Goal: Task Accomplishment & Management: Complete application form

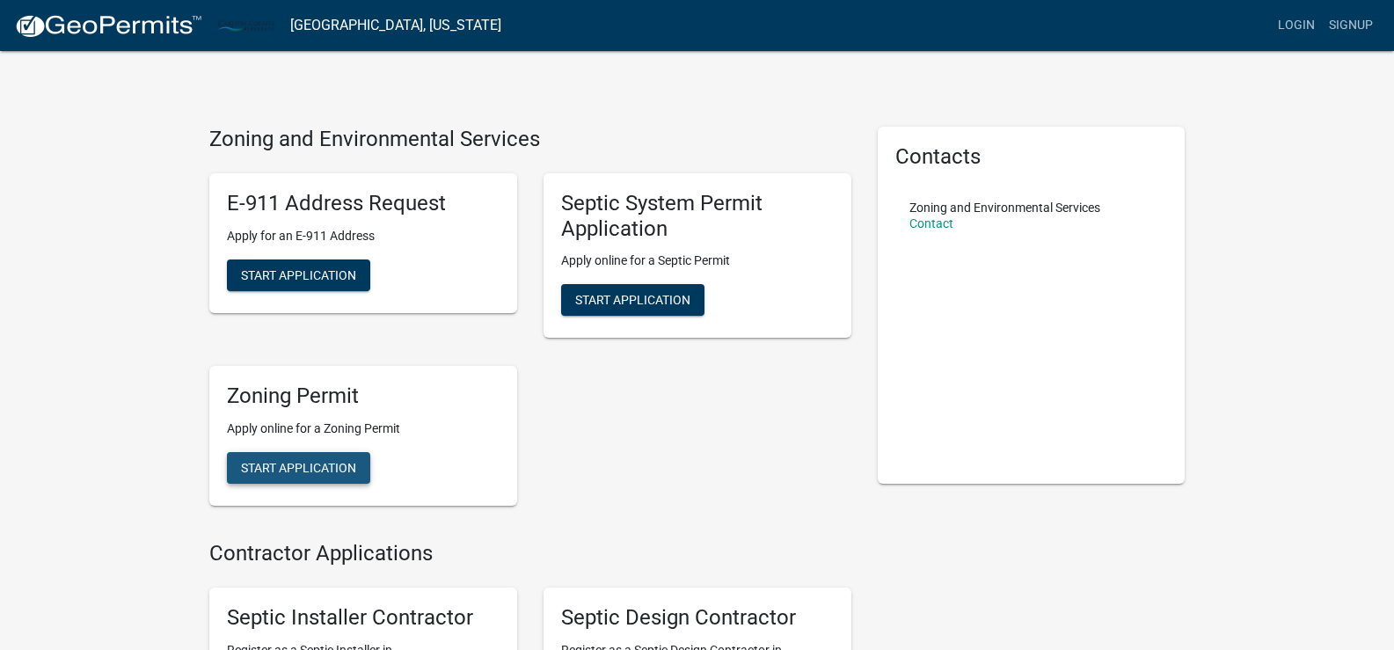
click at [308, 473] on span "Start Application" at bounding box center [298, 468] width 115 height 14
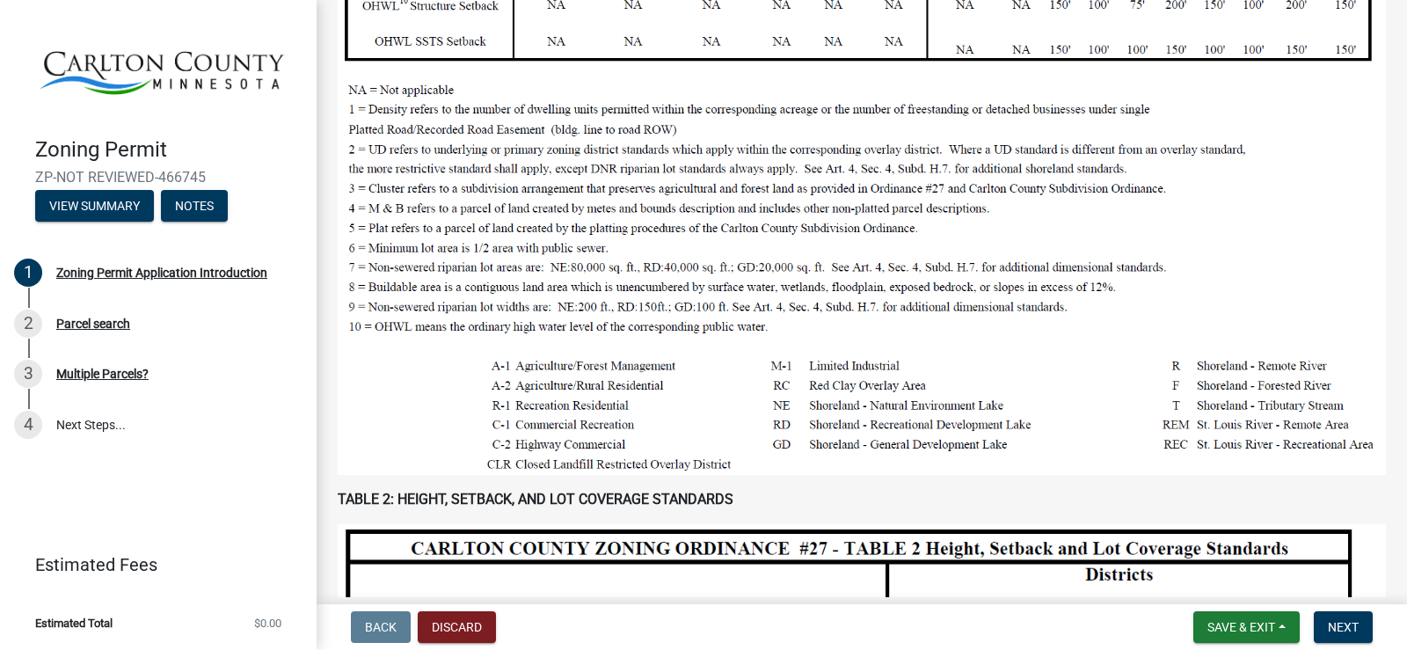
scroll to position [602, 0]
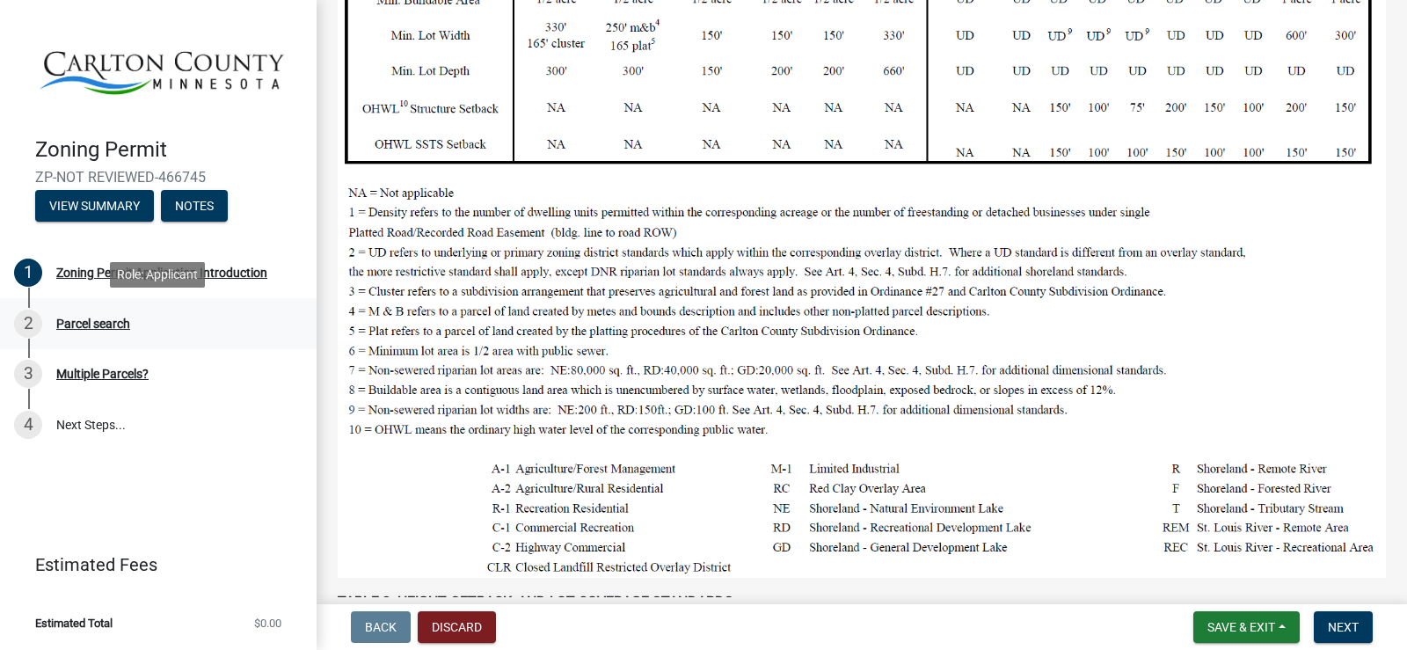
click at [119, 325] on div "Parcel search" at bounding box center [93, 323] width 74 height 12
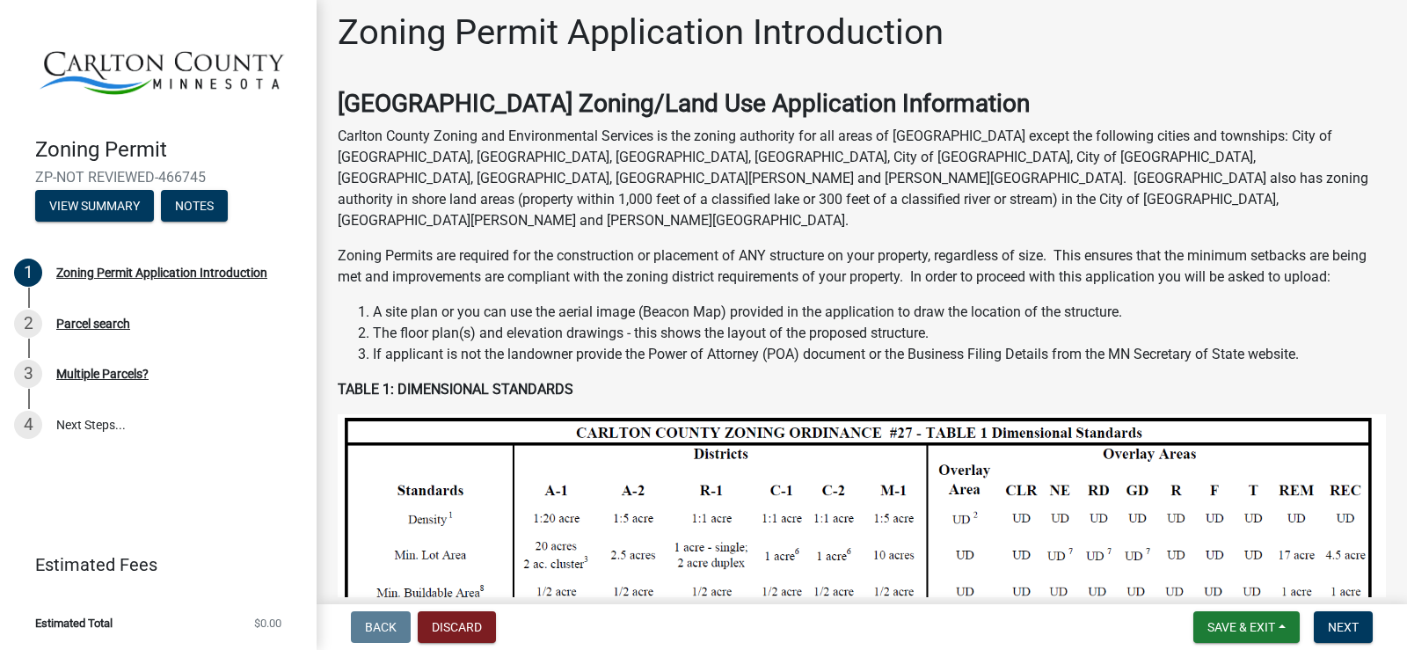
scroll to position [0, 0]
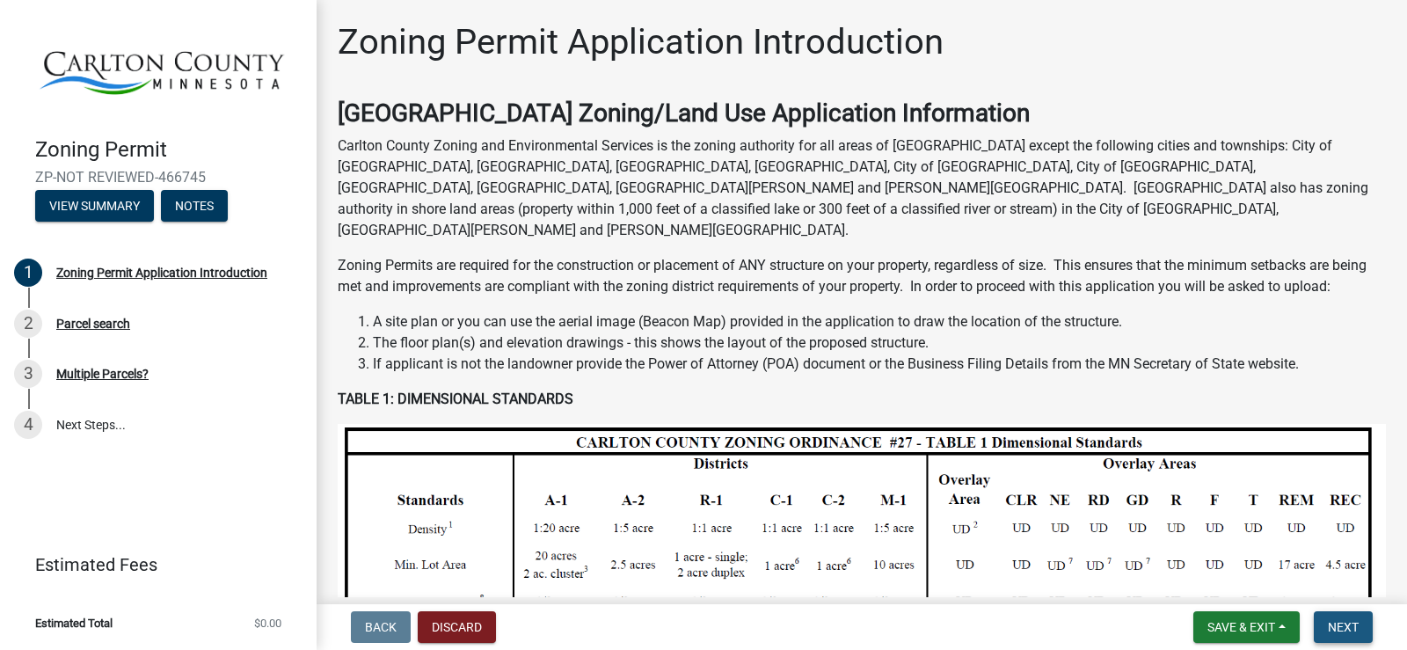
click at [1332, 629] on span "Next" at bounding box center [1343, 627] width 31 height 14
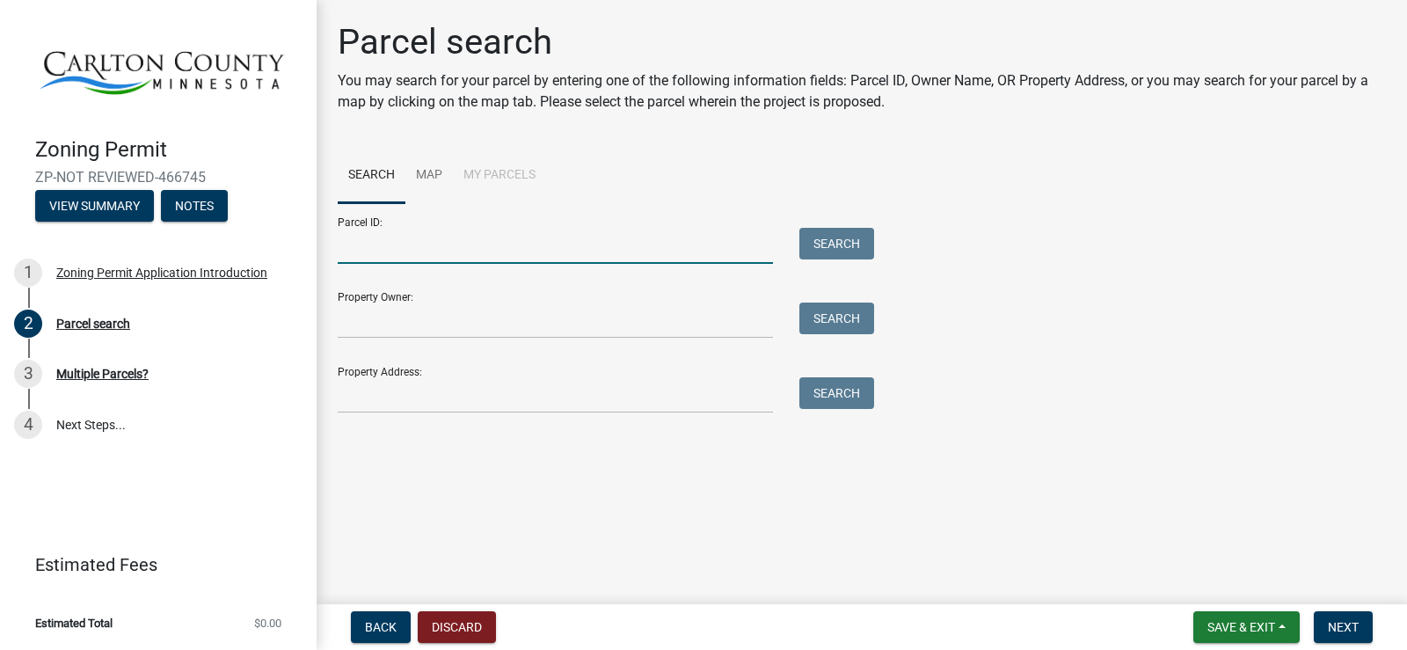
click at [500, 256] on input "Parcel ID:" at bounding box center [555, 246] width 435 height 36
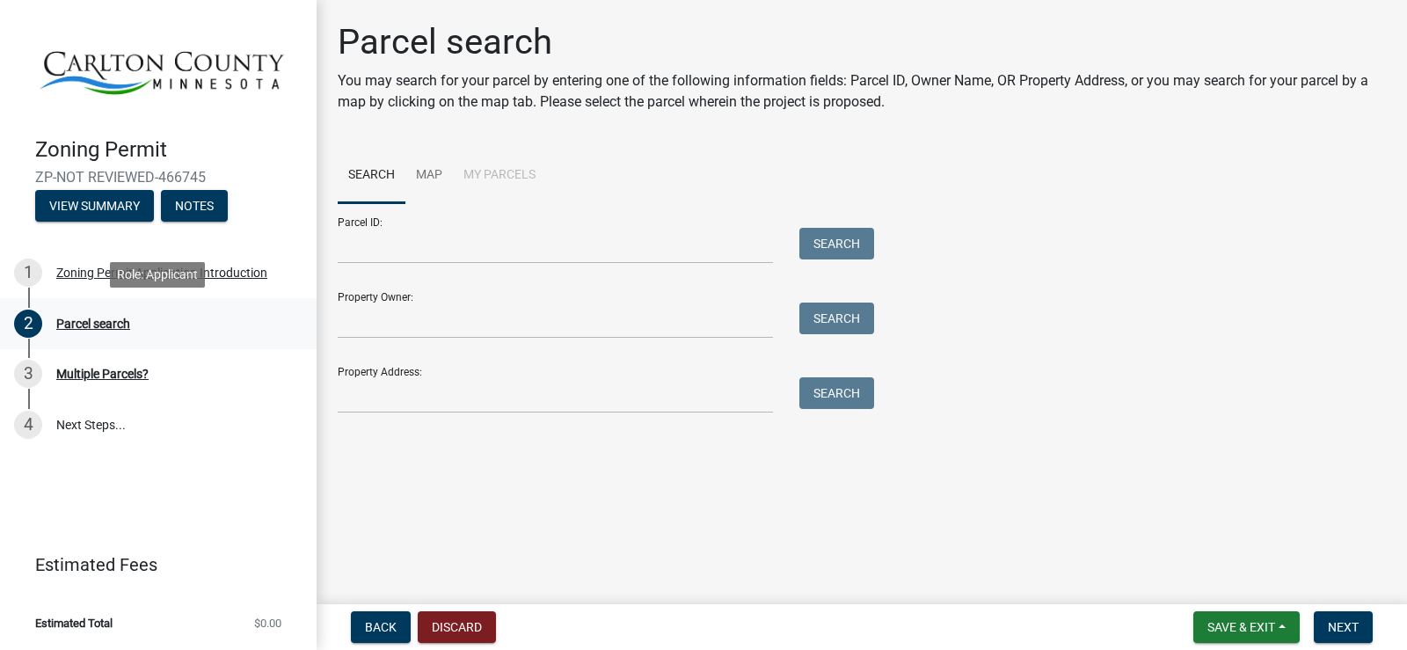
click at [79, 326] on div "Parcel search" at bounding box center [93, 323] width 74 height 12
click at [417, 172] on link "Map" at bounding box center [428, 176] width 47 height 56
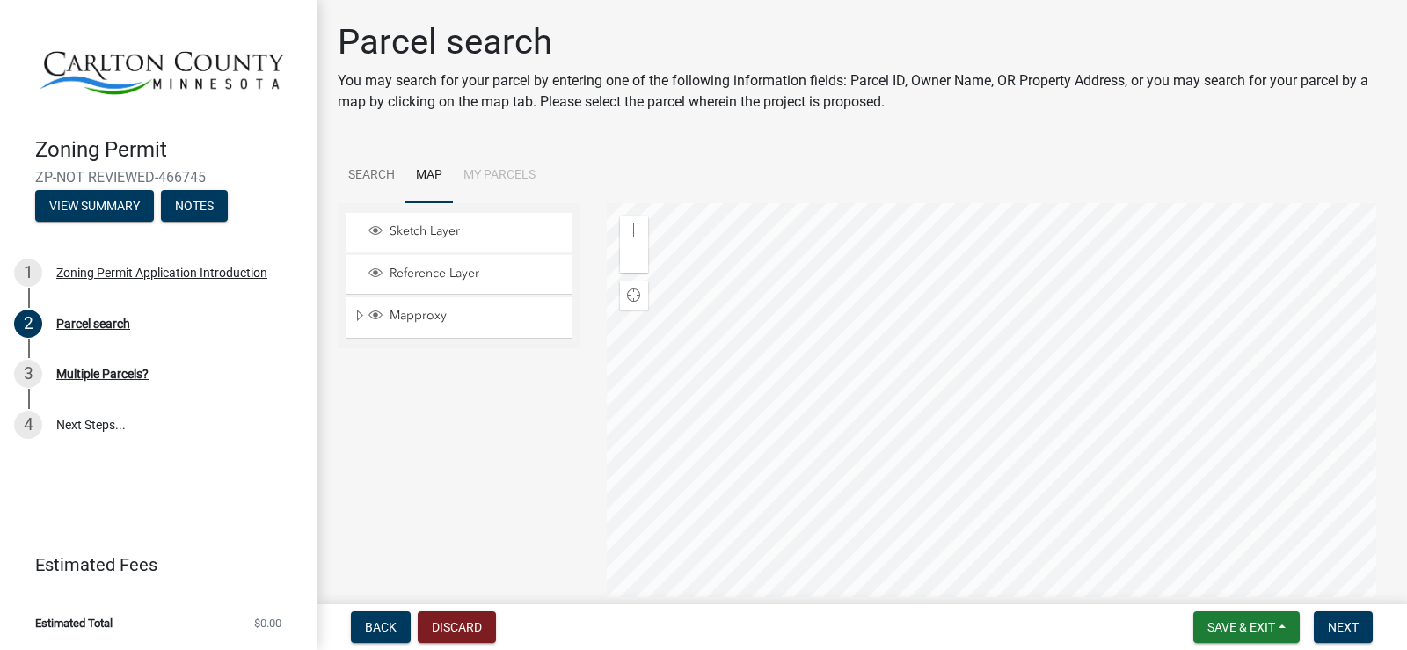
click at [877, 511] on div at bounding box center [997, 423] width 780 height 440
click at [878, 491] on div at bounding box center [997, 423] width 780 height 440
click at [1120, 353] on div at bounding box center [997, 423] width 780 height 440
click at [1115, 351] on div at bounding box center [997, 423] width 780 height 440
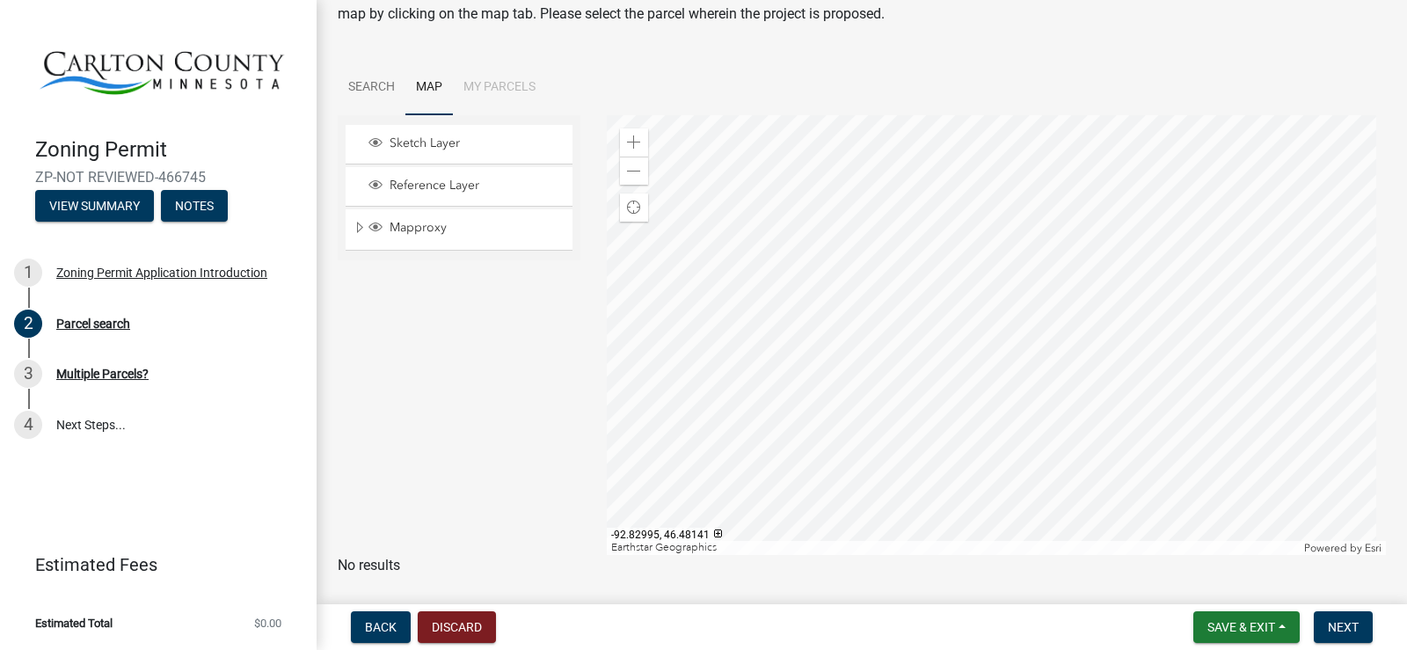
scroll to position [135, 0]
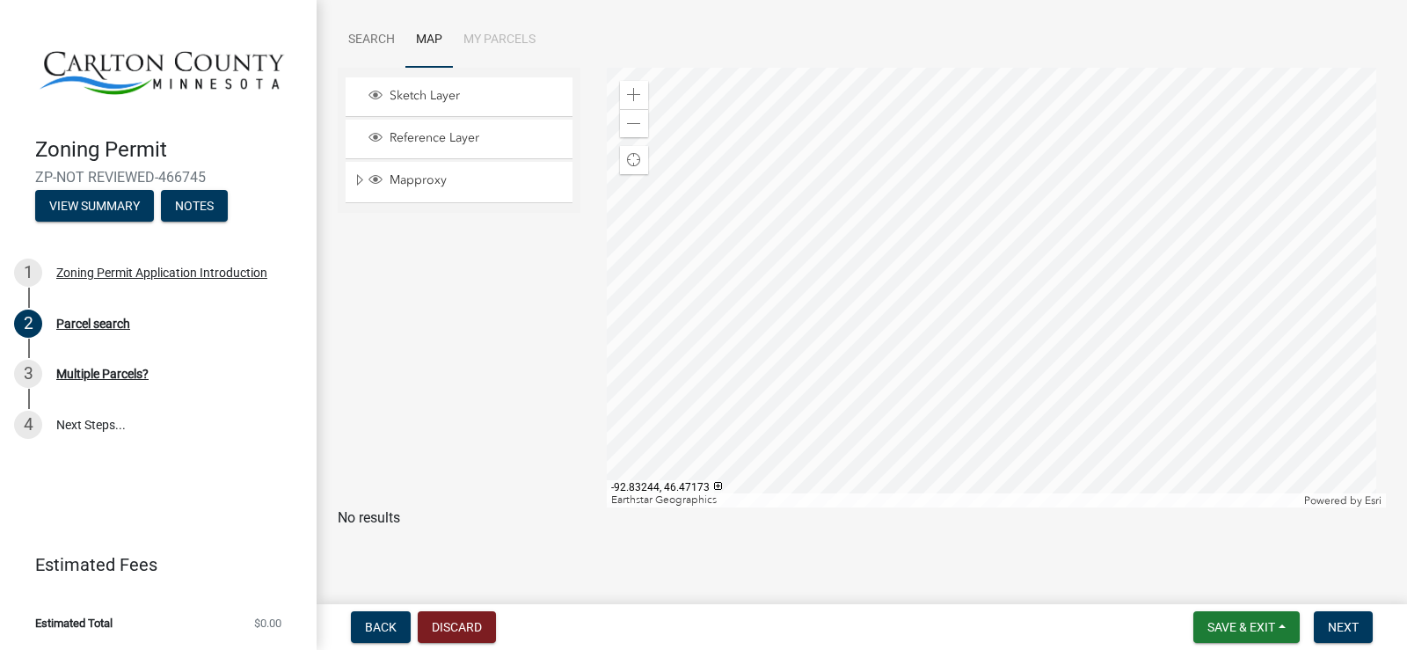
click at [908, 410] on div at bounding box center [997, 288] width 780 height 440
click at [917, 413] on div at bounding box center [997, 288] width 780 height 440
click at [927, 428] on div at bounding box center [997, 288] width 780 height 440
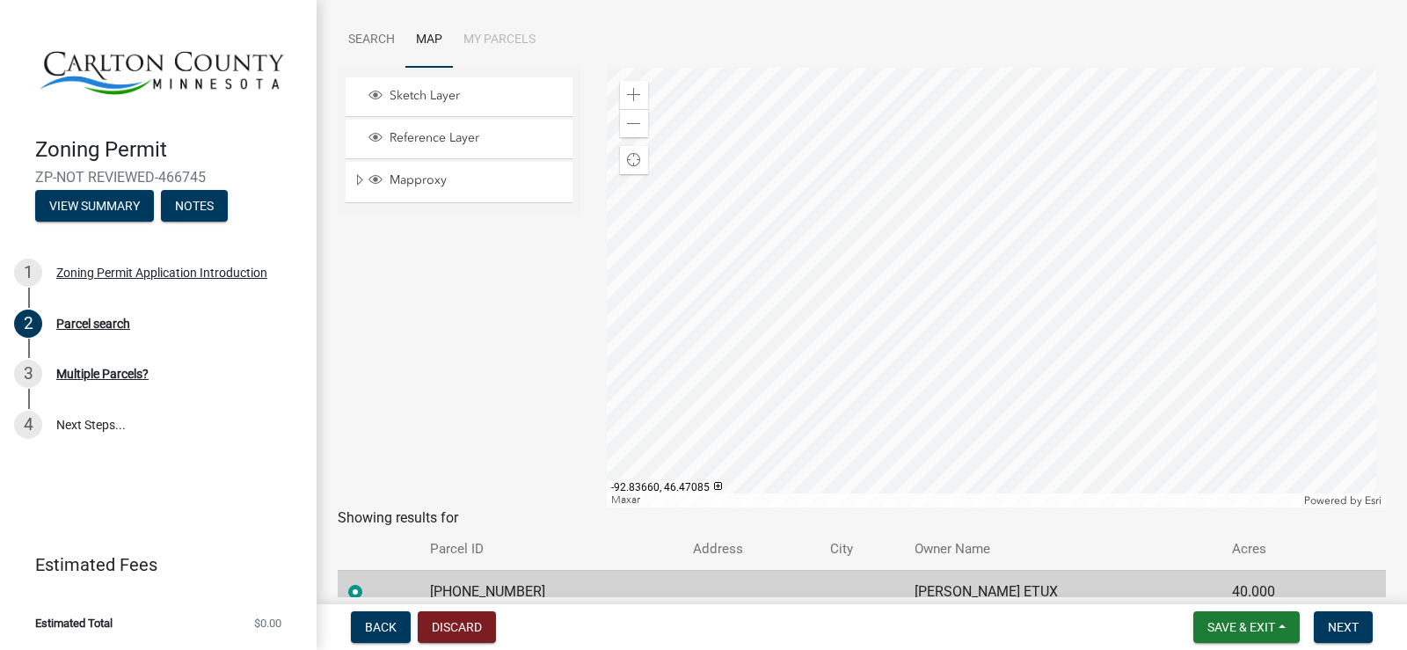
click at [812, 329] on div at bounding box center [997, 288] width 780 height 440
click at [783, 425] on div at bounding box center [997, 288] width 780 height 440
click at [773, 422] on div at bounding box center [997, 288] width 780 height 440
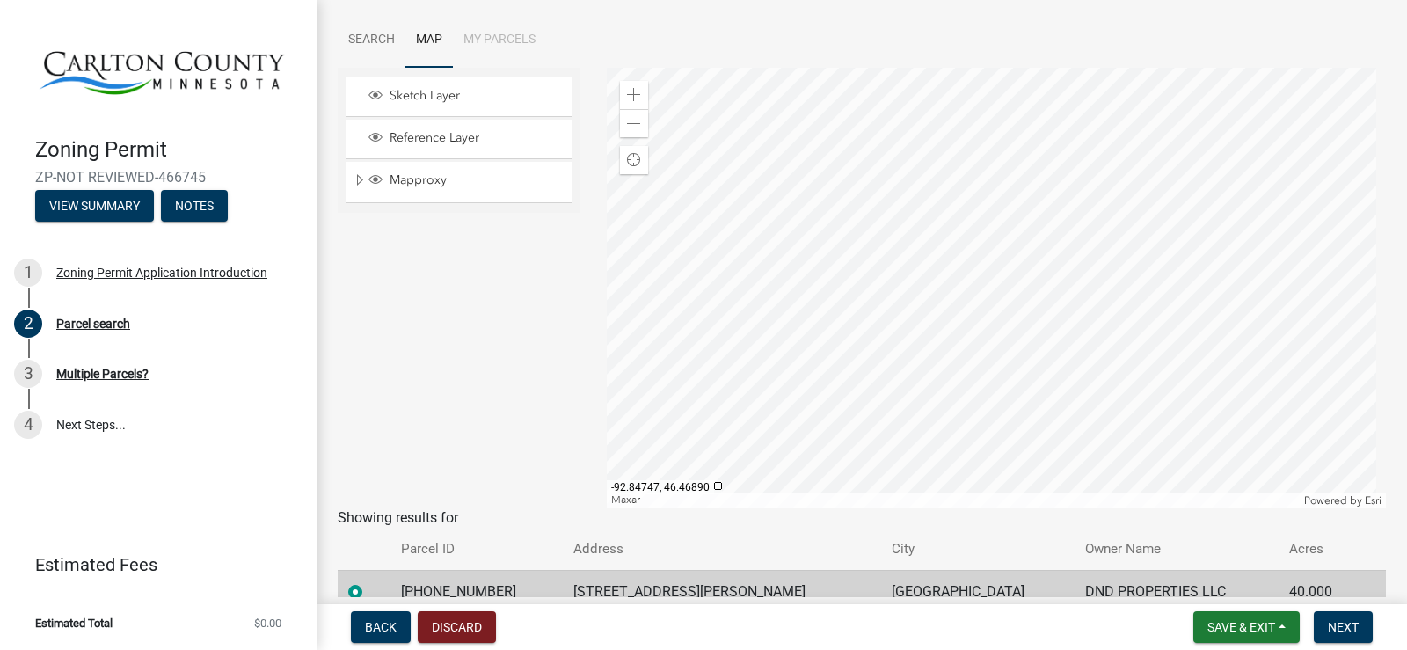
click at [776, 393] on div at bounding box center [997, 288] width 780 height 440
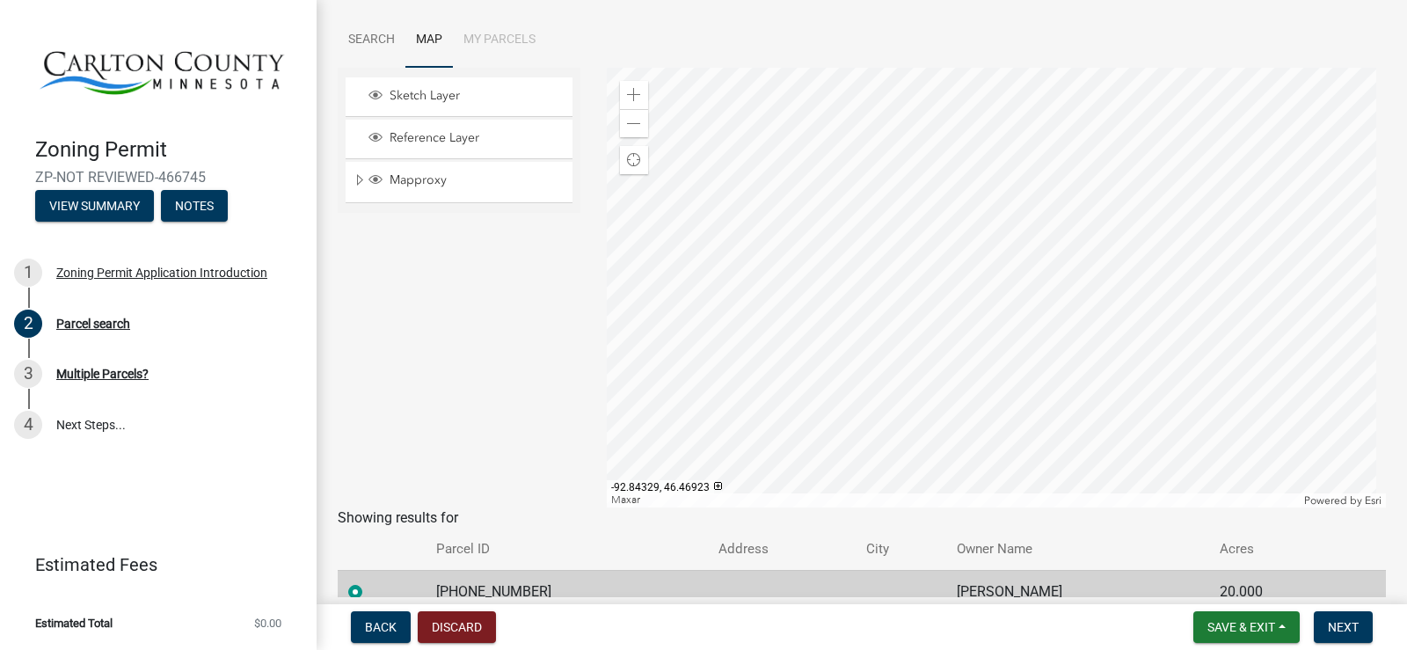
click at [806, 390] on div at bounding box center [997, 288] width 780 height 440
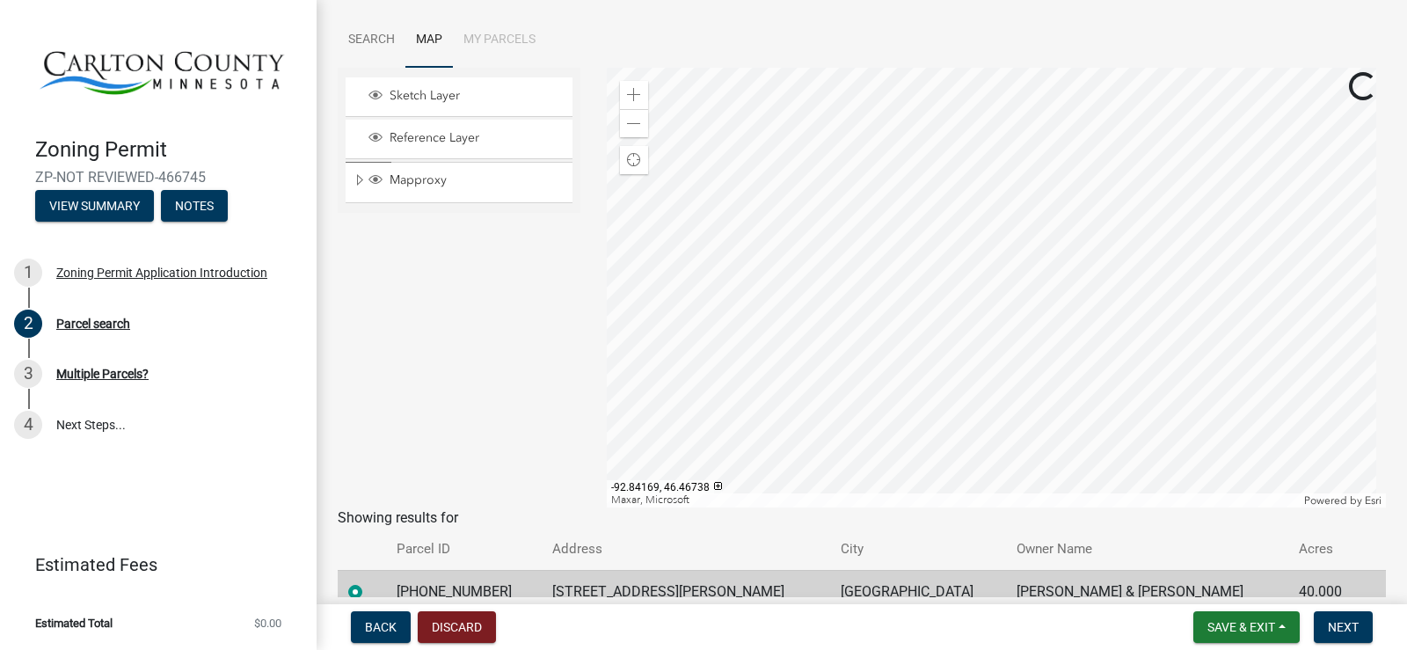
click at [972, 361] on div at bounding box center [997, 288] width 780 height 440
click at [883, 298] on div at bounding box center [997, 288] width 780 height 440
click at [454, 137] on span "Reference Layer" at bounding box center [475, 138] width 181 height 16
click at [124, 322] on div "Parcel search" at bounding box center [93, 323] width 74 height 12
click at [1257, 628] on span "Save & Exit" at bounding box center [1241, 627] width 68 height 14
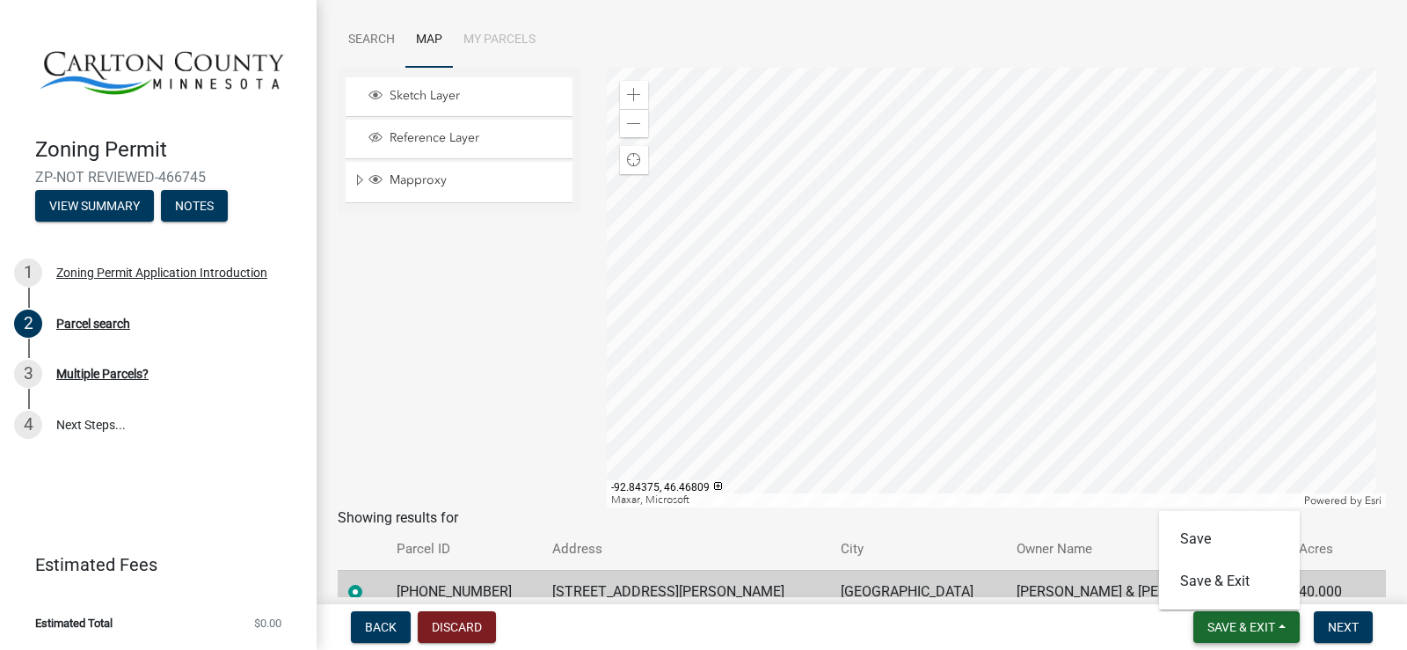
click at [1265, 625] on span "Save & Exit" at bounding box center [1241, 627] width 68 height 14
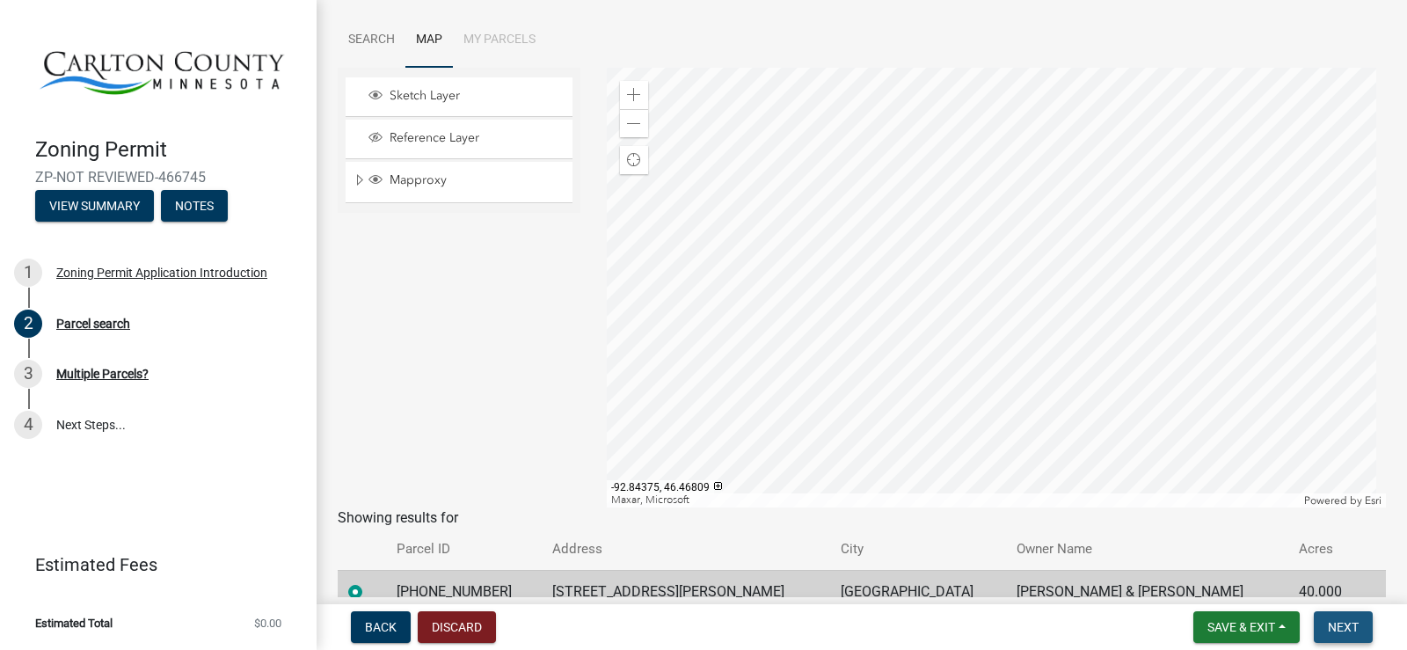
click at [1350, 631] on span "Next" at bounding box center [1343, 627] width 31 height 14
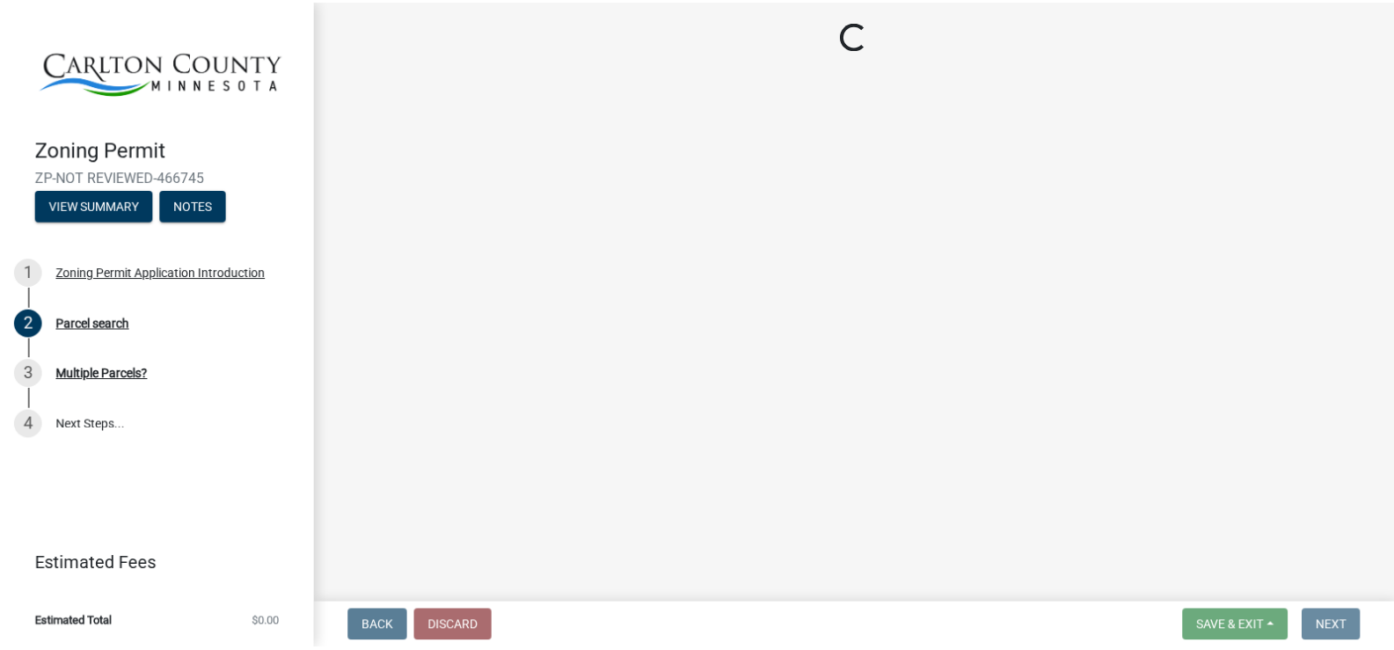
scroll to position [0, 0]
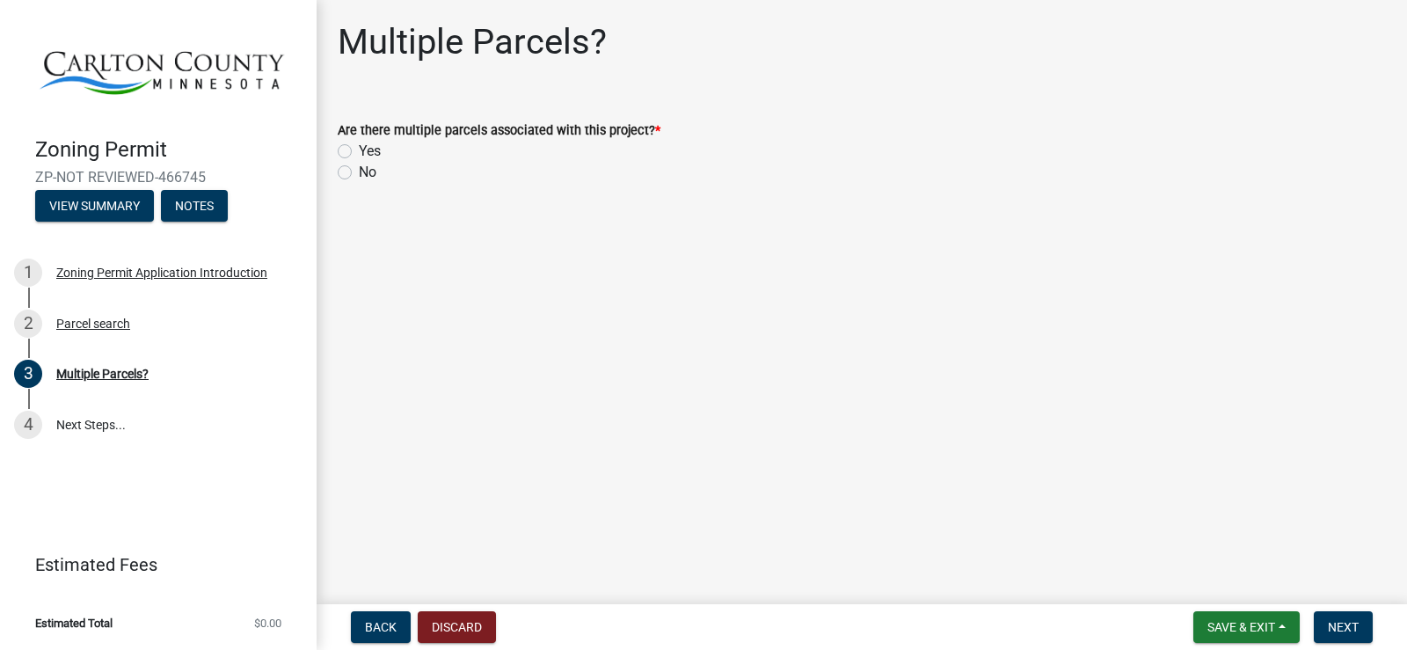
click at [369, 171] on label "No" at bounding box center [368, 172] width 18 height 21
click at [369, 171] on input "No" at bounding box center [364, 167] width 11 height 11
radio input "true"
click at [1329, 625] on span "Next" at bounding box center [1343, 627] width 31 height 14
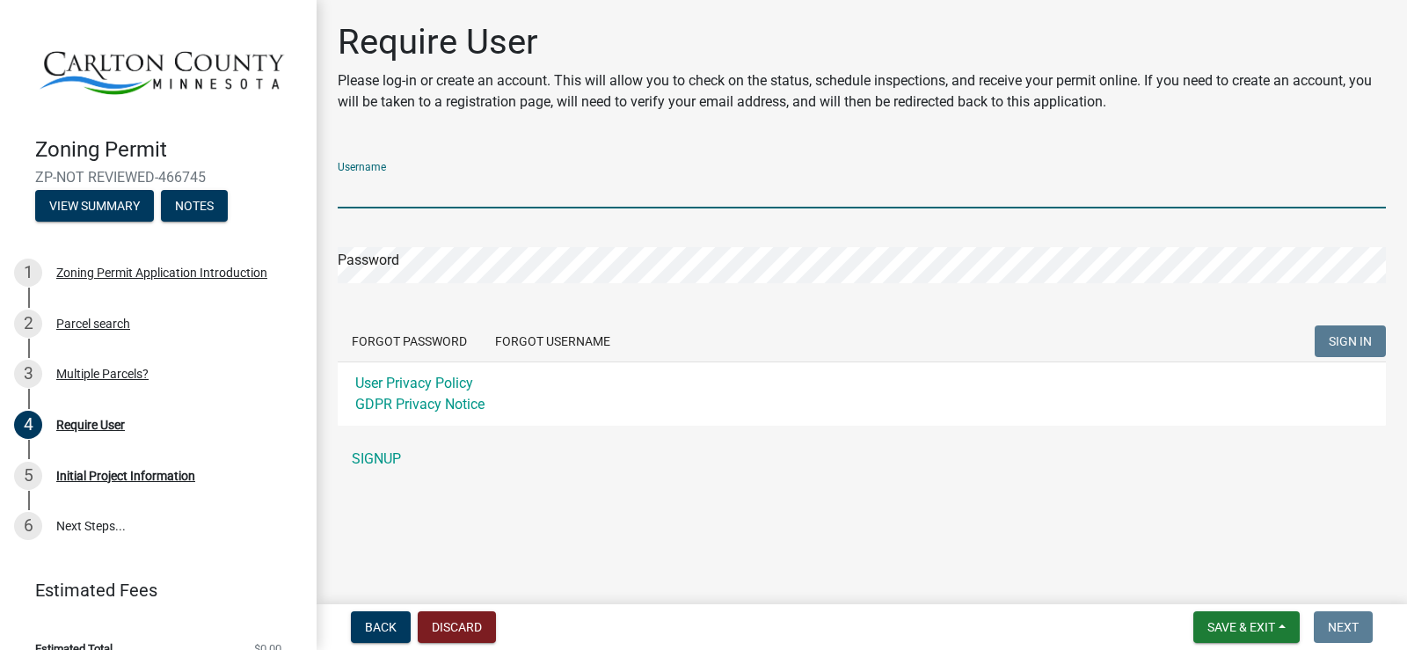
click at [399, 186] on input "Username" at bounding box center [862, 190] width 1048 height 36
click at [403, 186] on input "Username" at bounding box center [862, 190] width 1048 height 36
click at [397, 455] on div "Username Password Forgot Password Forgot Username SIGN IN User Privacy Policy G…" at bounding box center [862, 312] width 1048 height 329
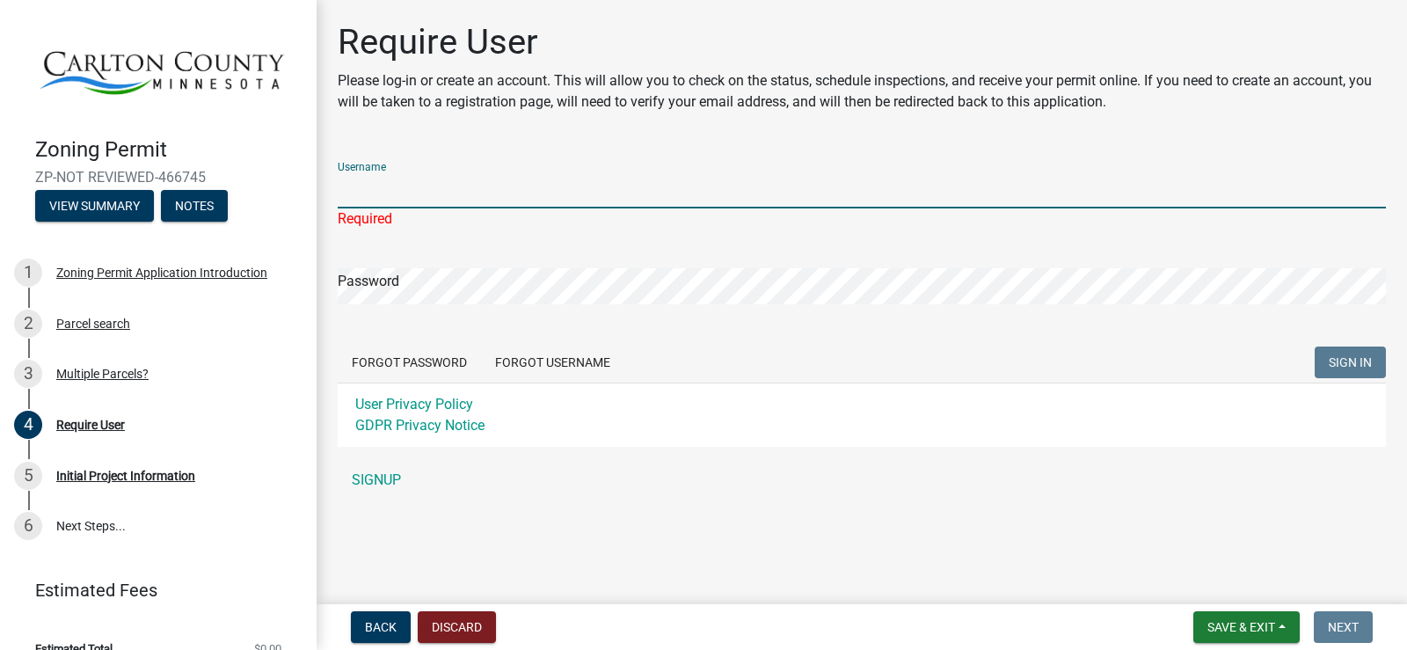
click at [433, 189] on input "Username" at bounding box center [862, 190] width 1048 height 36
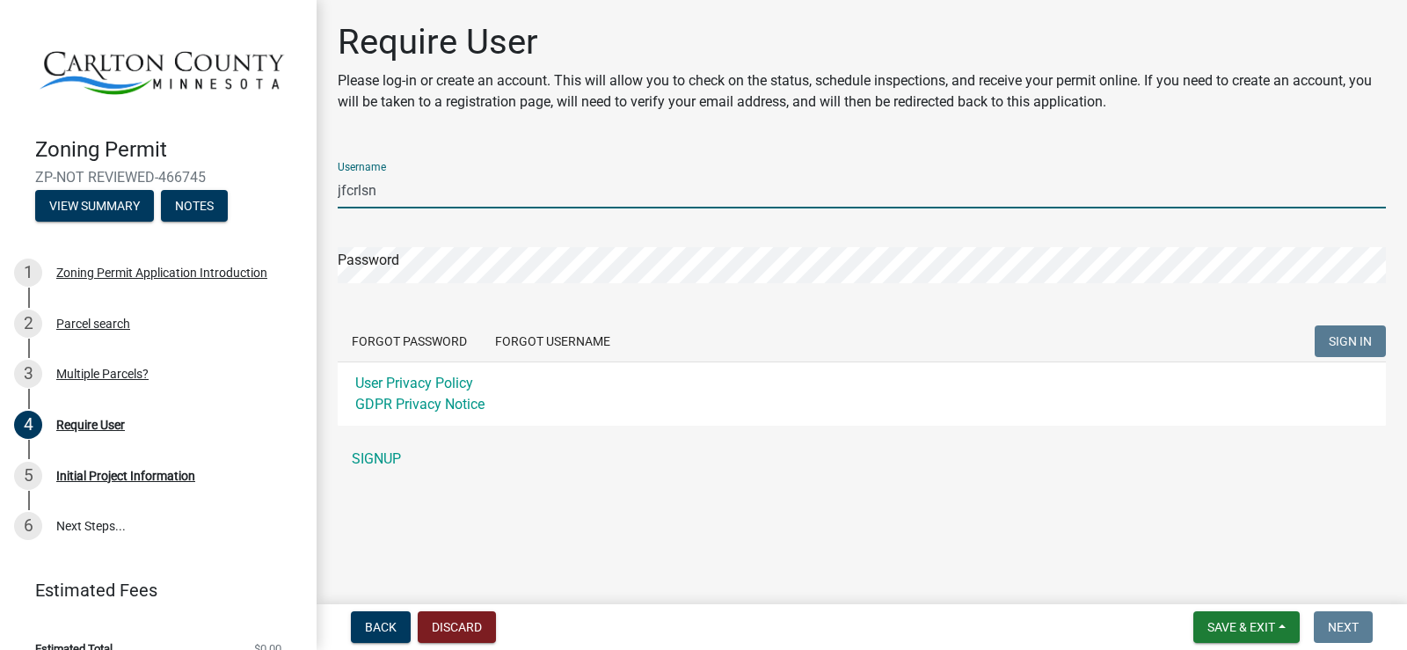
type input "jfcrlsn"
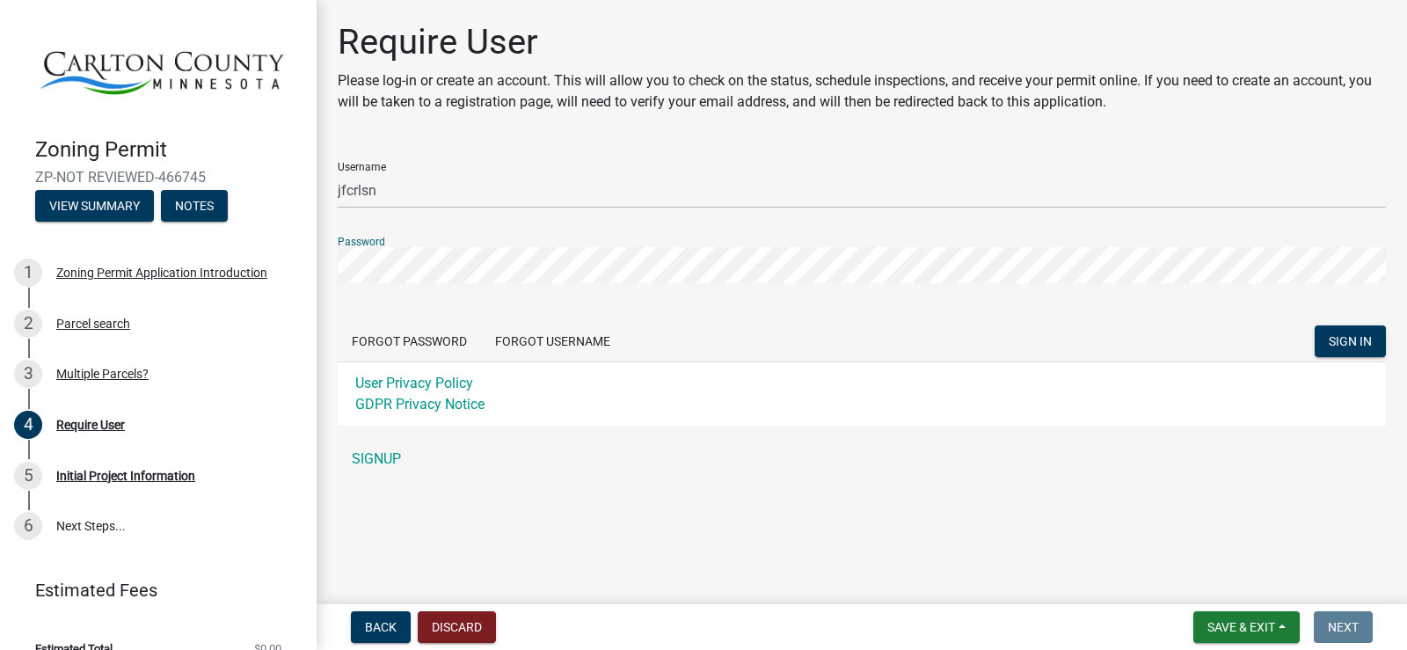
click at [332, 266] on div "Require User Please log-in or create an account. This will allow you to check o…" at bounding box center [862, 256] width 1075 height 471
click at [380, 458] on link "SIGNUP" at bounding box center [862, 458] width 1048 height 35
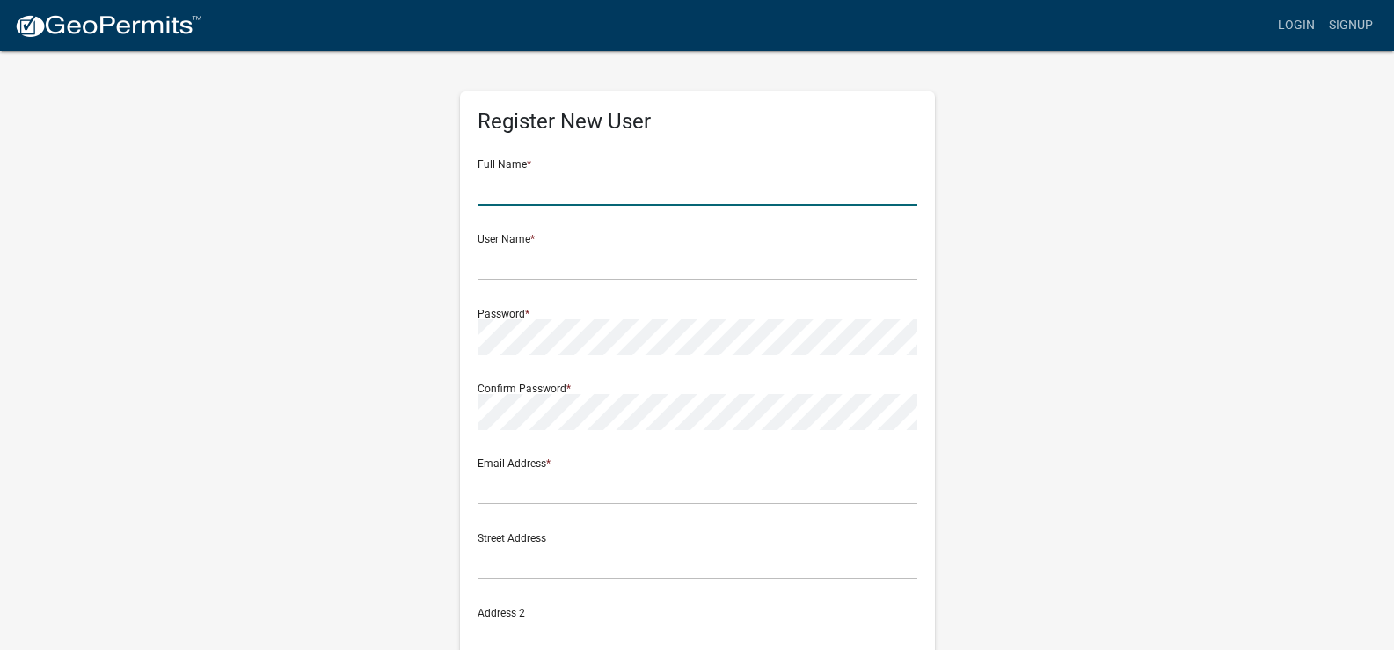
click at [568, 177] on input "text" at bounding box center [698, 188] width 440 height 36
type input "[PERSON_NAME]"
type input "[STREET_ADDRESS] N."
type input "[GEOGRAPHIC_DATA]"
type input "MN"
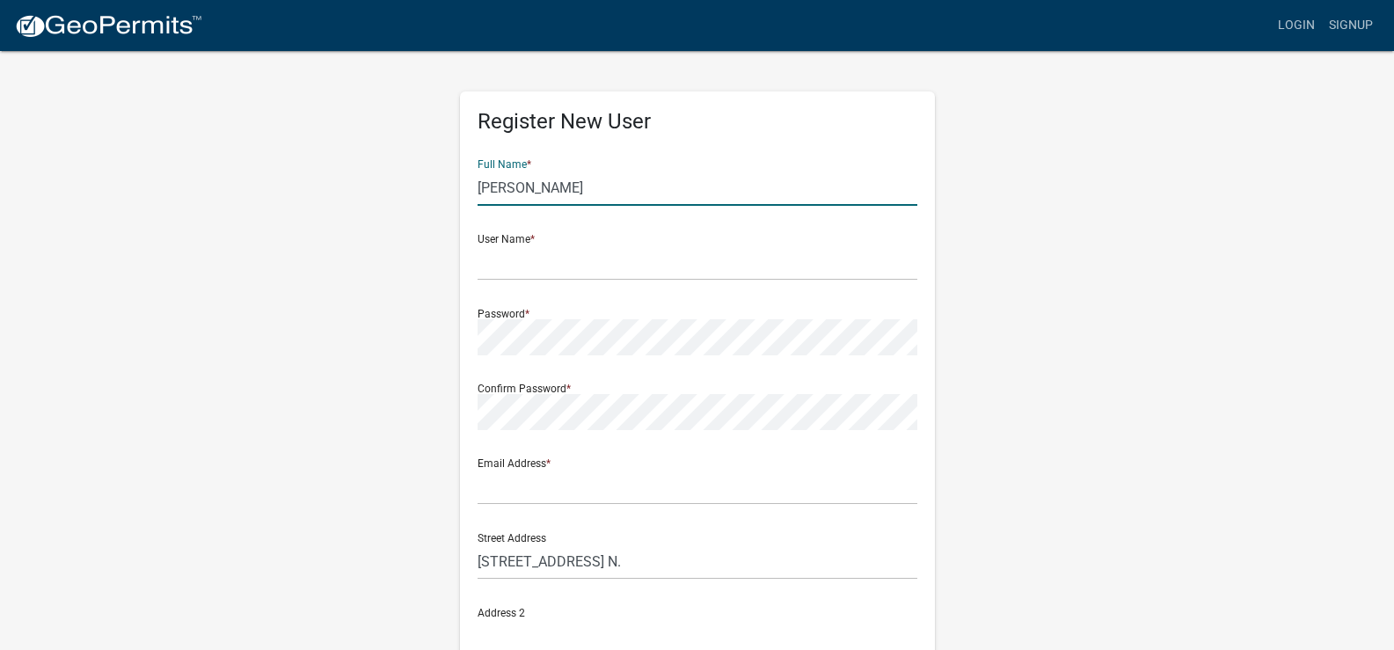
type input "55441"
type input "7634769863"
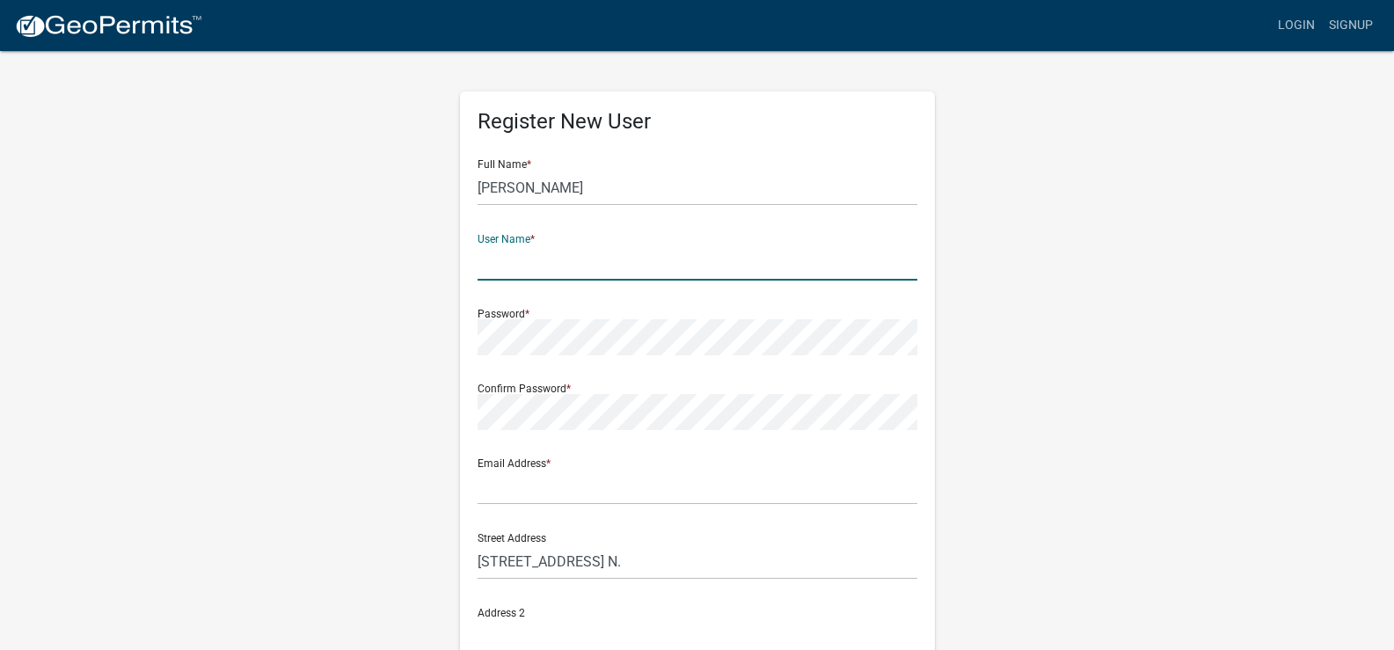
click at [568, 265] on input "text" at bounding box center [698, 262] width 440 height 36
type input "jfcrlsn"
click at [567, 391] on div "Confirm Password *" at bounding box center [698, 399] width 440 height 61
click at [542, 386] on div "Confirm Password *" at bounding box center [698, 399] width 440 height 61
click at [589, 377] on div "Confirm Password *" at bounding box center [698, 399] width 440 height 61
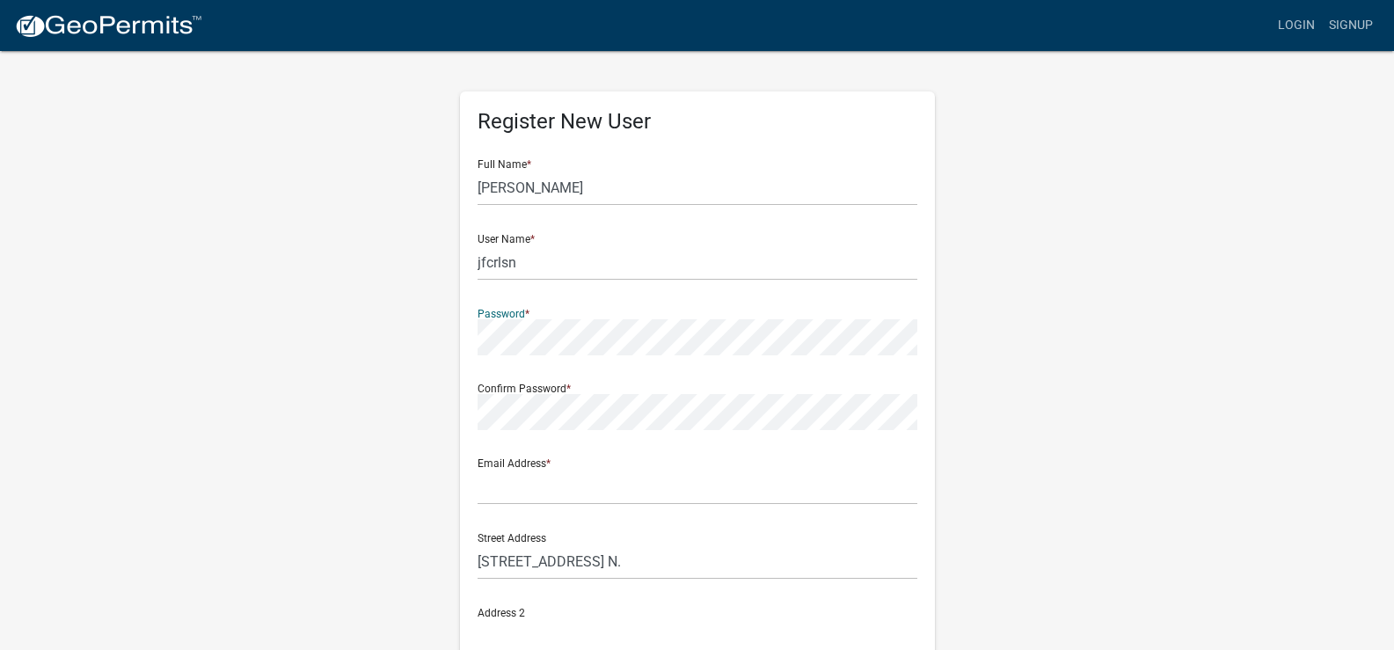
click at [485, 382] on div "Confirm Password *" at bounding box center [698, 399] width 440 height 61
click at [485, 387] on div "Confirm Password *" at bounding box center [698, 399] width 440 height 61
click at [573, 489] on input "text" at bounding box center [698, 487] width 440 height 36
type input "[EMAIL_ADDRESS][DOMAIN_NAME]"
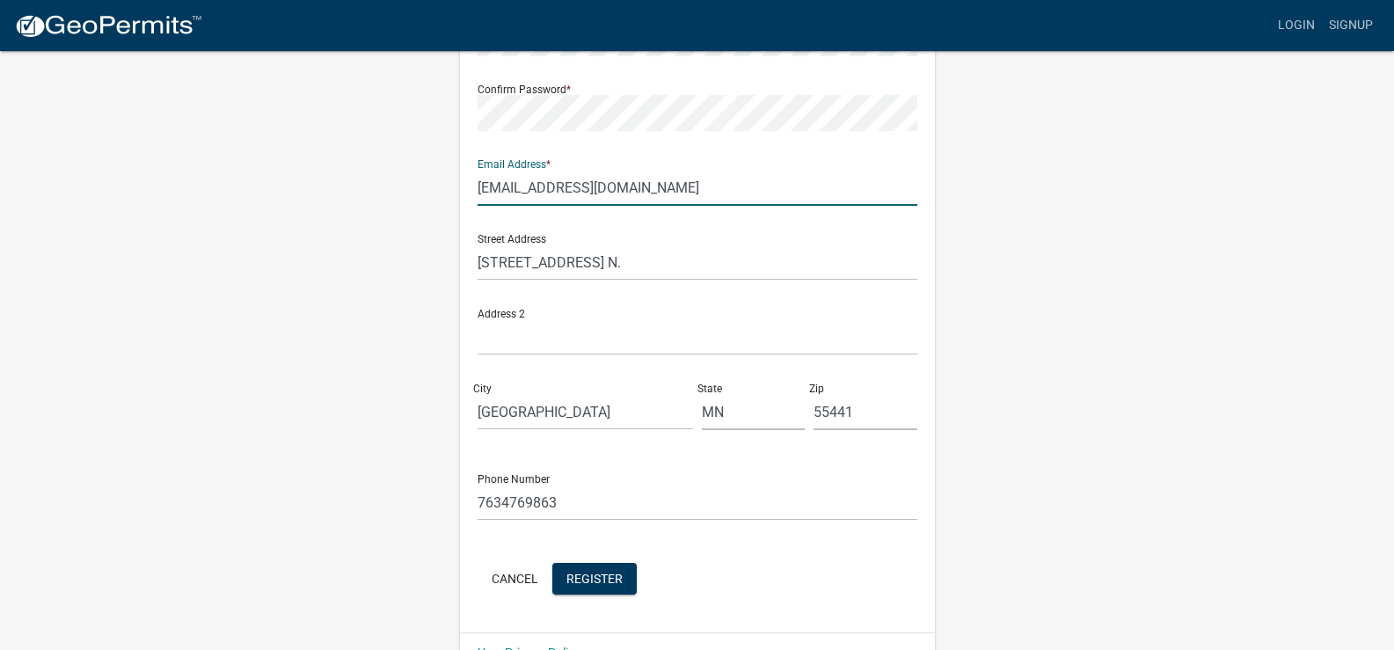
scroll to position [340, 0]
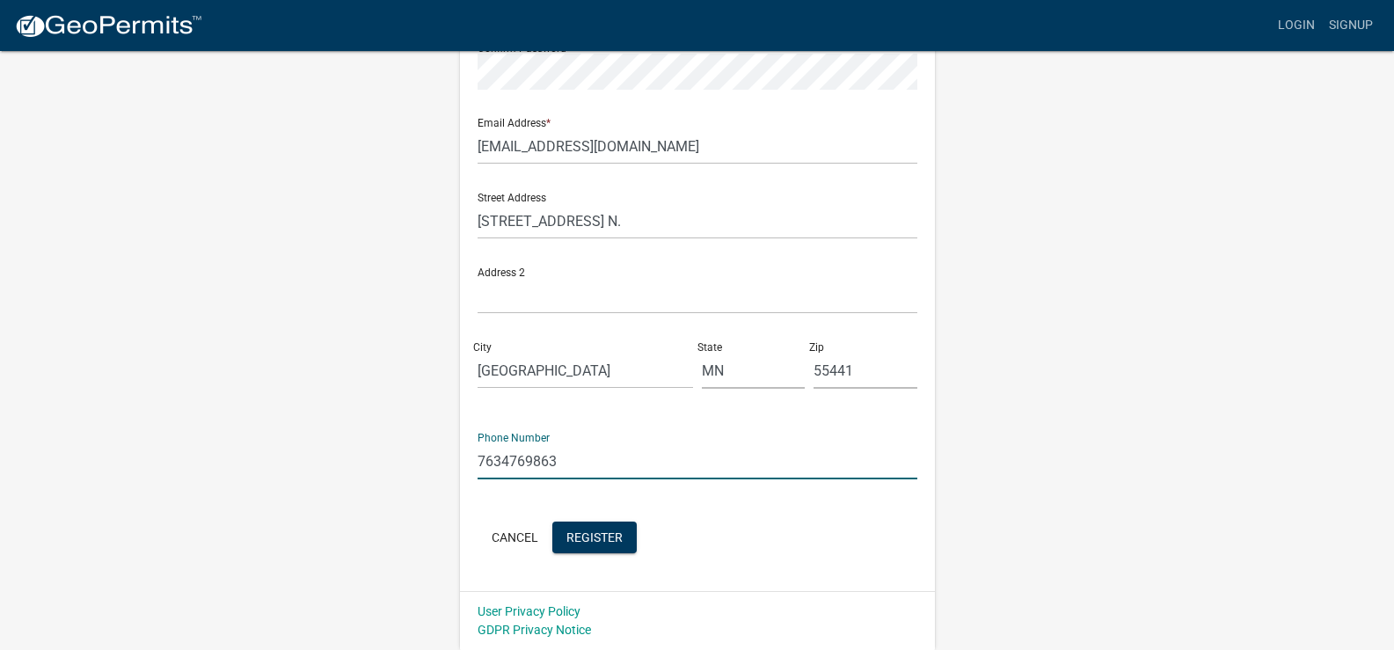
click at [623, 458] on input "7634769863" at bounding box center [698, 461] width 440 height 36
drag, startPoint x: 575, startPoint y: 466, endPoint x: 501, endPoint y: 467, distance: 73.9
click at [501, 467] on input "7634769863" at bounding box center [698, 461] width 440 height 36
type input "7632185814"
click at [607, 537] on span "Register" at bounding box center [594, 536] width 56 height 14
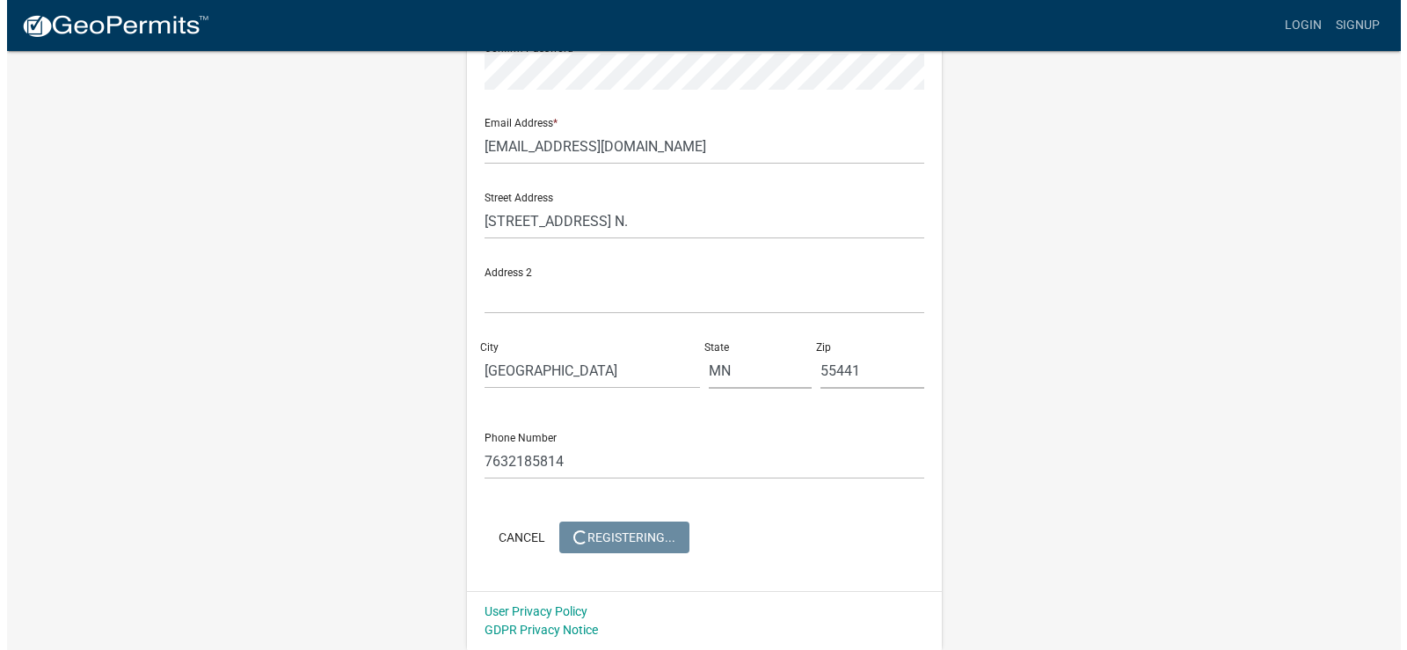
scroll to position [0, 0]
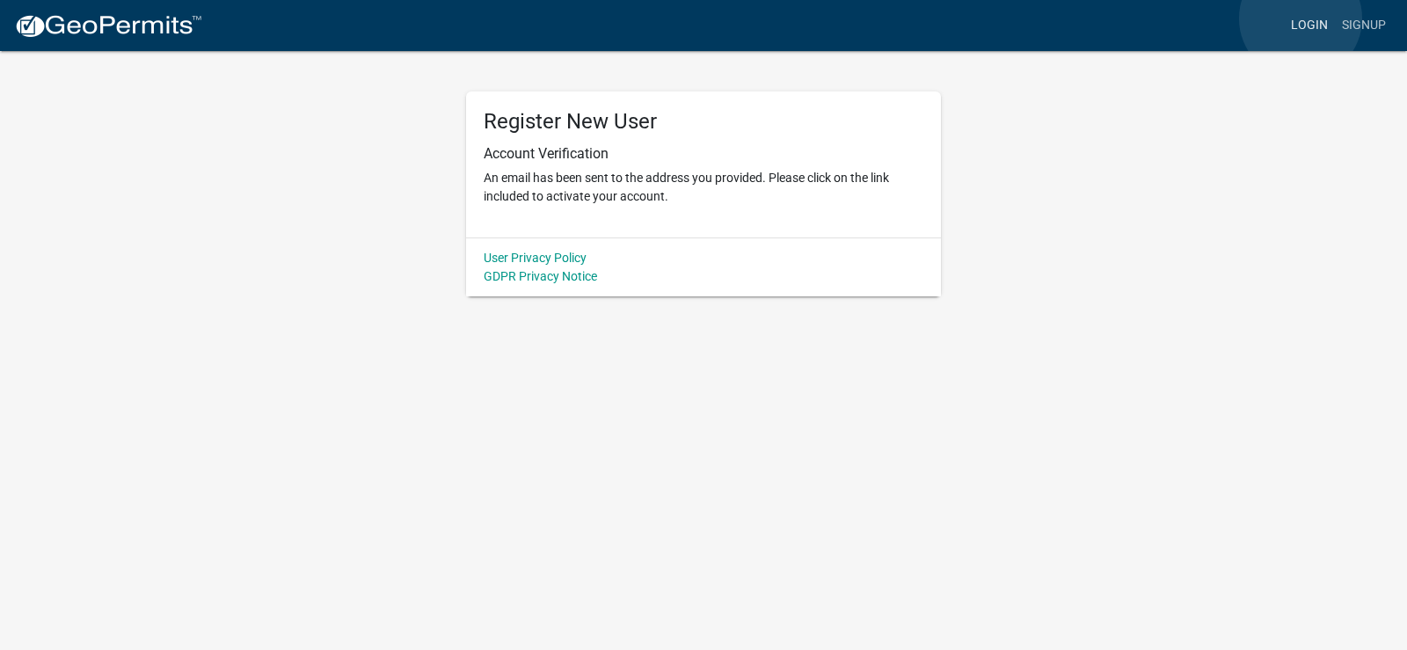
click at [1301, 18] on link "Login" at bounding box center [1309, 25] width 51 height 33
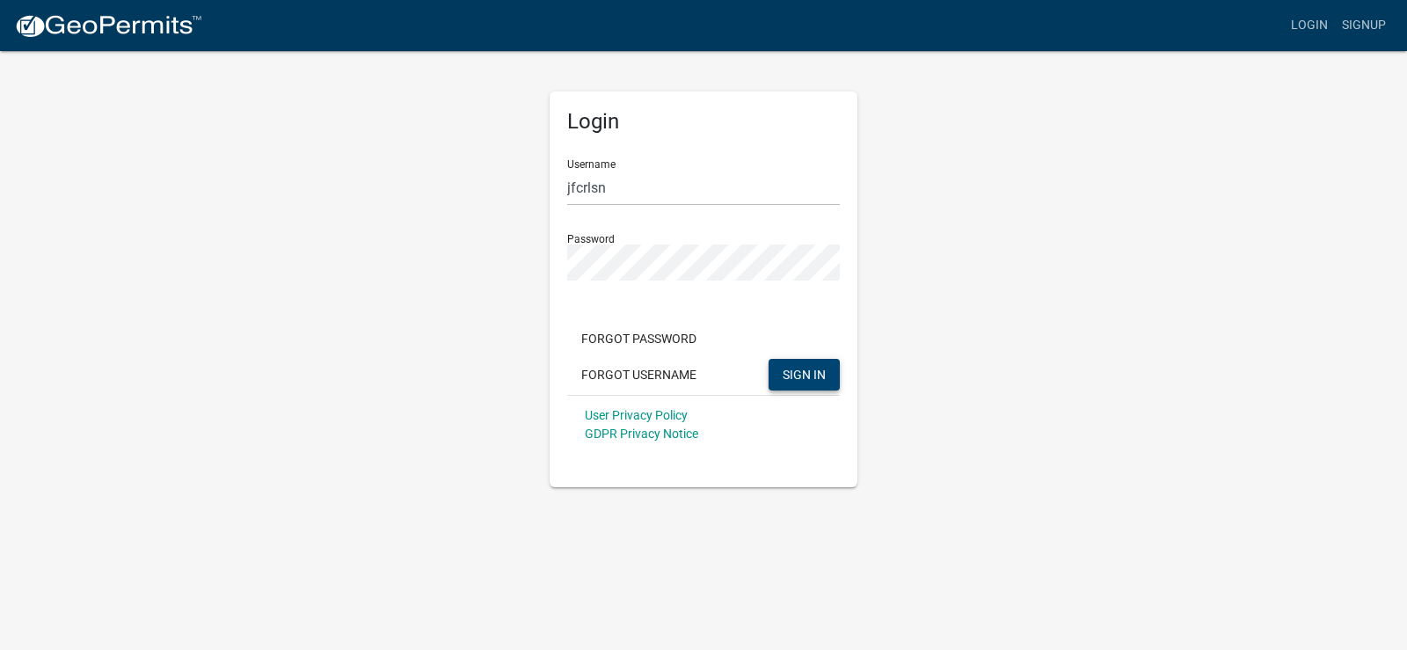
click at [821, 376] on span "SIGN IN" at bounding box center [804, 374] width 43 height 14
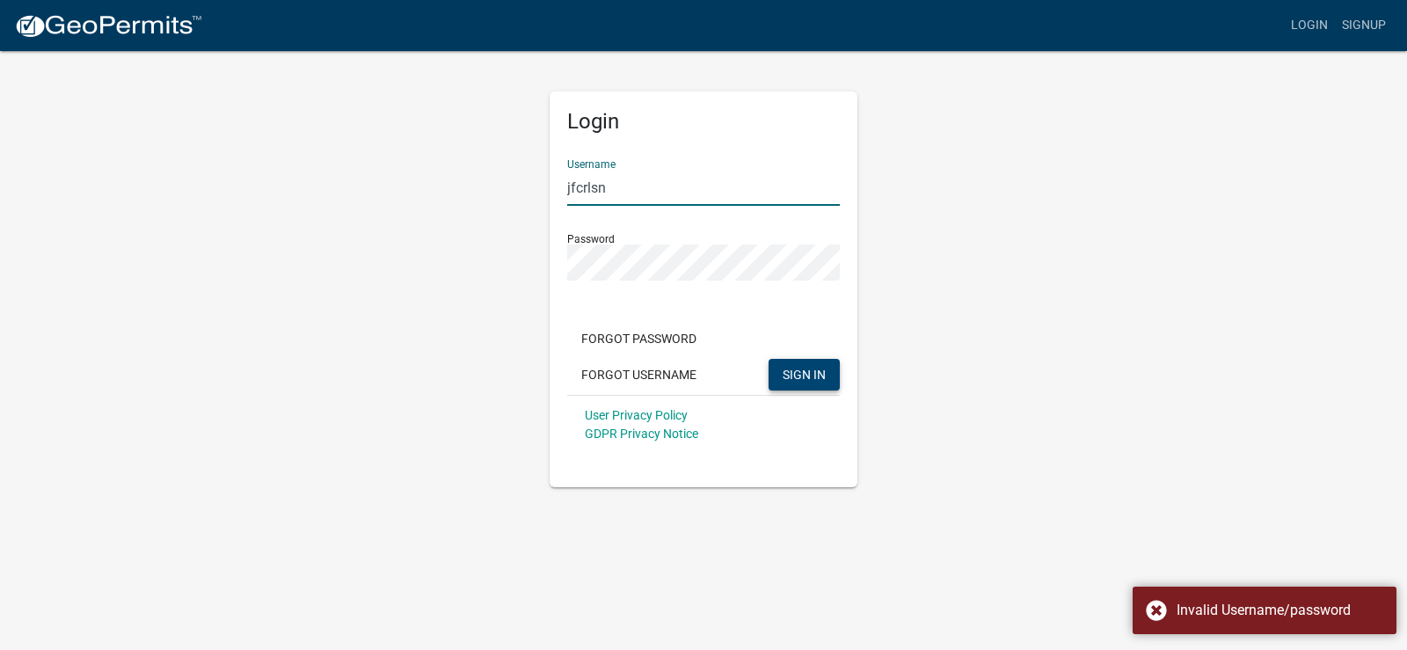
click at [636, 185] on input "jfcrlsn" at bounding box center [703, 188] width 273 height 36
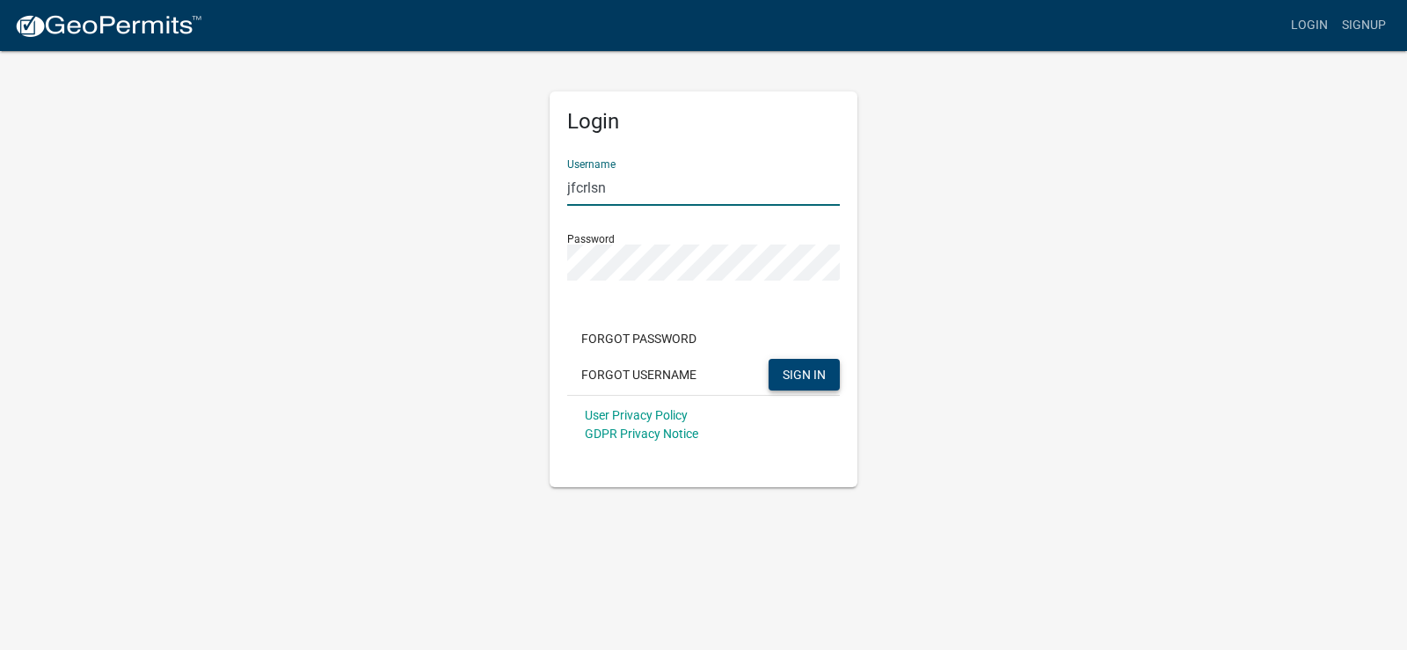
click at [624, 185] on input "jfcrlsn" at bounding box center [703, 188] width 273 height 36
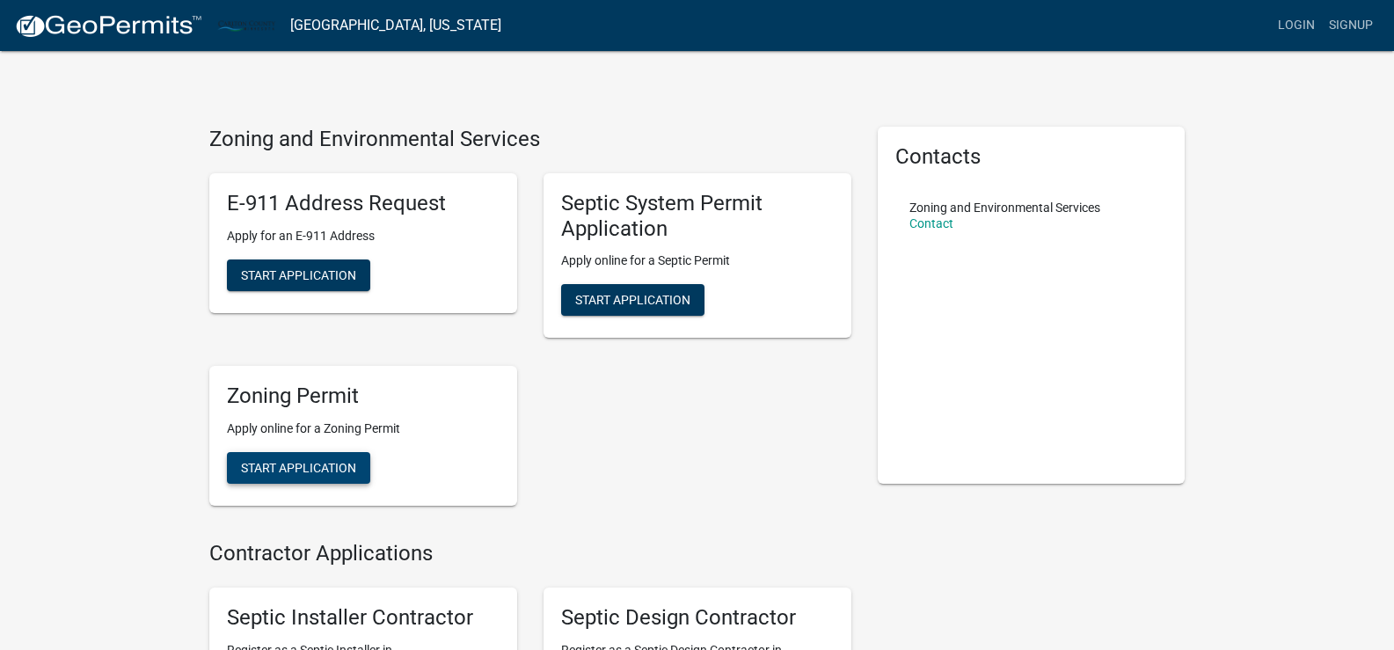
click at [284, 463] on span "Start Application" at bounding box center [298, 468] width 115 height 14
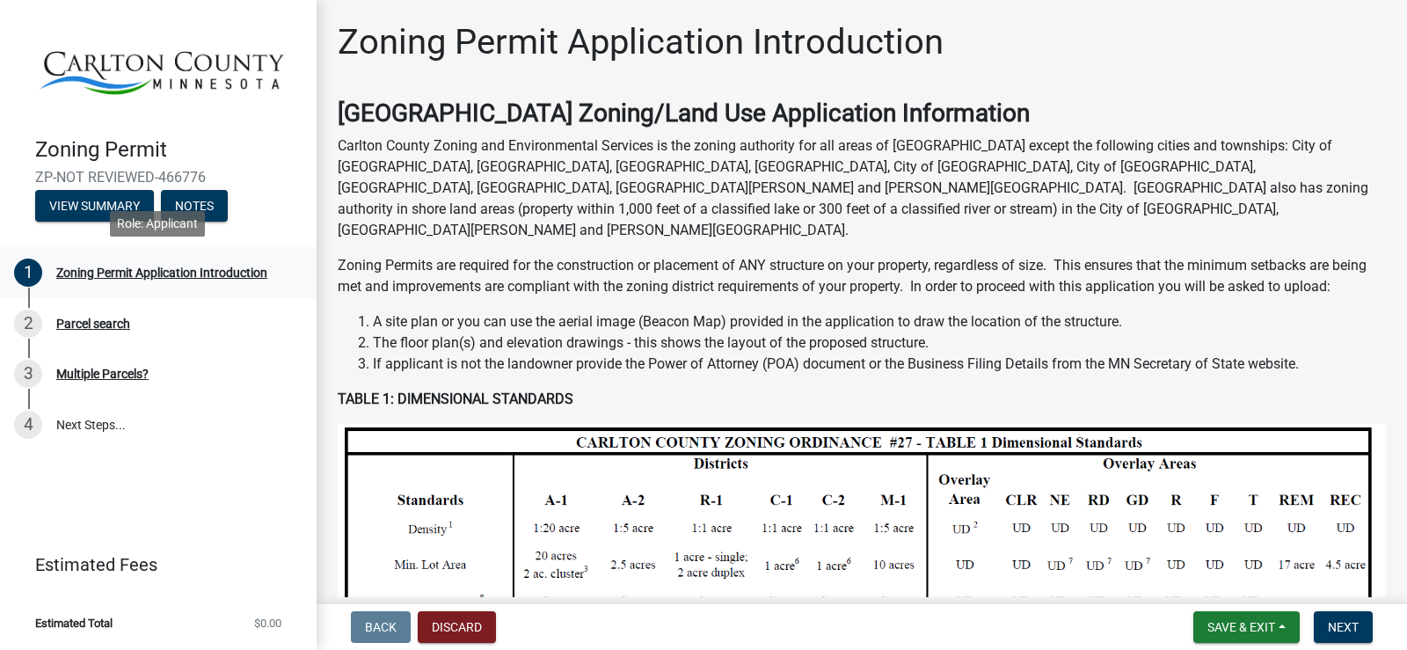
click at [120, 269] on div "Zoning Permit Application Introduction" at bounding box center [161, 272] width 211 height 12
click at [91, 321] on div "Parcel search" at bounding box center [93, 323] width 74 height 12
click at [173, 269] on div "Zoning Permit Application Introduction" at bounding box center [161, 272] width 211 height 12
click at [1334, 625] on span "Next" at bounding box center [1343, 627] width 31 height 14
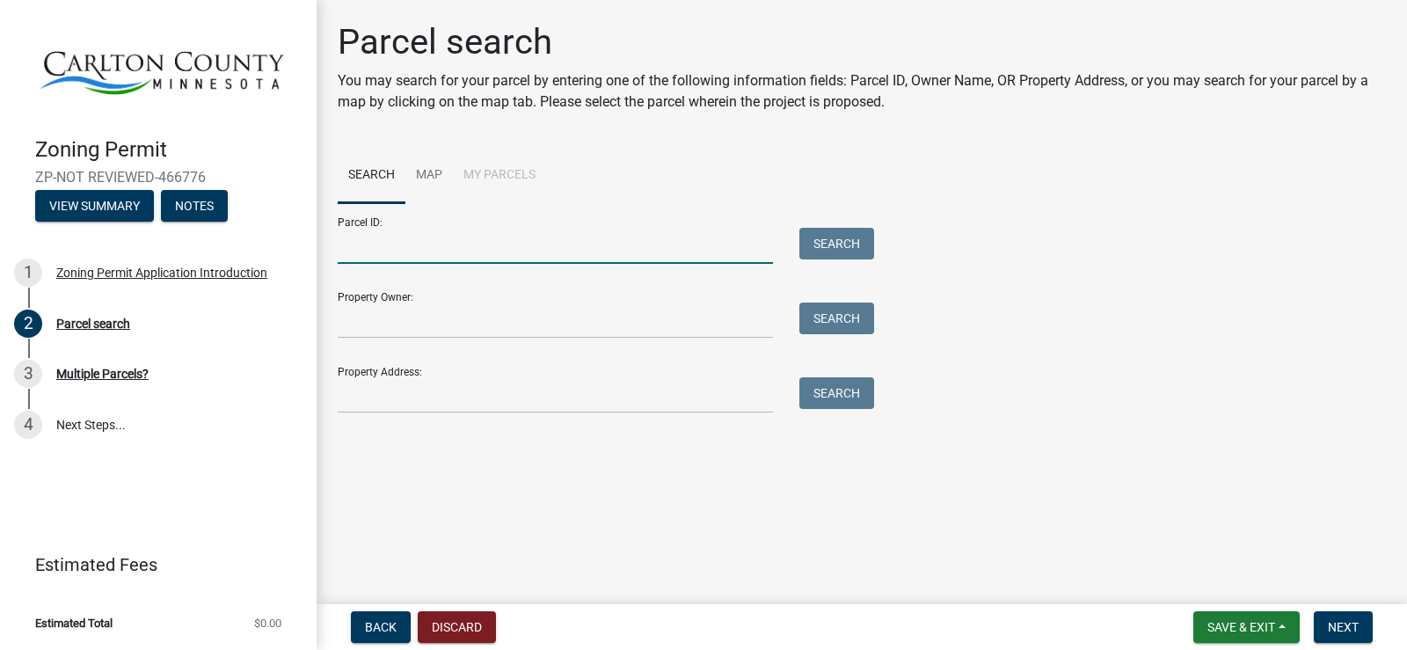
click at [388, 237] on input "Parcel ID:" at bounding box center [555, 246] width 435 height 36
click at [416, 173] on link "Map" at bounding box center [428, 176] width 47 height 56
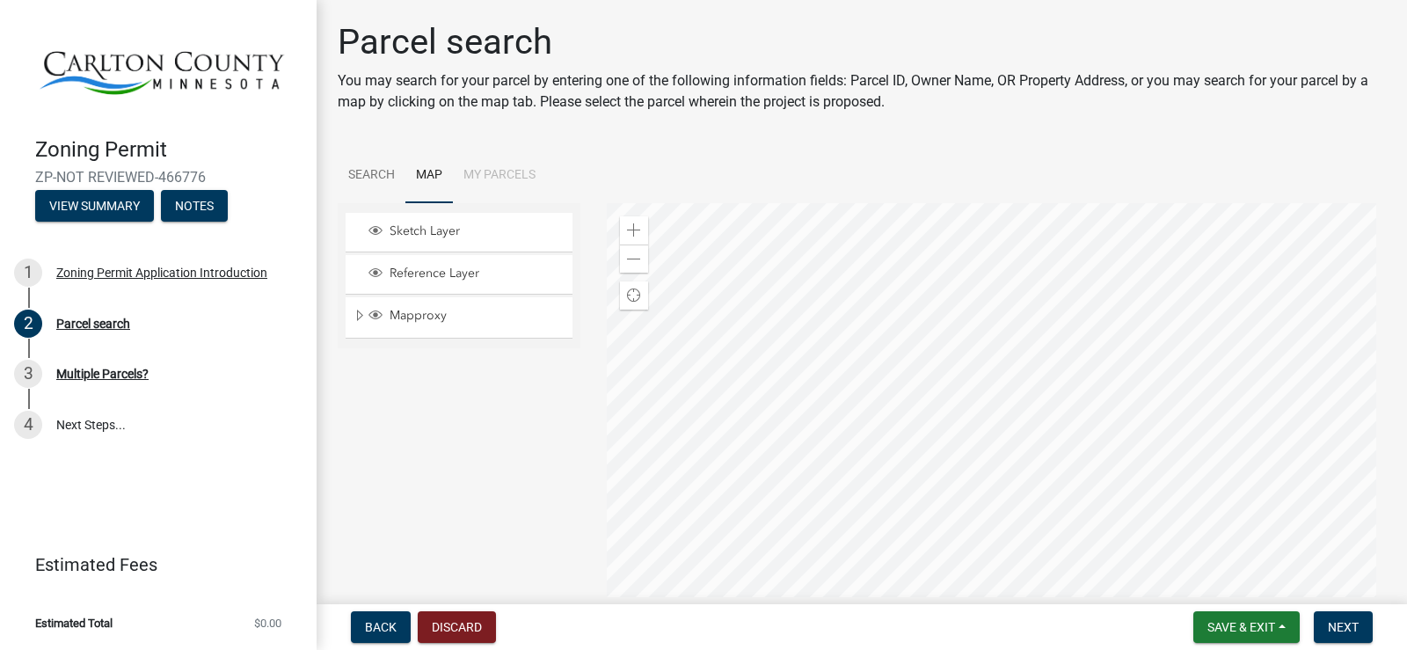
click at [864, 507] on div at bounding box center [997, 423] width 780 height 440
click at [885, 507] on div at bounding box center [997, 423] width 780 height 440
click at [1076, 203] on div at bounding box center [997, 423] width 780 height 440
click at [950, 382] on div at bounding box center [997, 423] width 780 height 440
click at [1076, 378] on div at bounding box center [997, 423] width 780 height 440
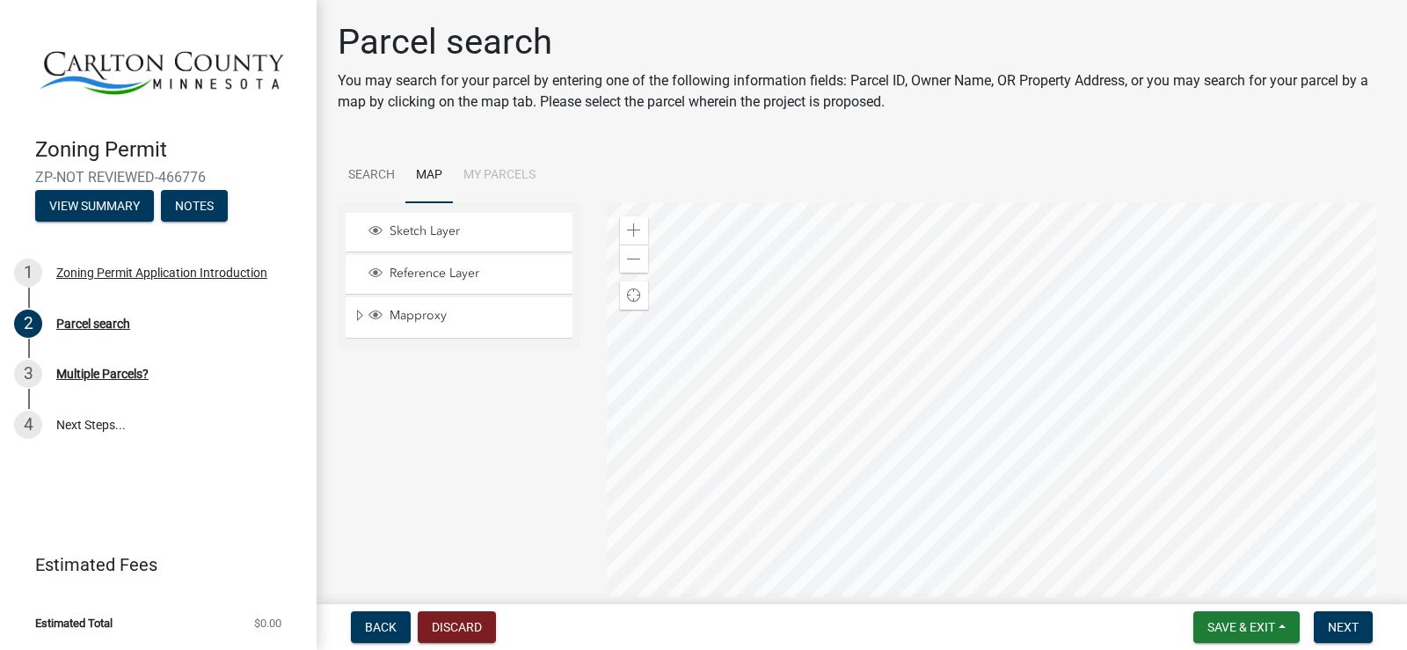
click at [1066, 382] on div at bounding box center [997, 423] width 780 height 440
click at [1086, 359] on div at bounding box center [997, 423] width 780 height 440
click at [1043, 332] on div at bounding box center [997, 423] width 780 height 440
click at [1040, 332] on div at bounding box center [997, 423] width 780 height 440
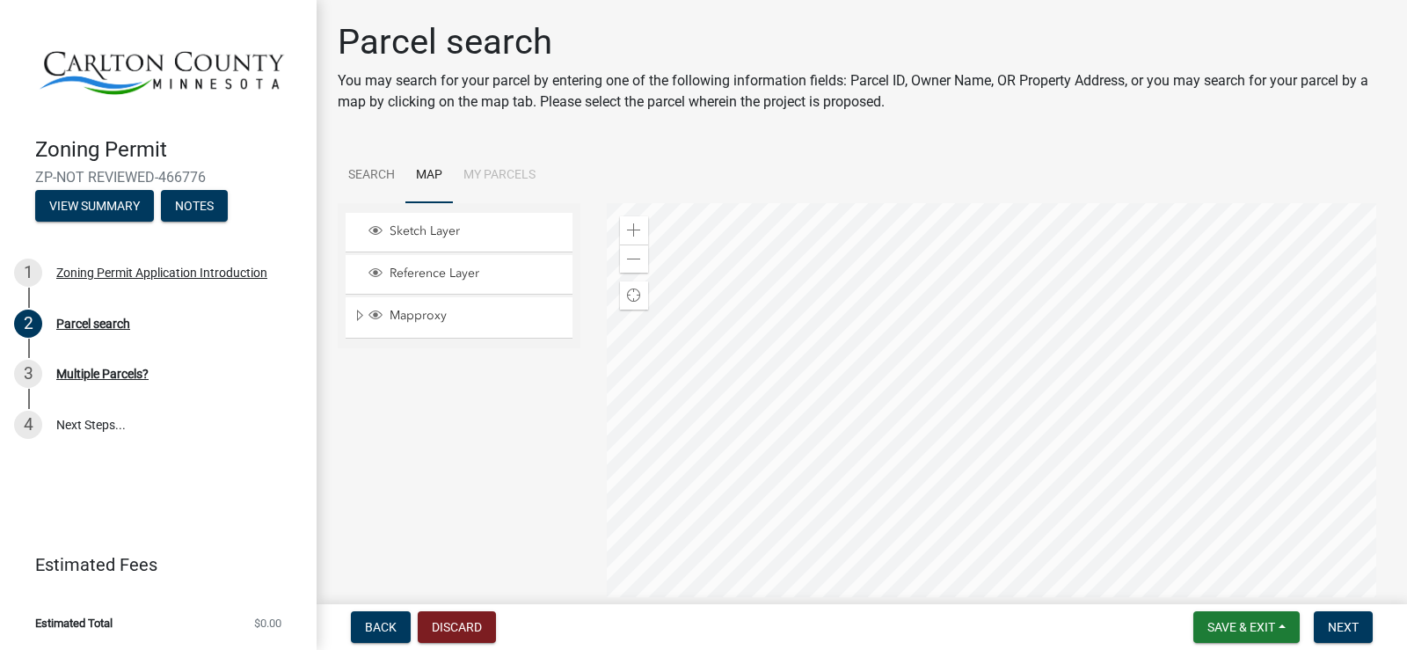
click at [1040, 332] on div at bounding box center [997, 423] width 780 height 440
click at [1037, 413] on div at bounding box center [997, 423] width 780 height 440
click at [1260, 624] on span "Save & Exit" at bounding box center [1241, 627] width 68 height 14
click at [1232, 583] on button "Save & Exit" at bounding box center [1229, 581] width 141 height 42
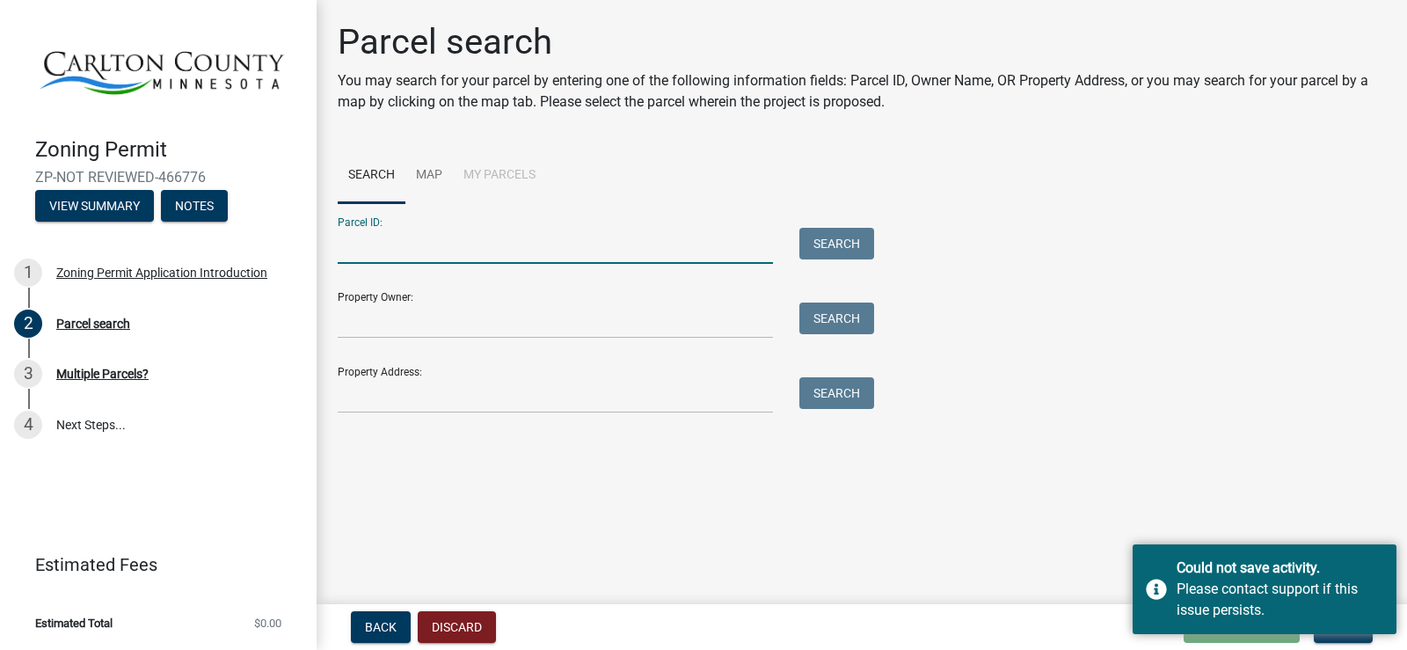
click at [388, 245] on input "Parcel ID:" at bounding box center [555, 246] width 435 height 36
click at [522, 244] on input "Parcel ID:" at bounding box center [555, 246] width 435 height 36
type input "[PHONE_NUMBER]"
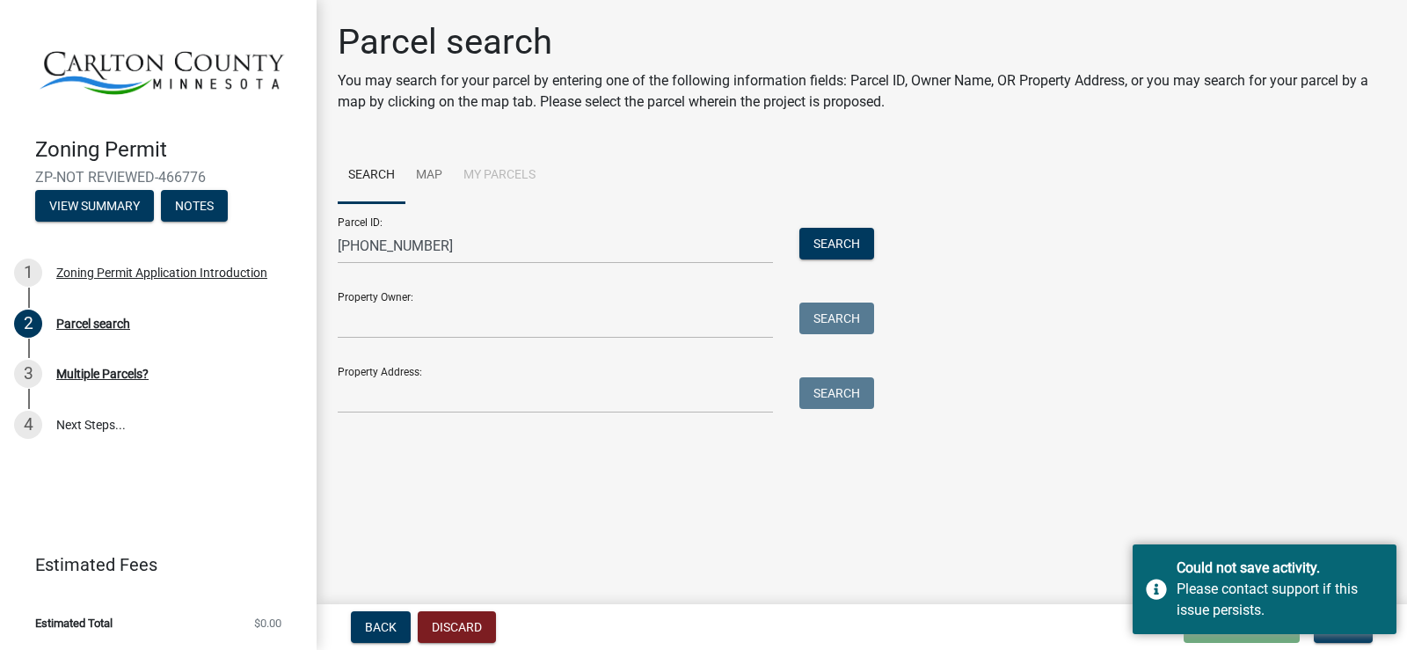
click at [1362, 507] on main "Parcel search You may search for your parcel by entering one of the following i…" at bounding box center [862, 298] width 1090 height 597
click at [1295, 562] on div "Could not save activity." at bounding box center [1280, 568] width 207 height 21
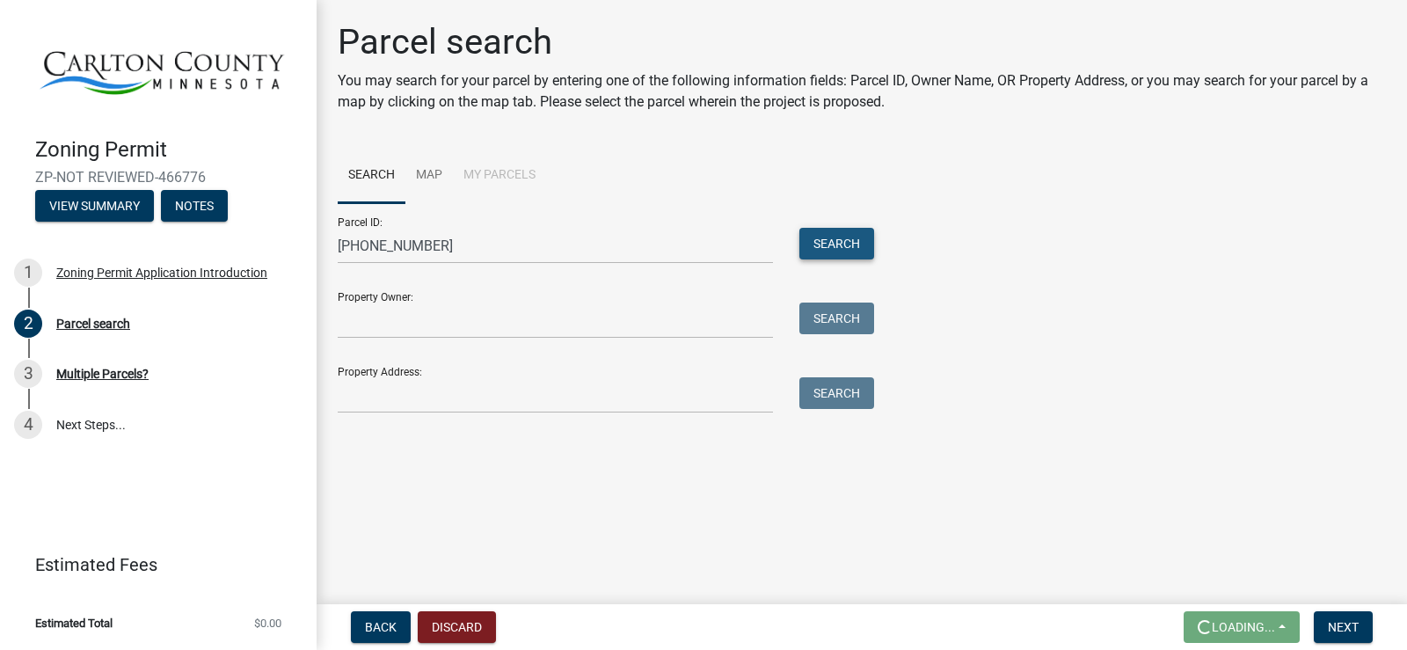
click at [841, 239] on button "Search" at bounding box center [836, 244] width 75 height 32
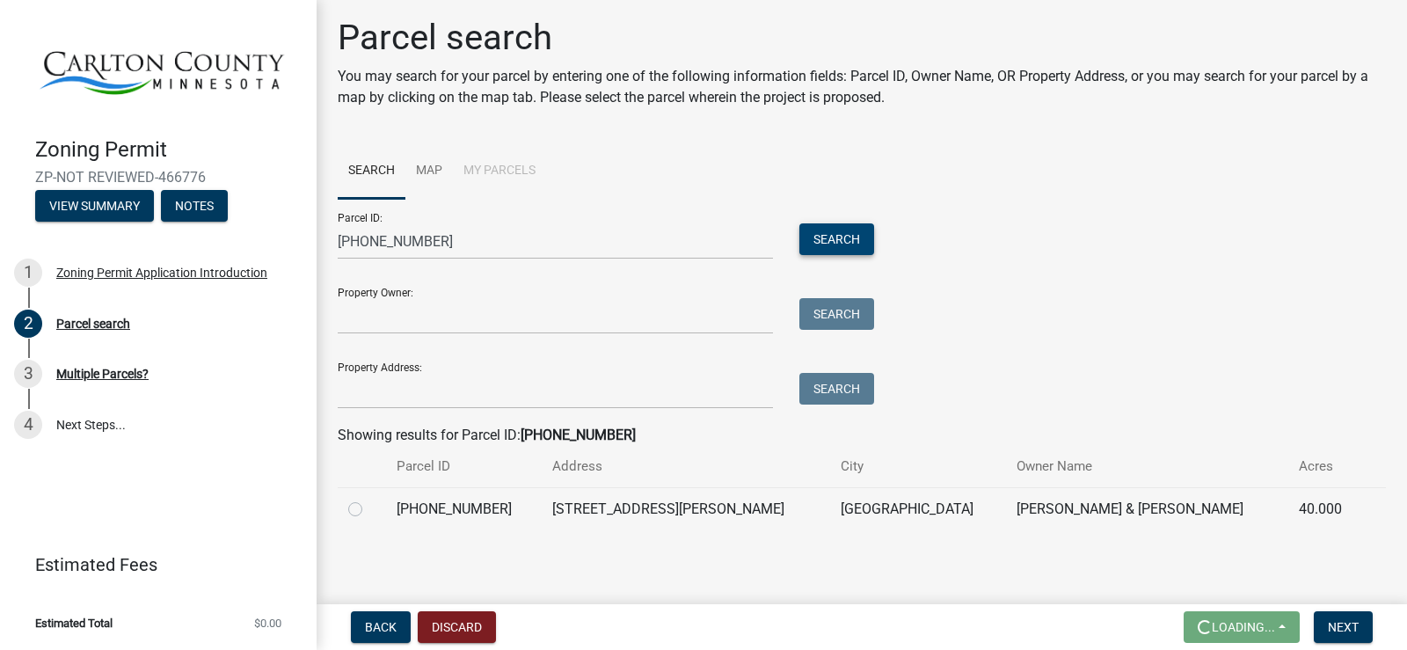
scroll to position [6, 0]
click at [369, 497] on label at bounding box center [369, 497] width 0 height 0
click at [369, 507] on input "radio" at bounding box center [374, 502] width 11 height 11
radio input "true"
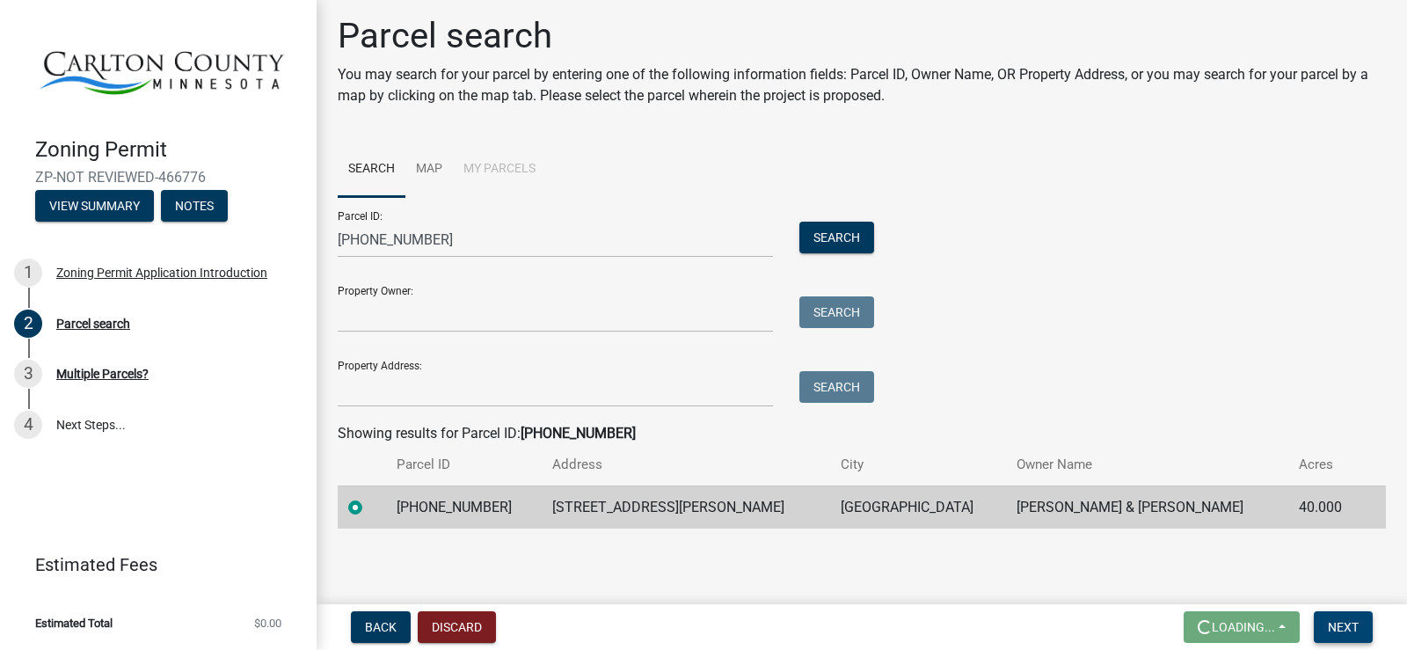
click at [1338, 627] on span "Next" at bounding box center [1343, 627] width 31 height 14
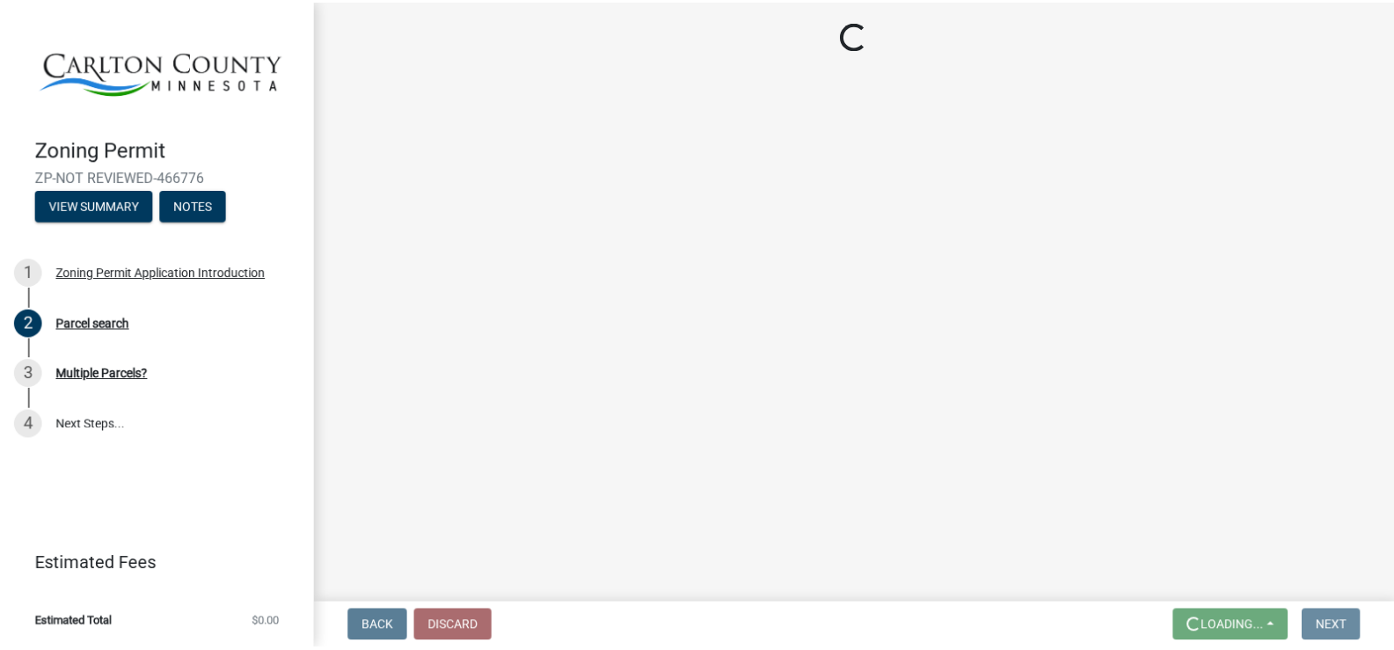
scroll to position [0, 0]
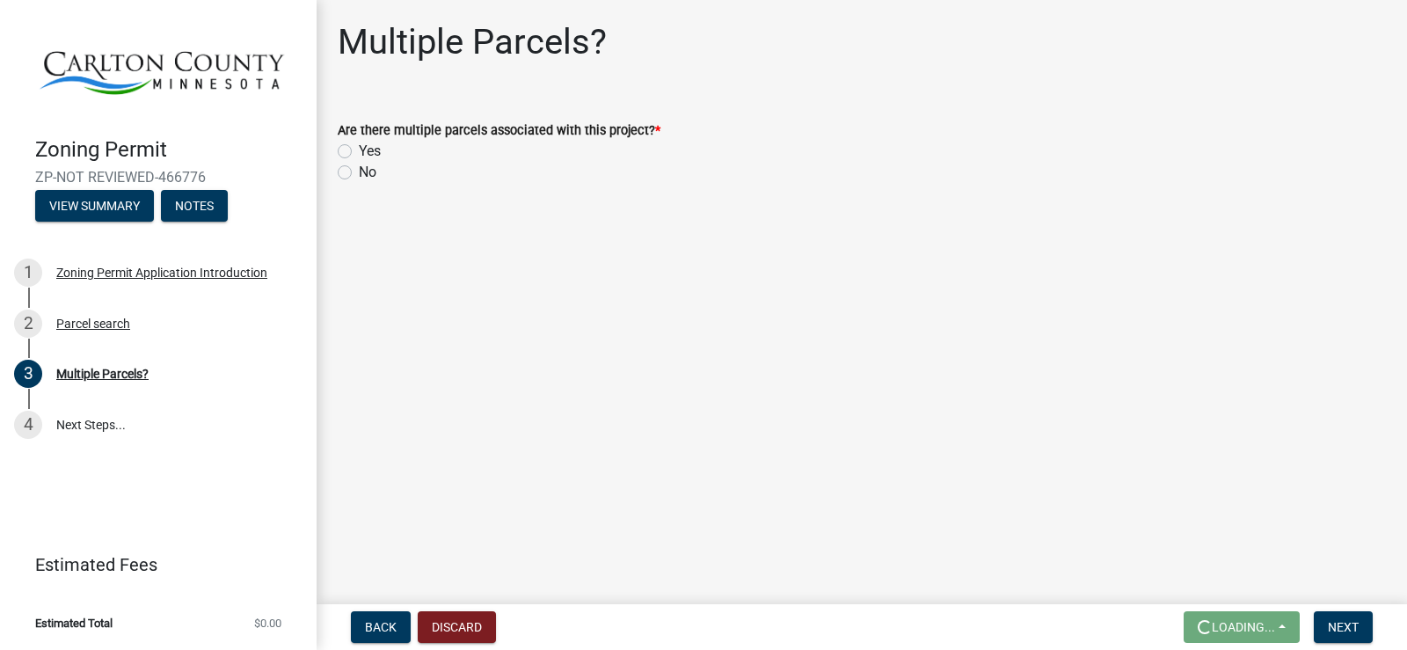
click at [359, 170] on label "No" at bounding box center [368, 172] width 18 height 21
click at [359, 170] on input "No" at bounding box center [364, 167] width 11 height 11
radio input "true"
click at [1348, 628] on span "Next" at bounding box center [1343, 627] width 31 height 14
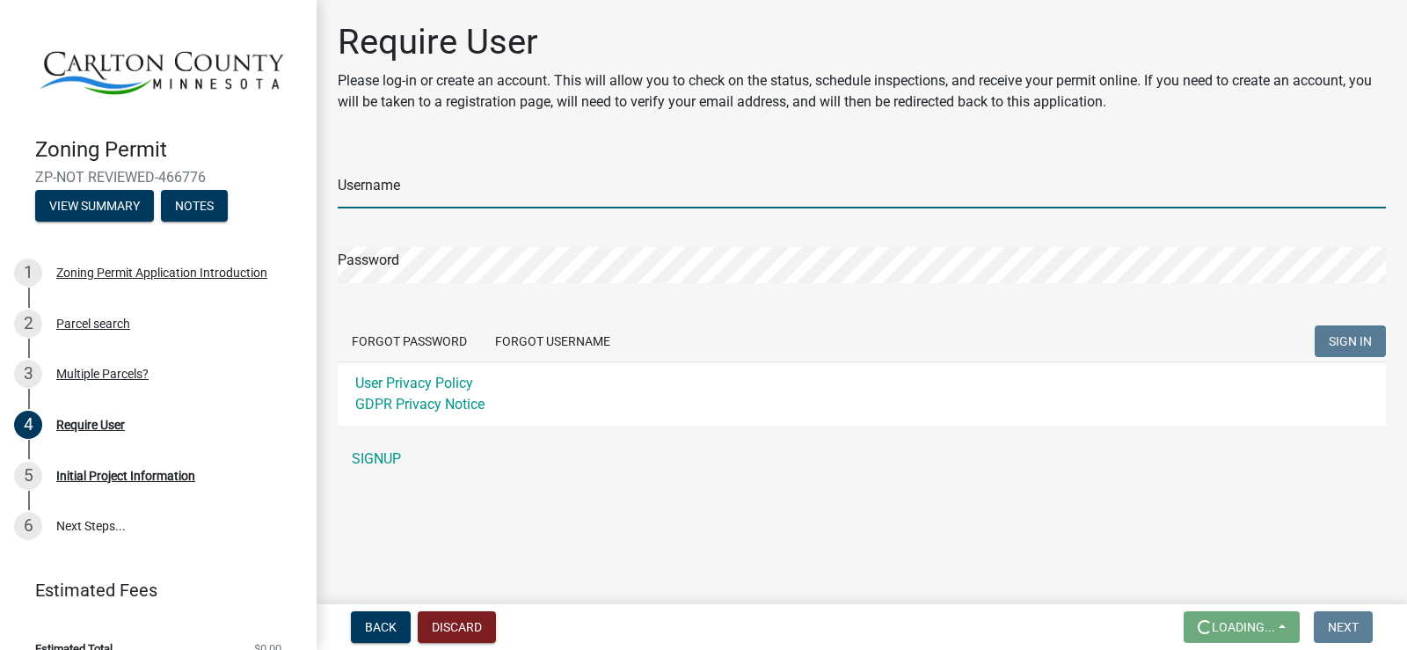
type input "jfcrlsn"
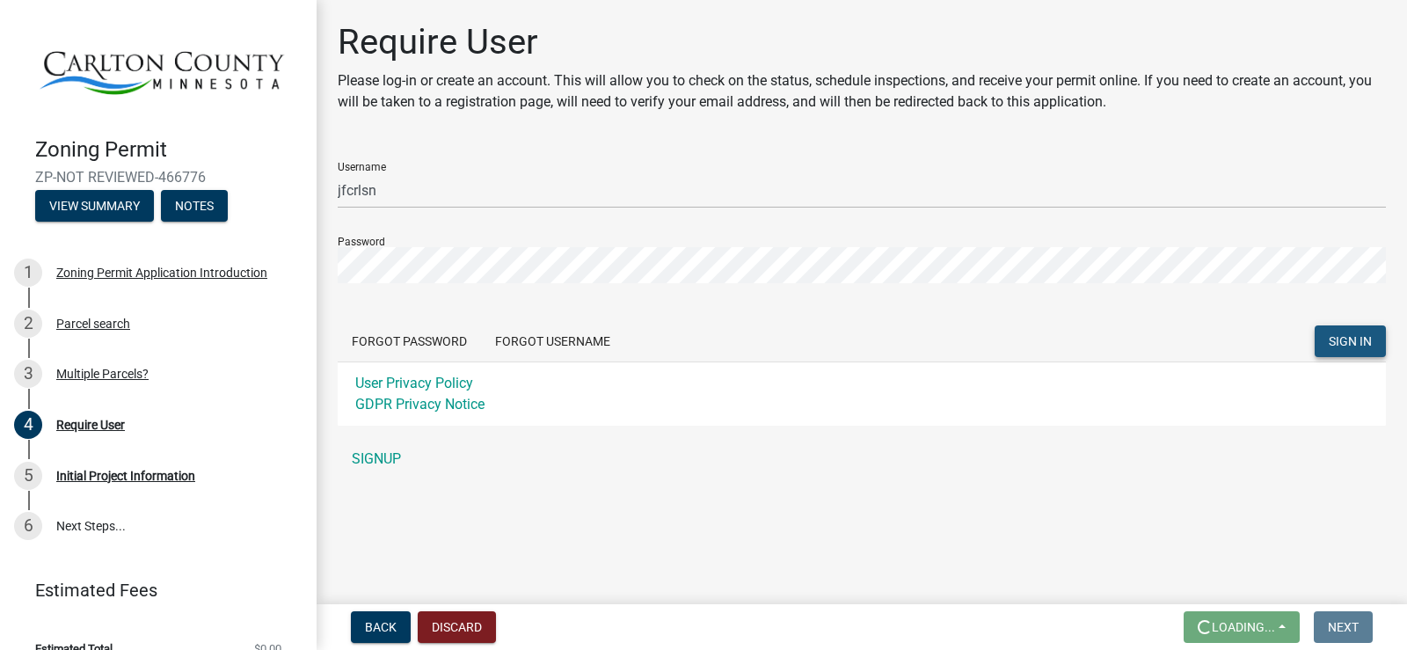
click at [1315, 339] on button "SIGN IN" at bounding box center [1350, 341] width 71 height 32
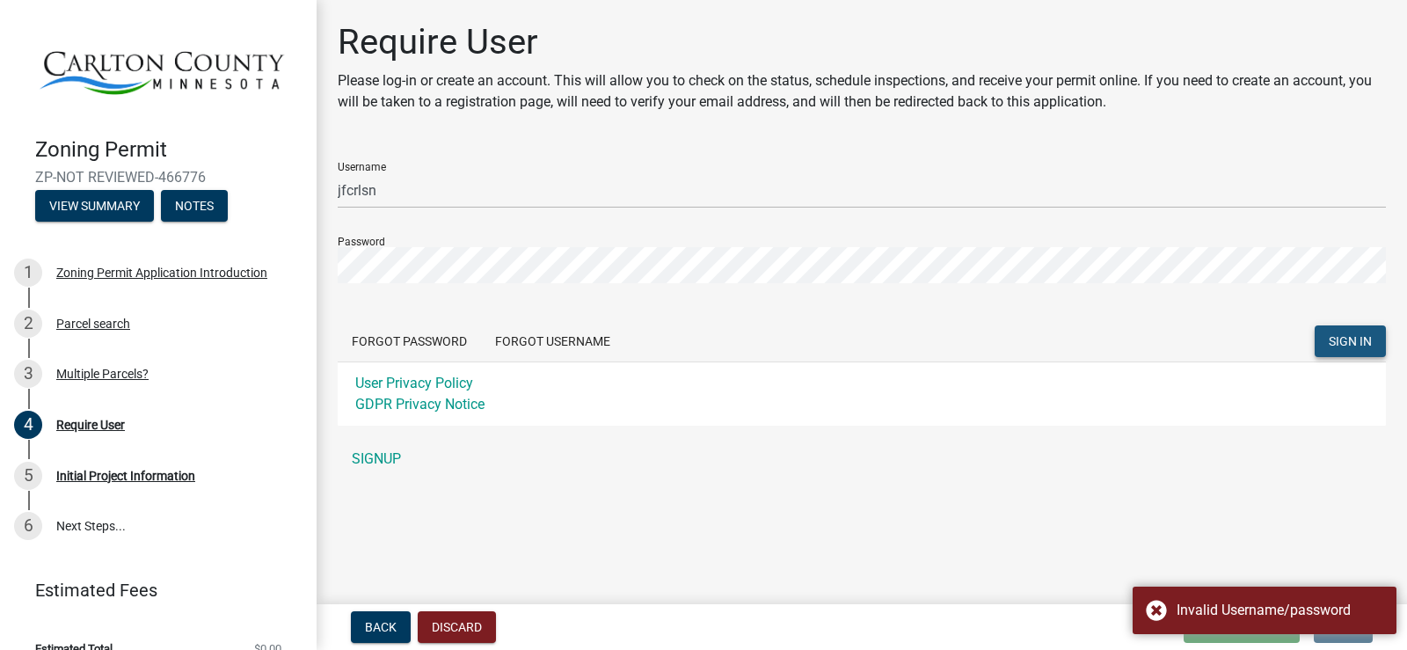
click at [1345, 343] on span "SIGN IN" at bounding box center [1350, 341] width 43 height 14
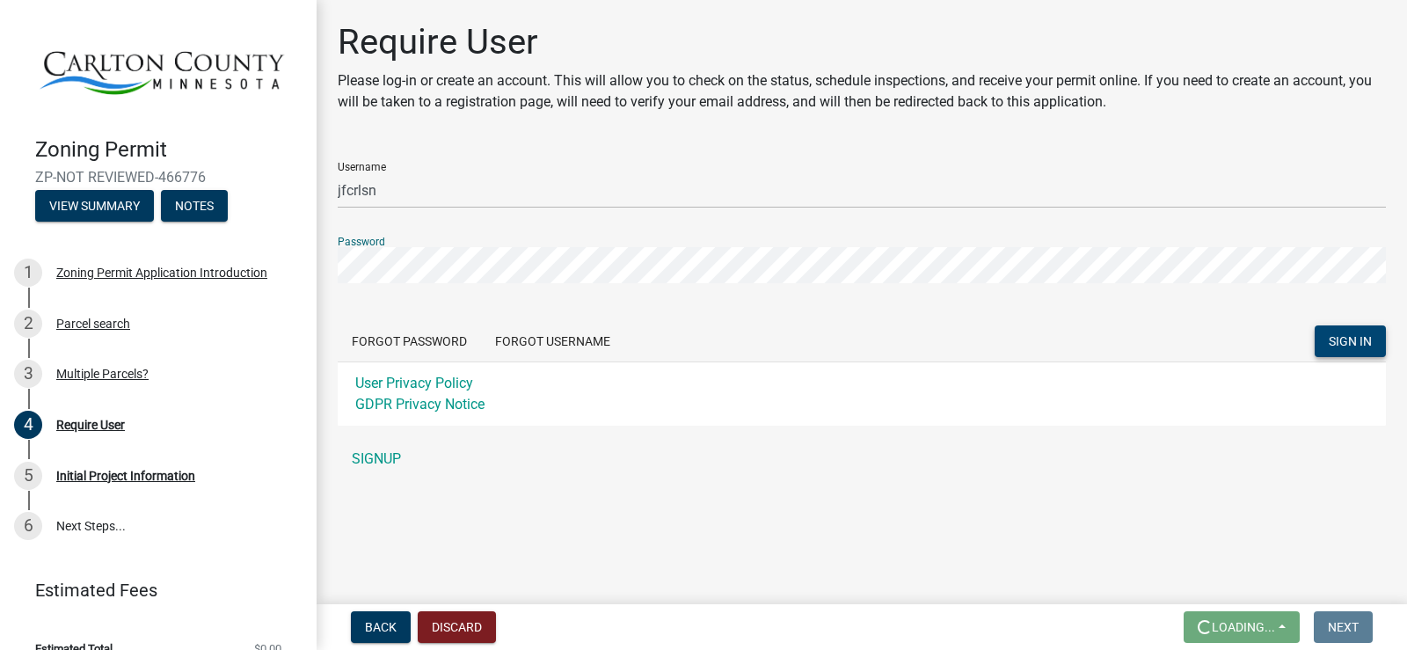
click at [304, 266] on div "Zoning Permit ZP-NOT REVIEWED-466776 View Summary Notes 1 Zoning Permit Applica…" at bounding box center [703, 325] width 1407 height 650
click at [1366, 342] on span "SIGN IN" at bounding box center [1350, 341] width 43 height 14
click at [378, 458] on link "SIGNUP" at bounding box center [862, 458] width 1048 height 35
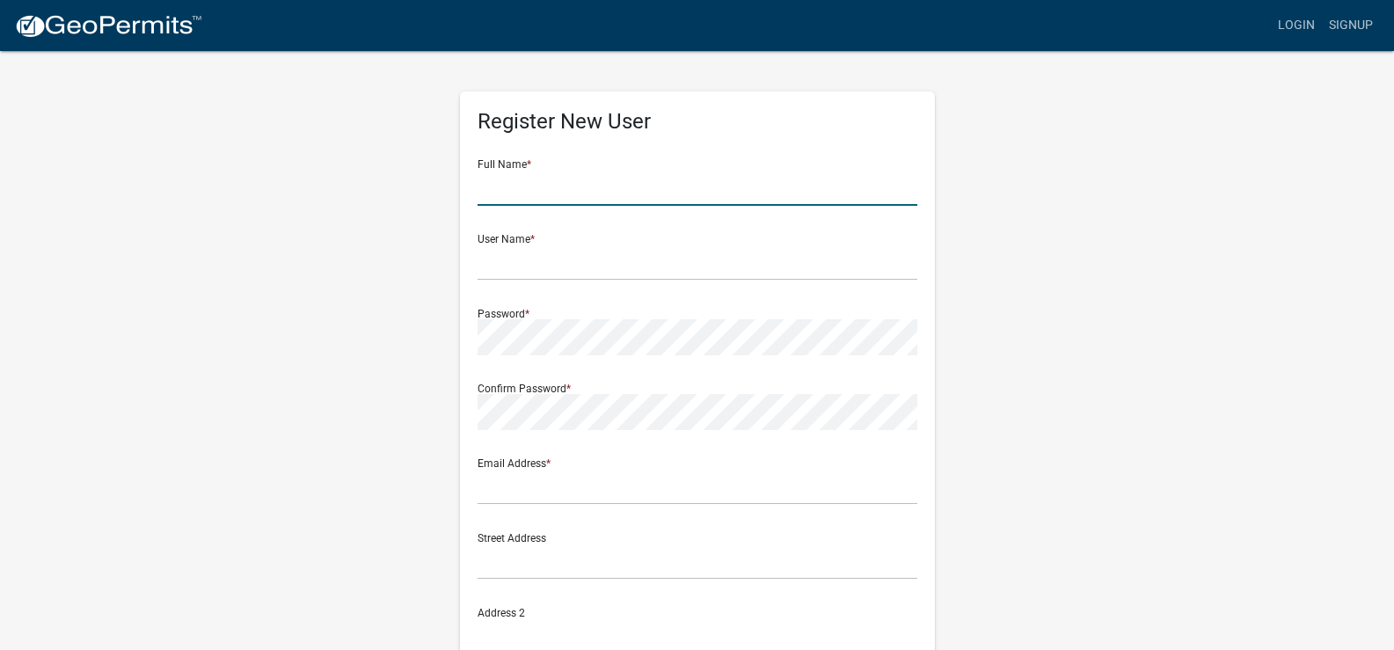
click at [581, 194] on input "text" at bounding box center [698, 188] width 440 height 36
type input "[PERSON_NAME]"
type input "[STREET_ADDRESS] N."
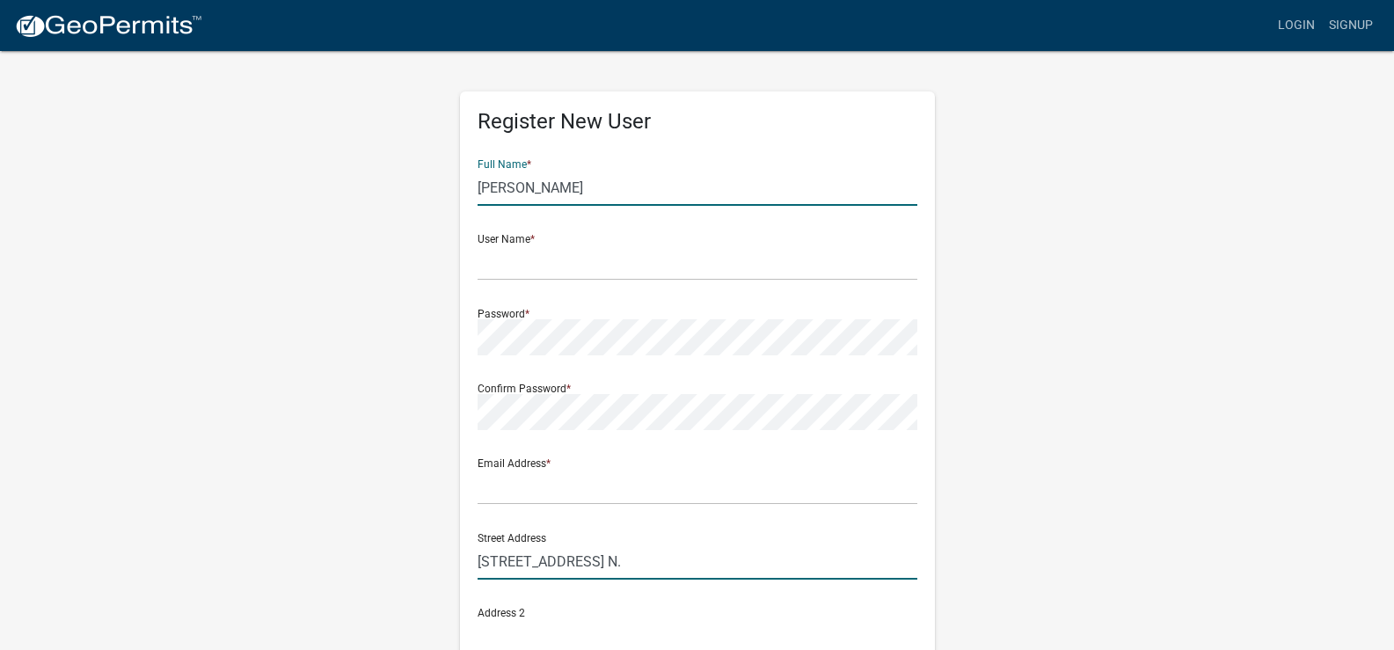
type input "[GEOGRAPHIC_DATA]"
type input "MN"
type input "55441"
type input "7634769863"
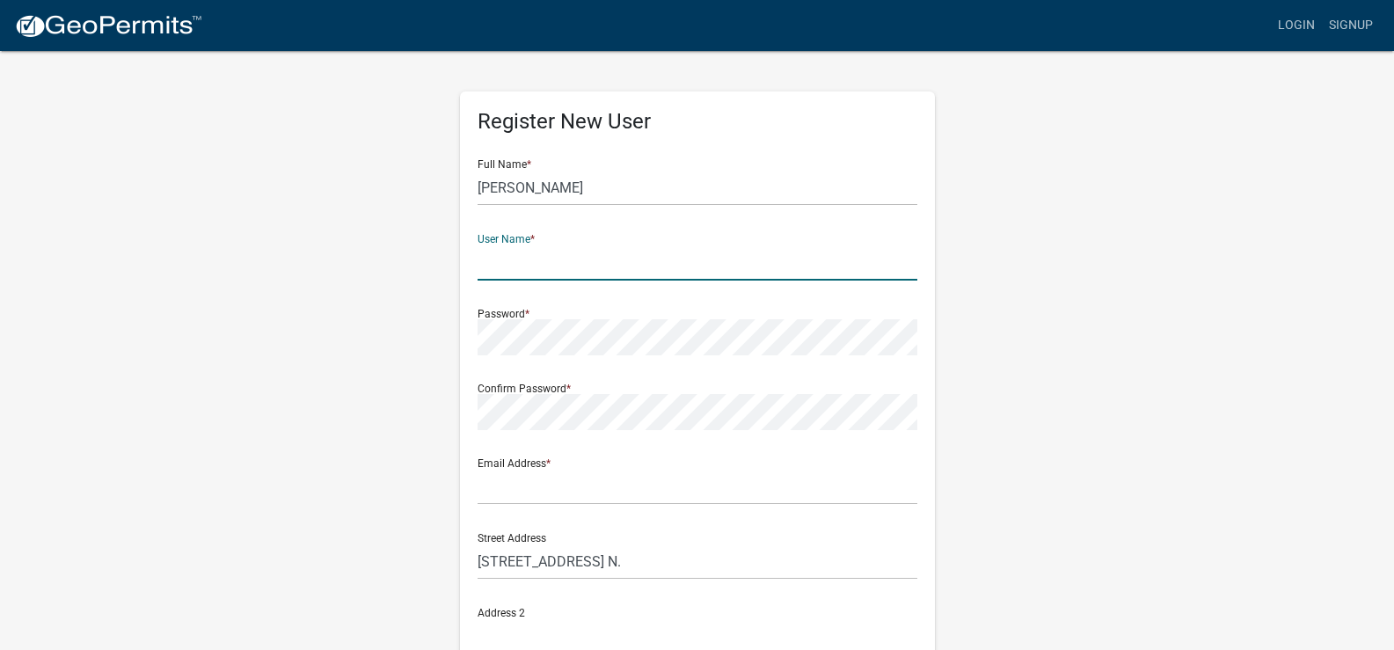
click at [531, 269] on input "text" at bounding box center [698, 262] width 440 height 36
type input "jfcrlsn"
click at [531, 314] on div "Password *" at bounding box center [698, 325] width 440 height 61
click at [513, 312] on div "Password *" at bounding box center [698, 325] width 440 height 61
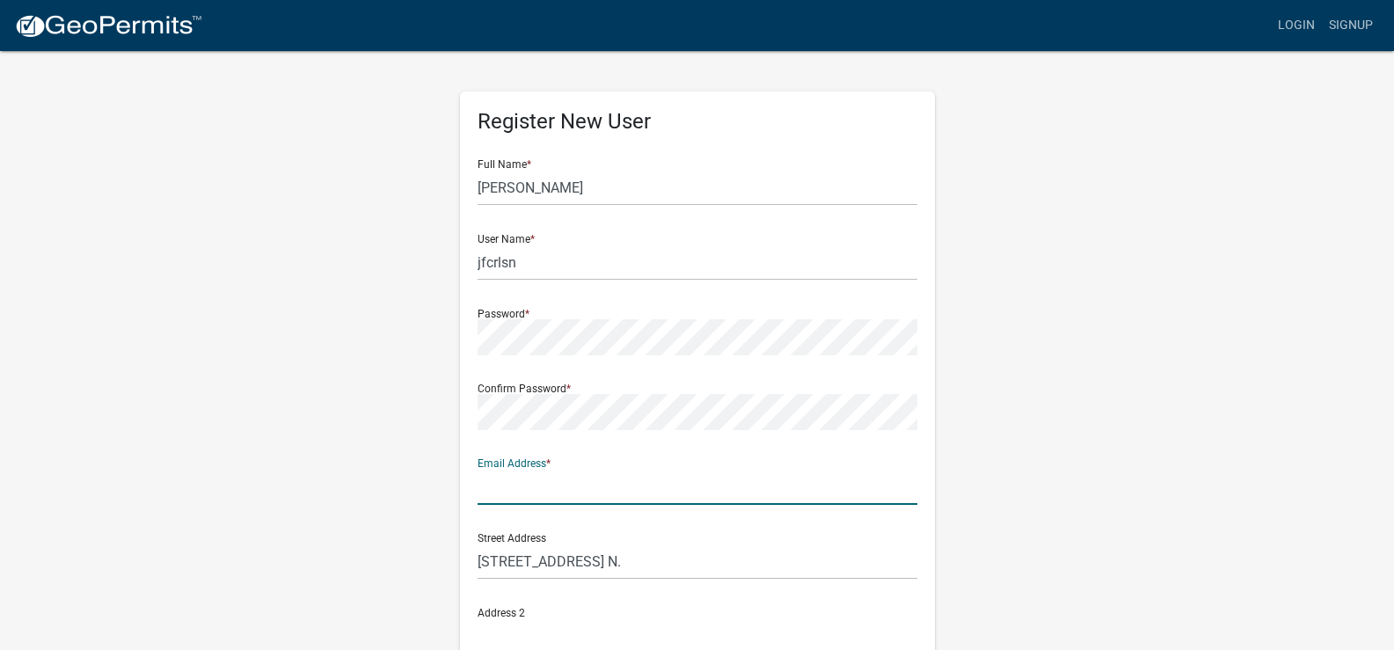
click at [556, 486] on input "text" at bounding box center [698, 487] width 440 height 36
type input "[EMAIL_ADDRESS][DOMAIN_NAME]"
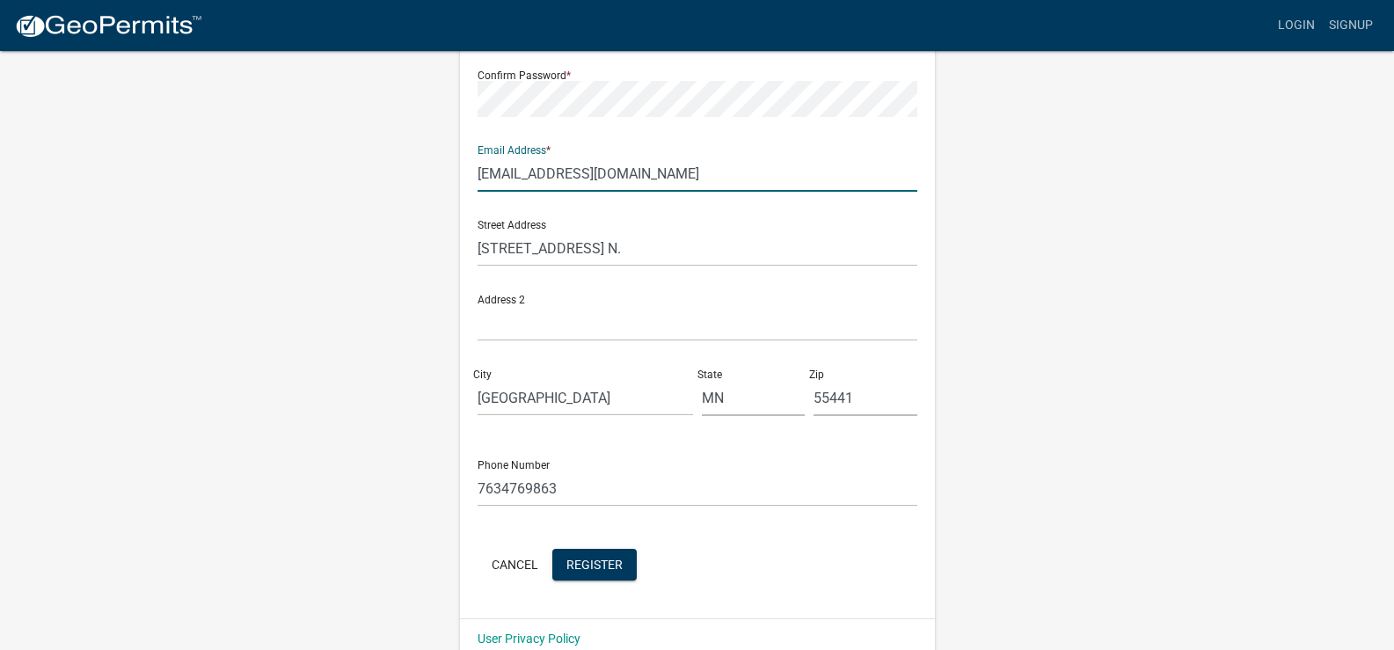
scroll to position [340, 0]
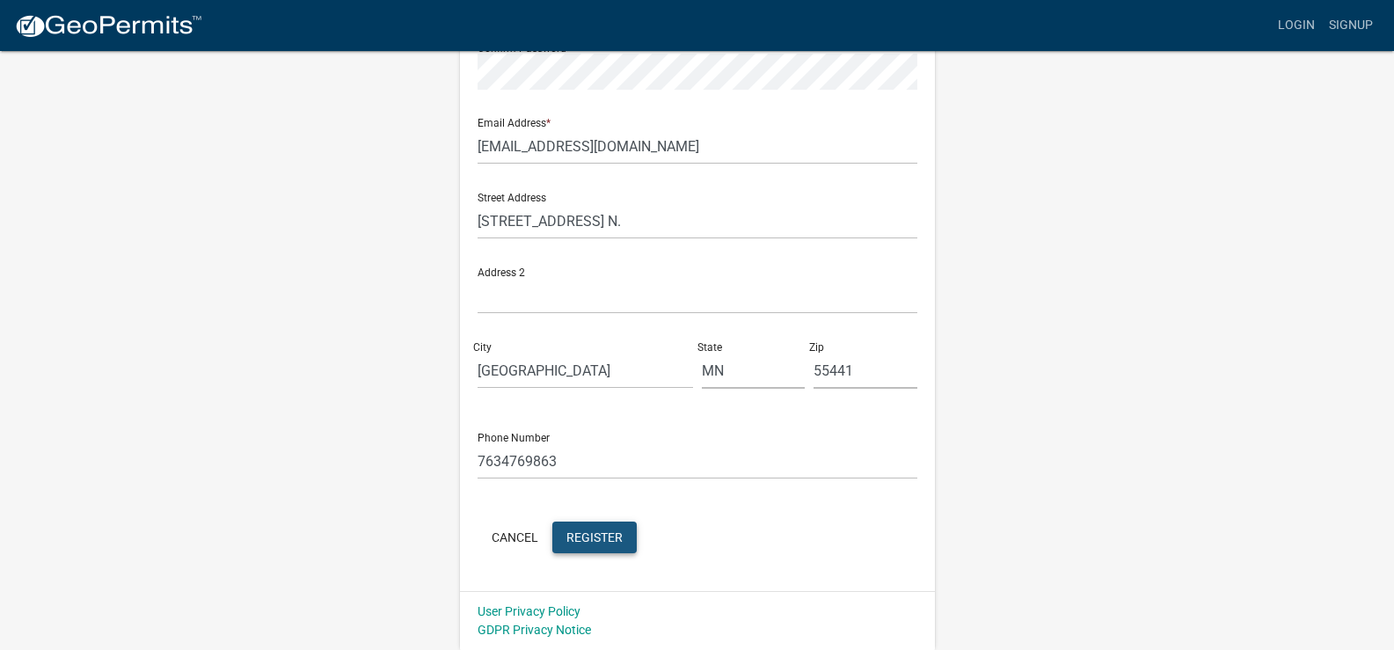
click at [612, 530] on span "Register" at bounding box center [594, 536] width 56 height 14
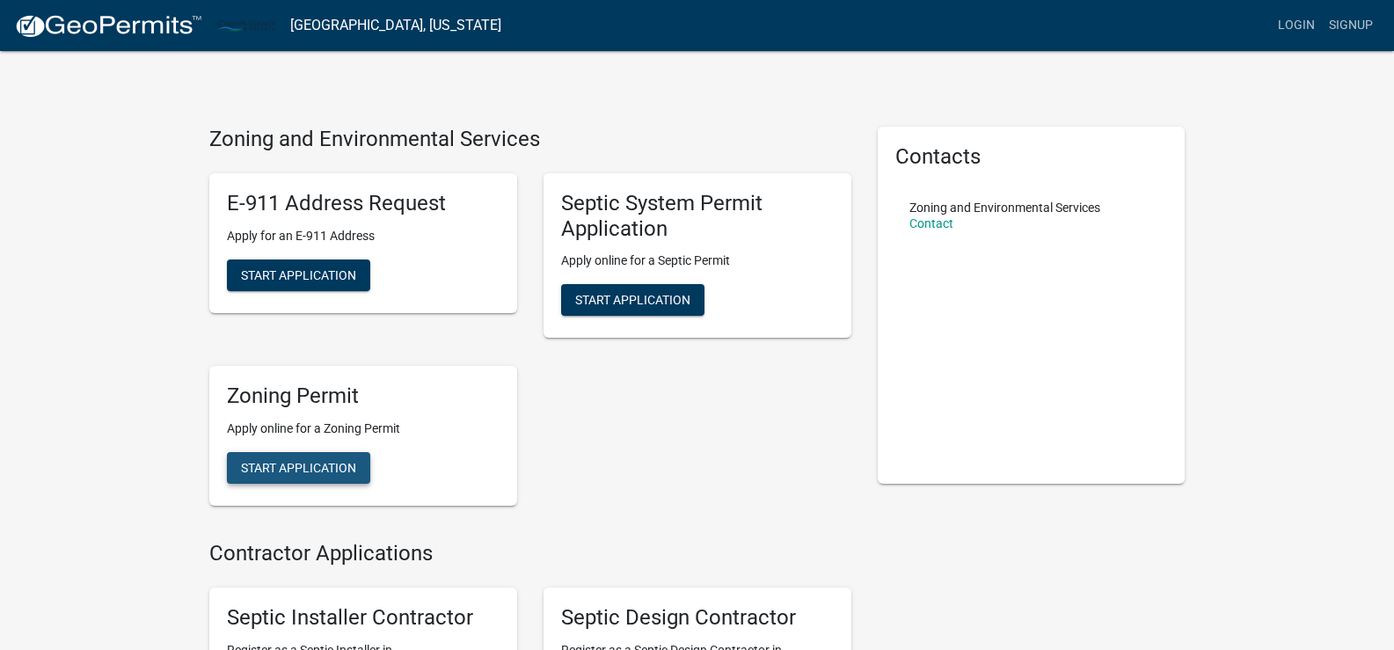
click at [341, 469] on span "Start Application" at bounding box center [298, 468] width 115 height 14
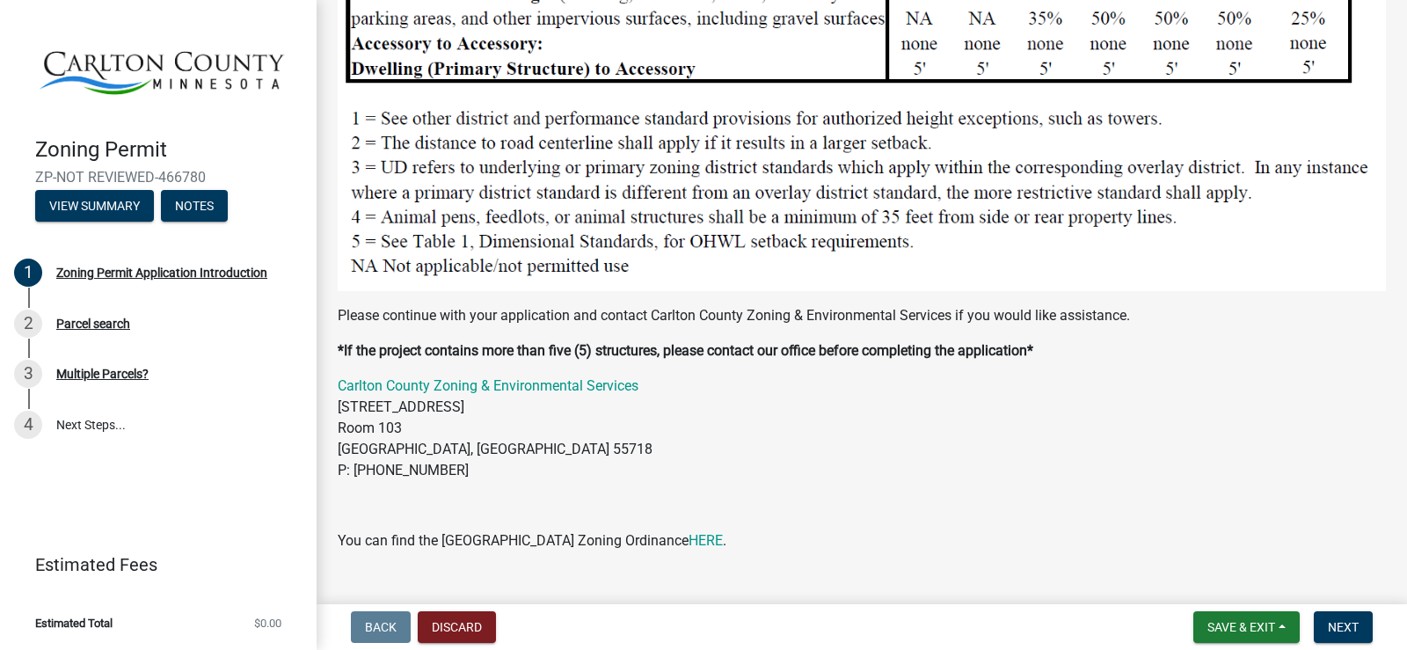
scroll to position [1922, 0]
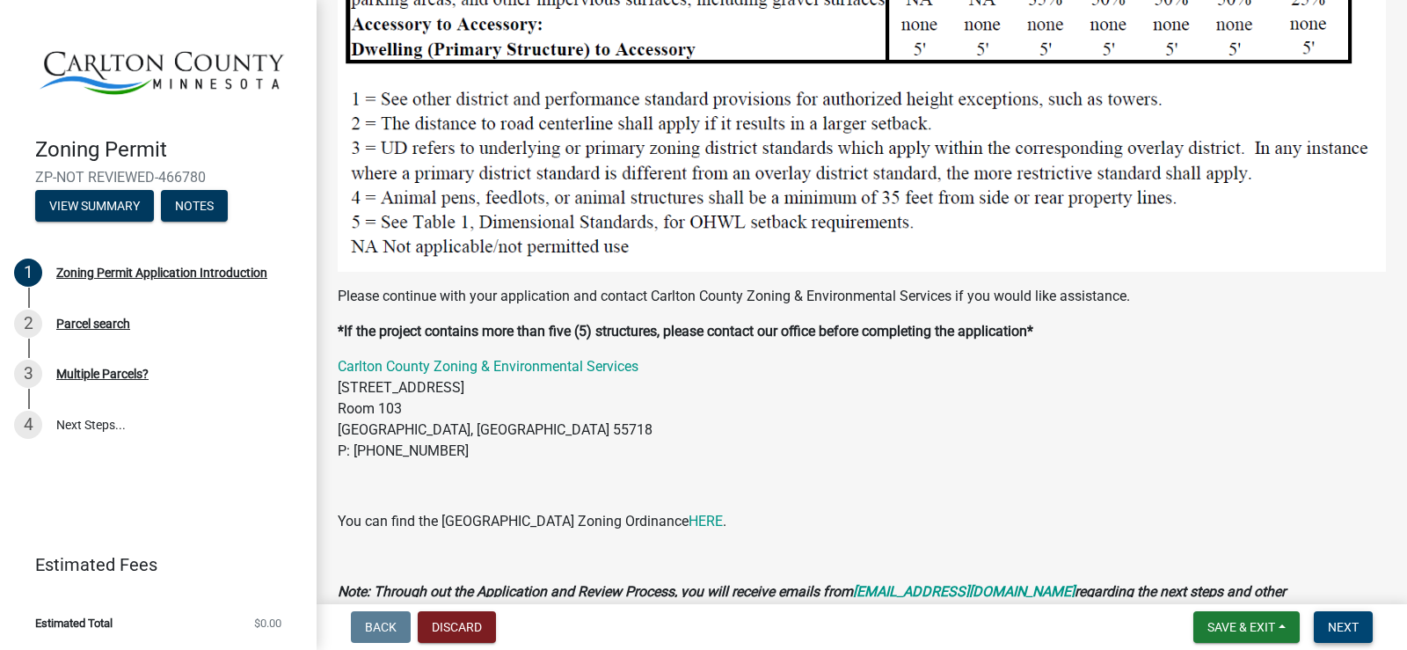
click at [1343, 627] on span "Next" at bounding box center [1343, 627] width 31 height 14
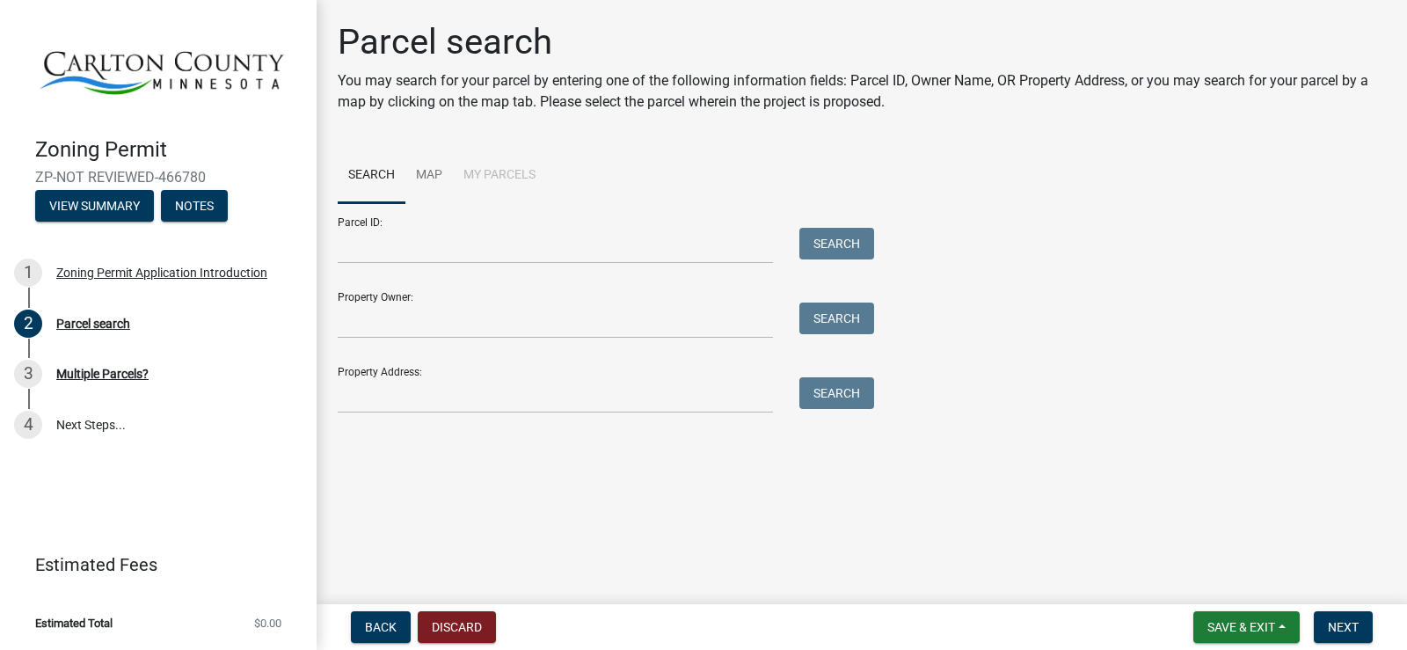
click at [508, 175] on li "My Parcels" at bounding box center [499, 176] width 93 height 56
click at [431, 174] on link "Map" at bounding box center [428, 176] width 47 height 56
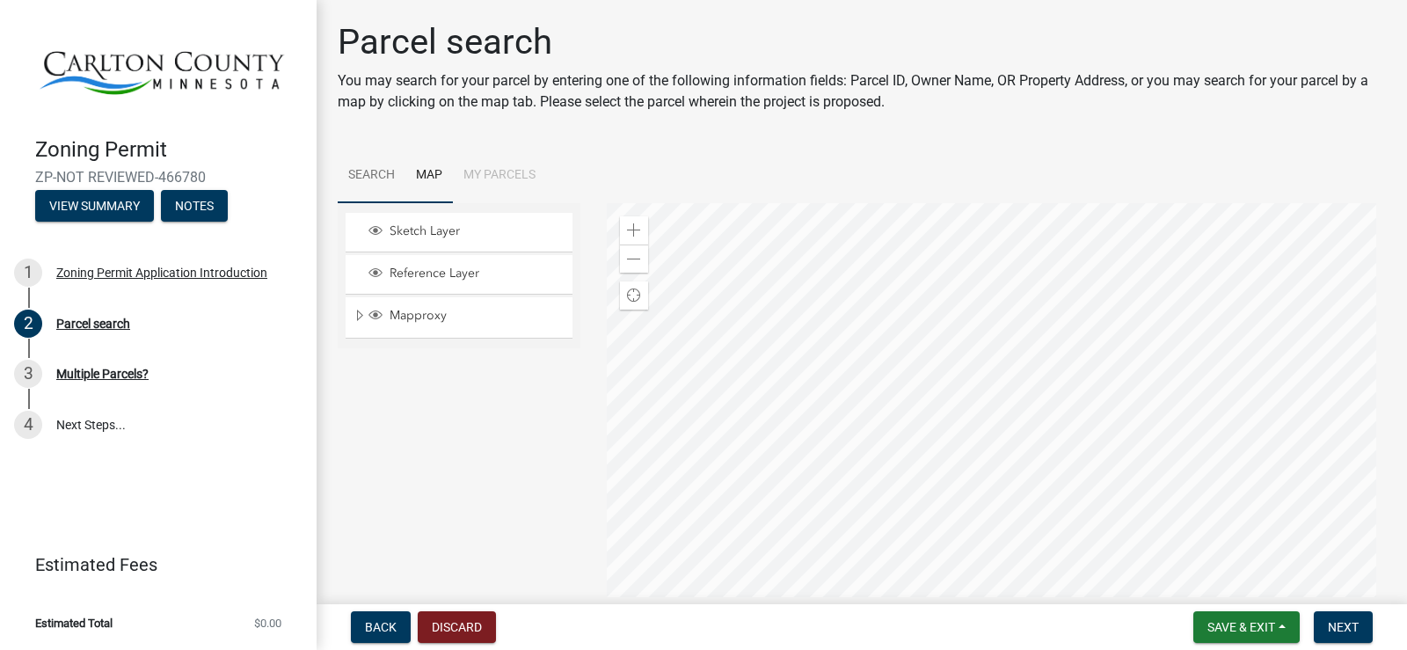
click at [363, 171] on link "Search" at bounding box center [372, 176] width 68 height 56
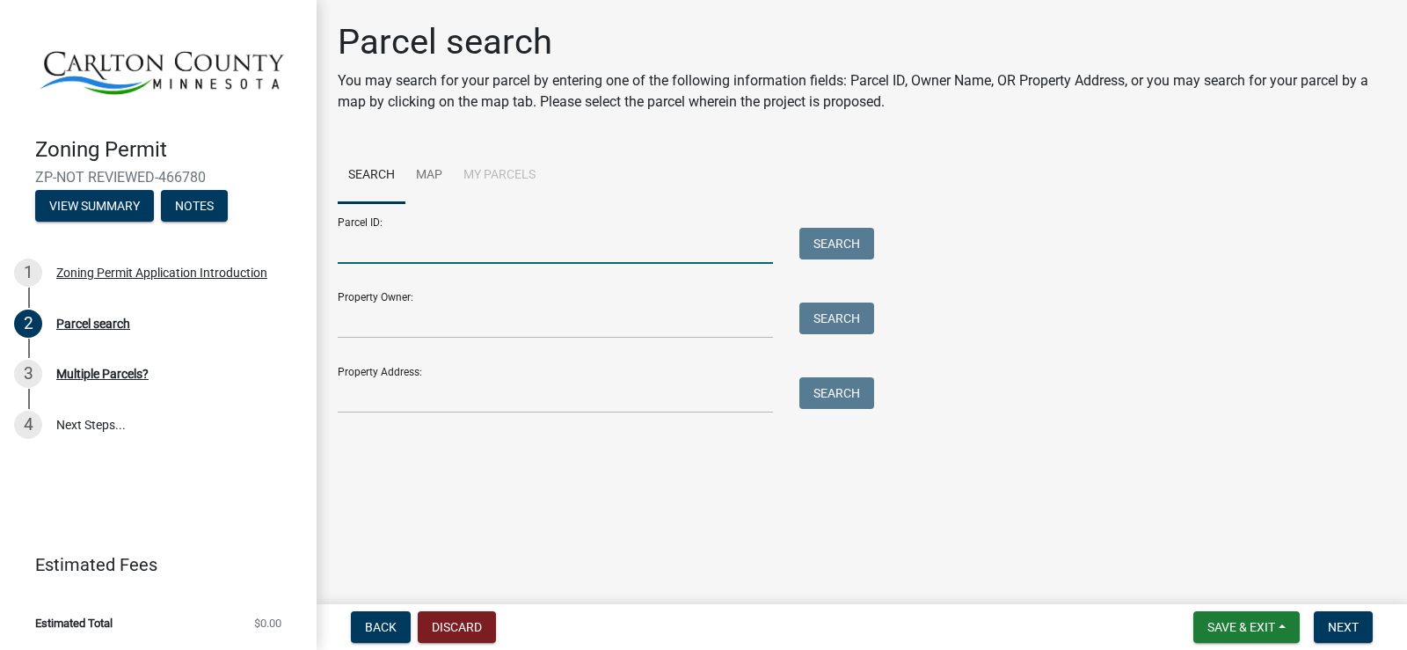
click at [420, 251] on input "Parcel ID:" at bounding box center [555, 246] width 435 height 36
type input "[PHONE_NUMBER]"
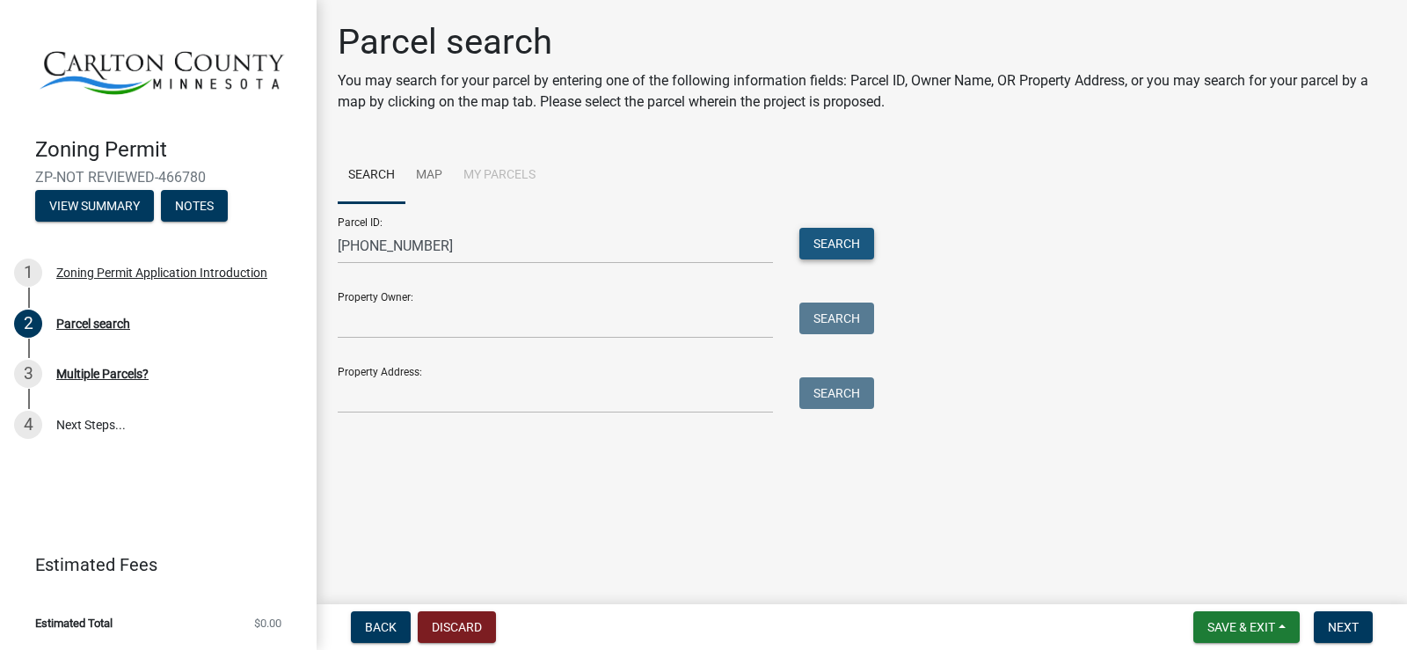
click at [830, 242] on button "Search" at bounding box center [836, 244] width 75 height 32
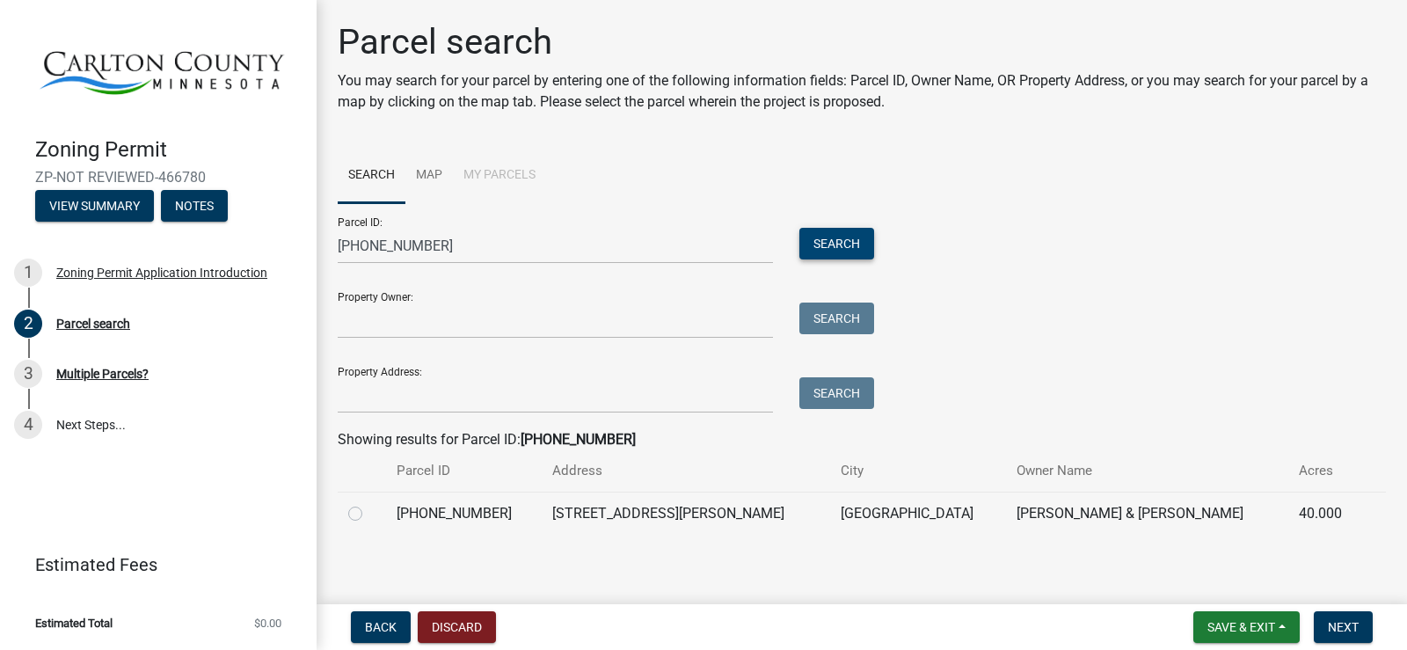
scroll to position [6, 0]
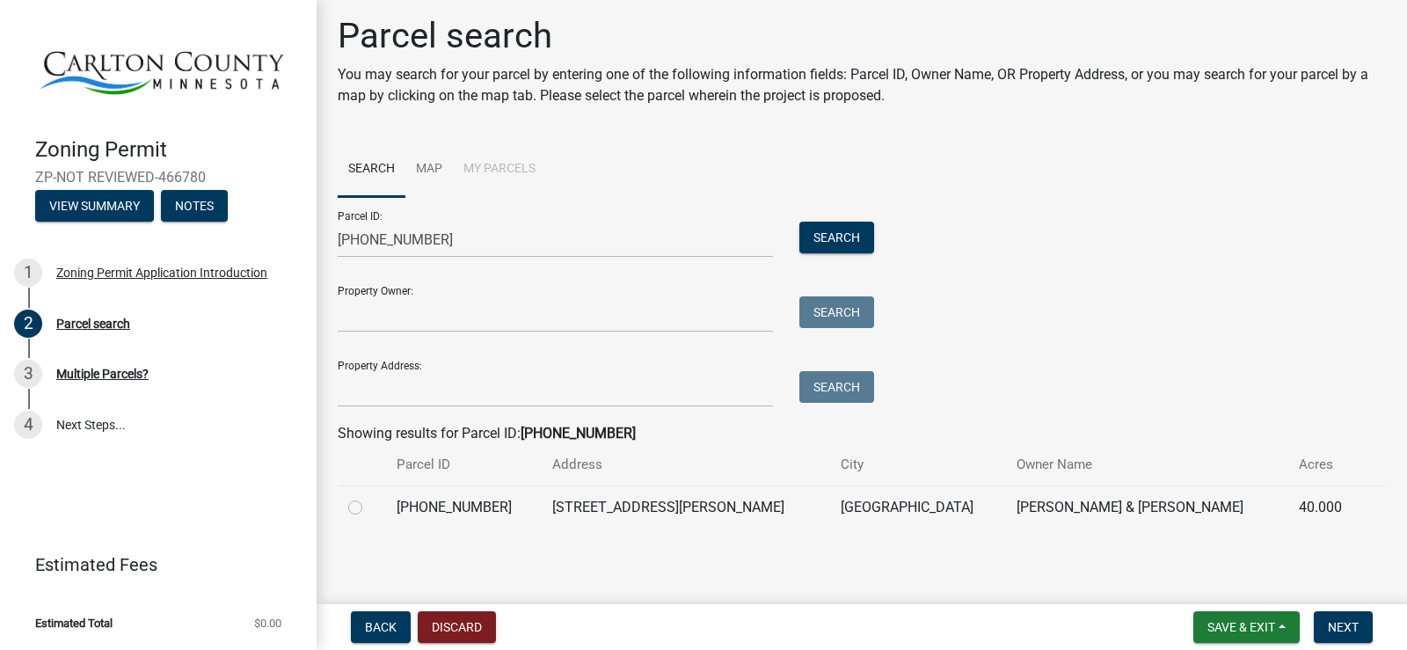
click at [369, 497] on label at bounding box center [369, 497] width 0 height 0
click at [369, 508] on input "radio" at bounding box center [374, 502] width 11 height 11
radio input "true"
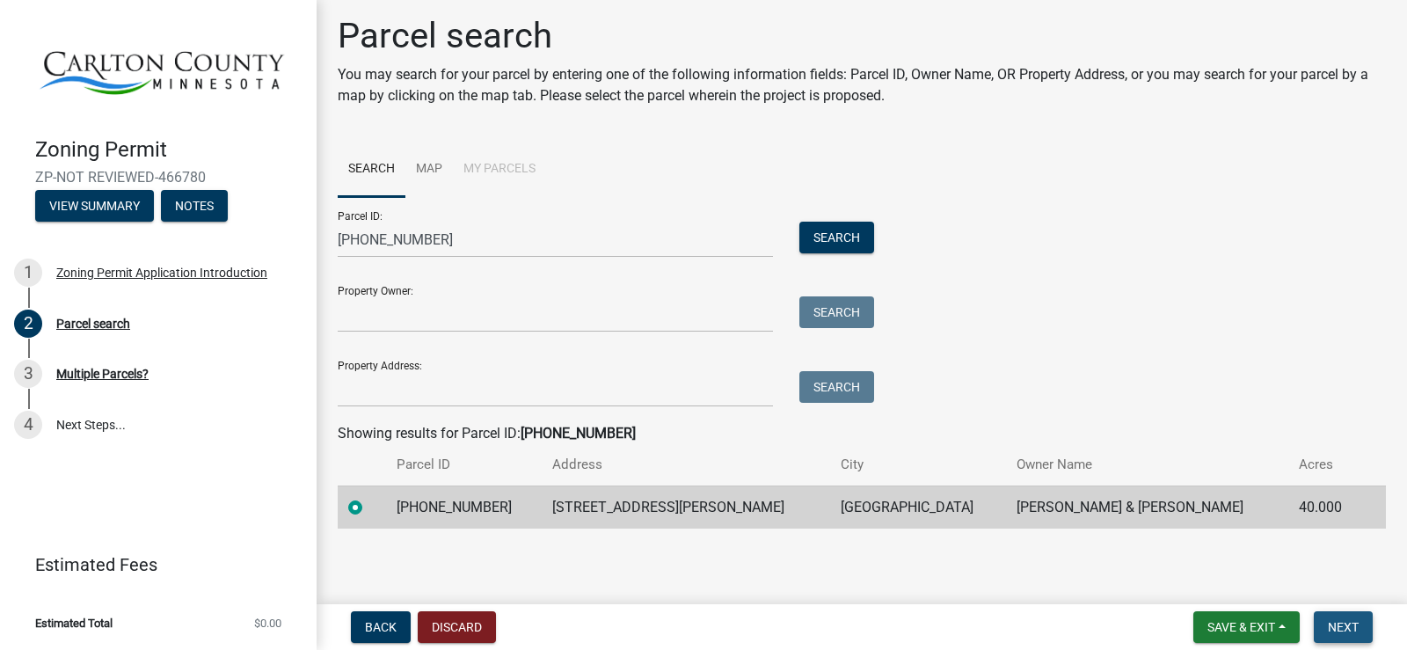
click at [1353, 629] on span "Next" at bounding box center [1343, 627] width 31 height 14
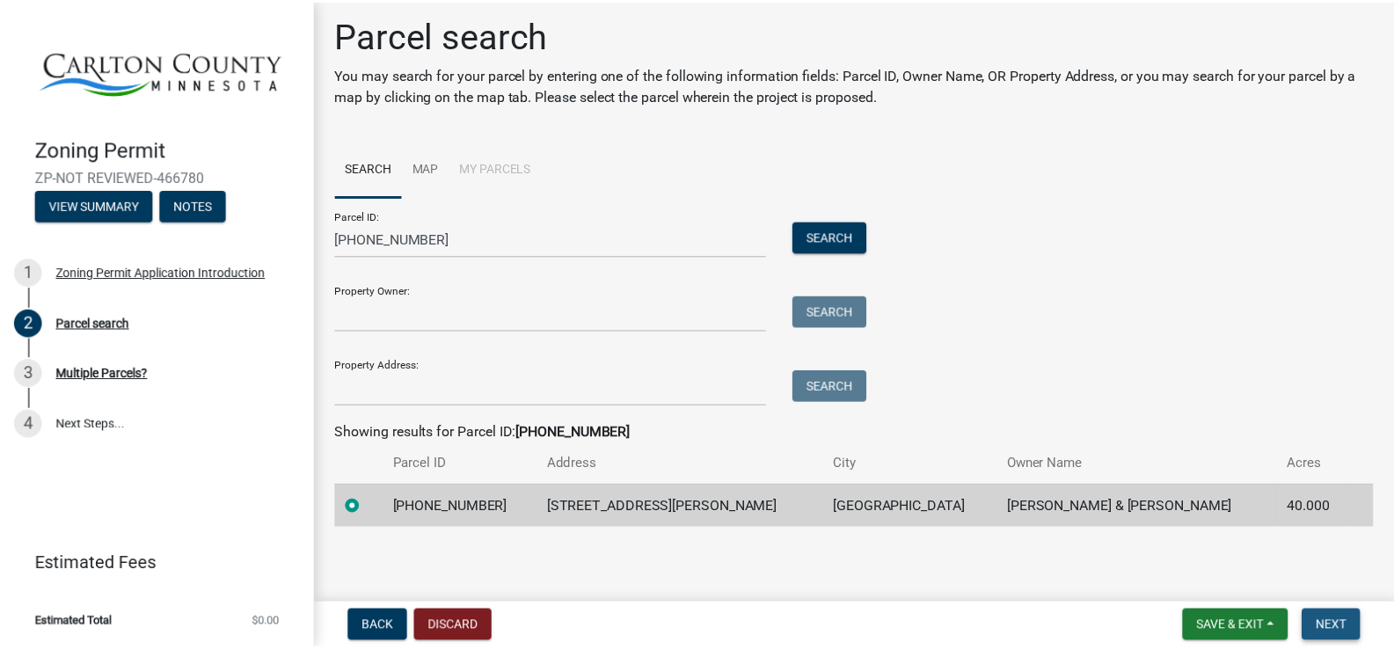
scroll to position [0, 0]
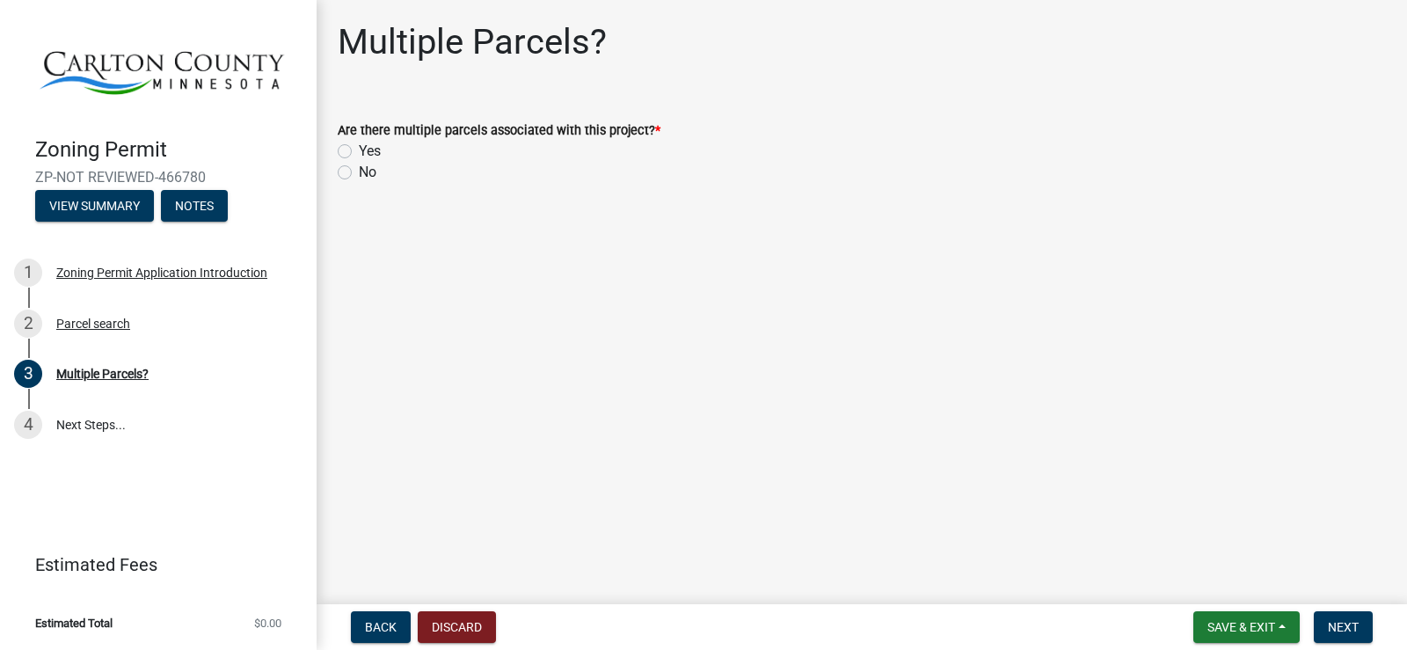
click at [334, 173] on div "Are there multiple parcels associated with this project? * Yes No" at bounding box center [862, 140] width 1075 height 84
click at [359, 175] on label "No" at bounding box center [368, 172] width 18 height 21
click at [359, 173] on input "No" at bounding box center [364, 167] width 11 height 11
radio input "true"
click at [1331, 623] on span "Next" at bounding box center [1343, 627] width 31 height 14
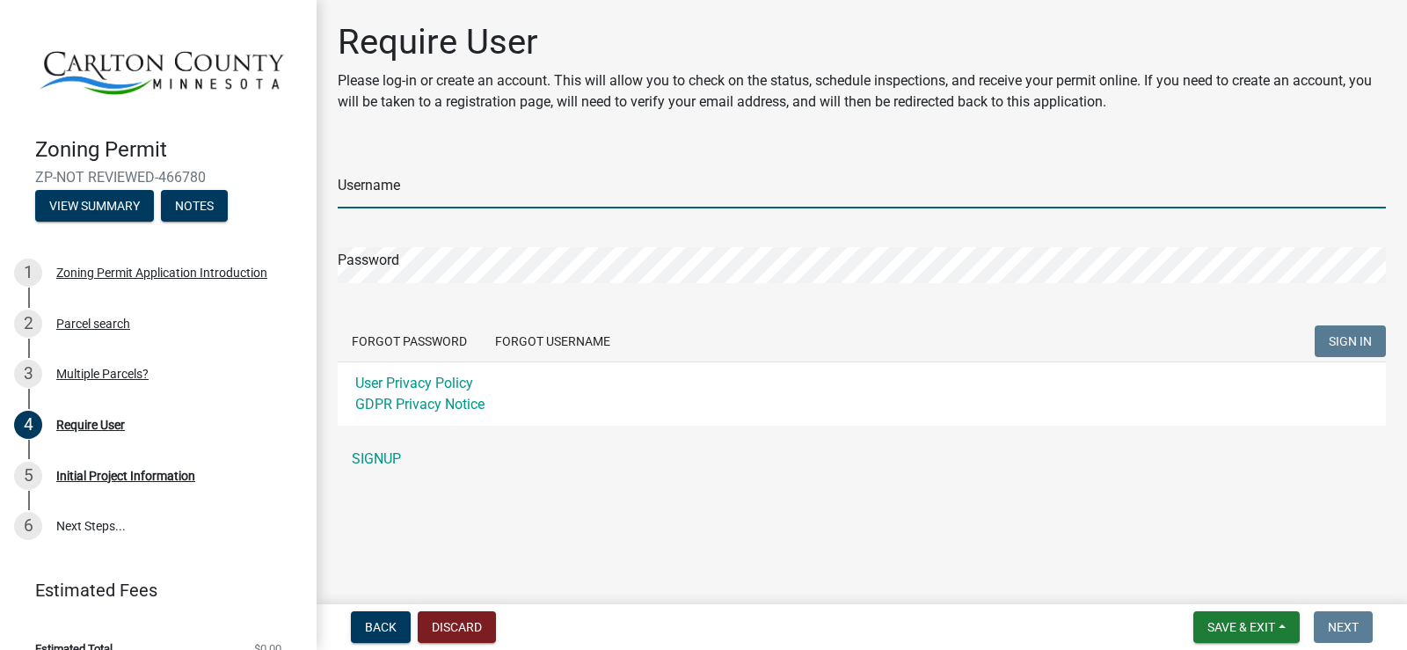
type input "jfcrlsn"
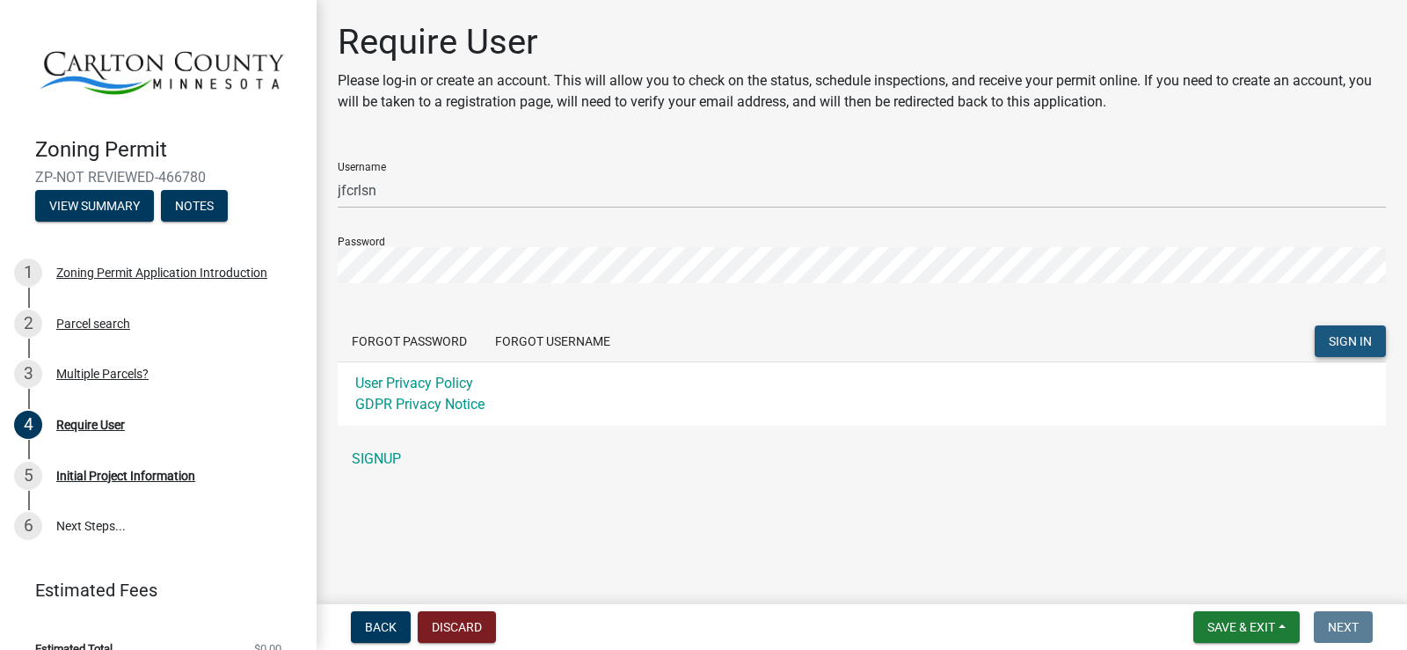
click at [1341, 338] on span "SIGN IN" at bounding box center [1350, 341] width 43 height 14
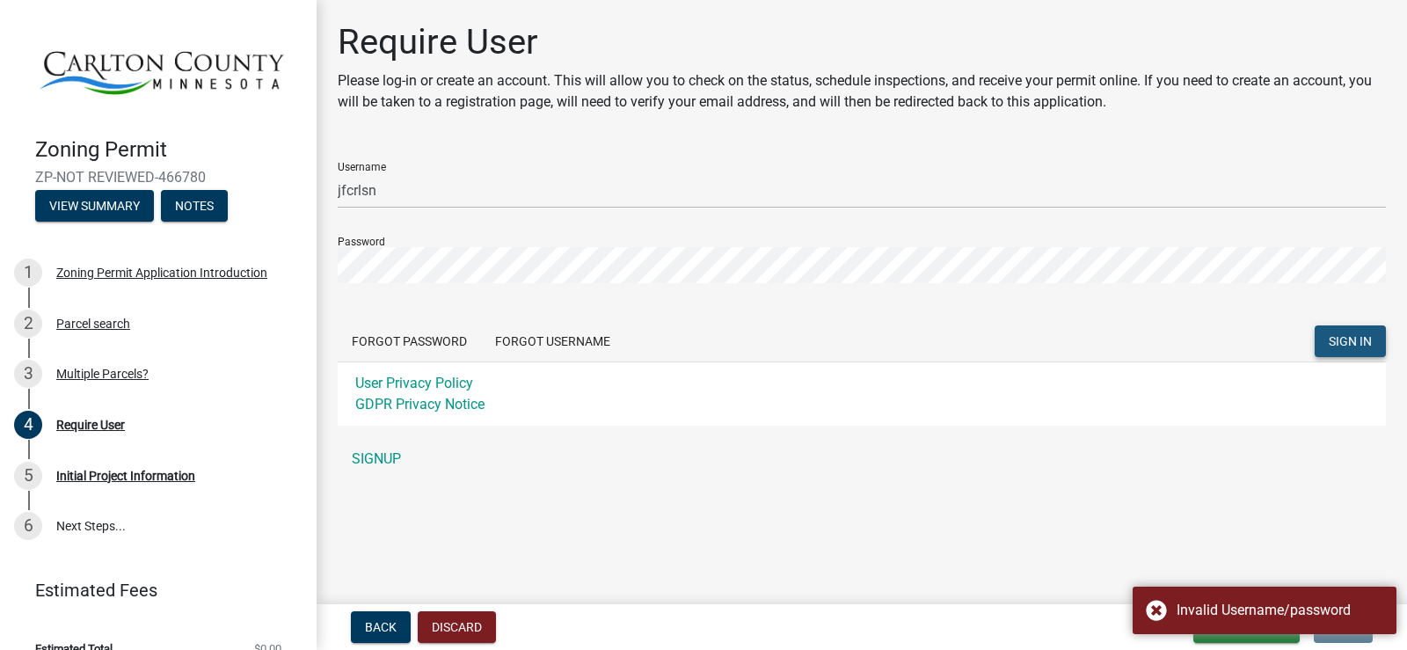
click at [1338, 336] on span "SIGN IN" at bounding box center [1350, 341] width 43 height 14
click at [1155, 609] on div "Invalid Username/password" at bounding box center [1265, 610] width 264 height 47
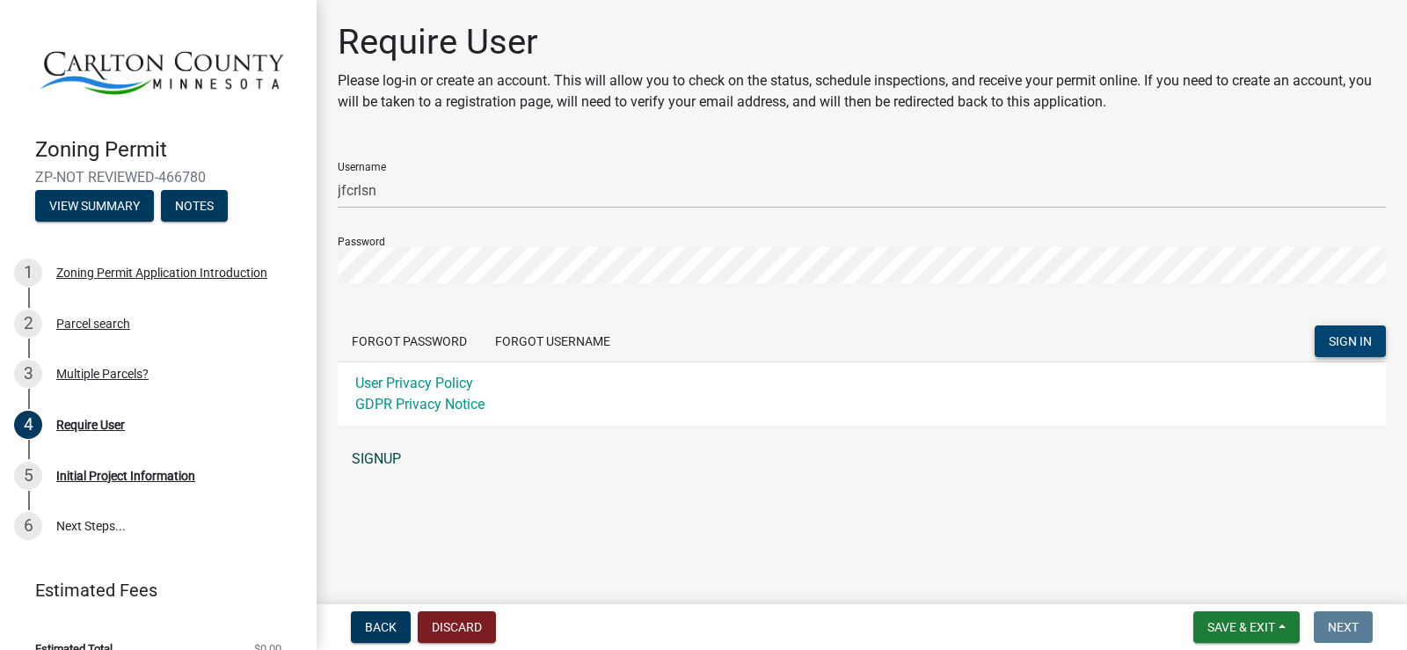
click at [389, 452] on link "SIGNUP" at bounding box center [862, 458] width 1048 height 35
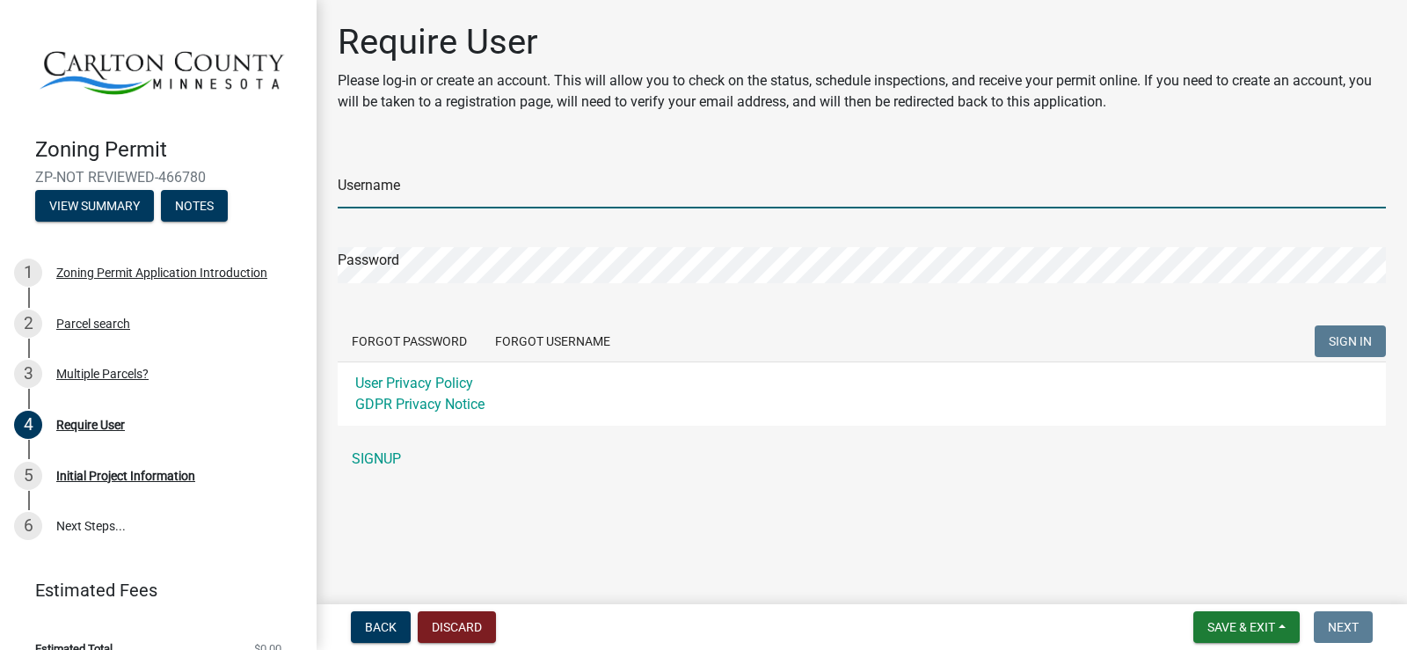
type input "jfcrlsn"
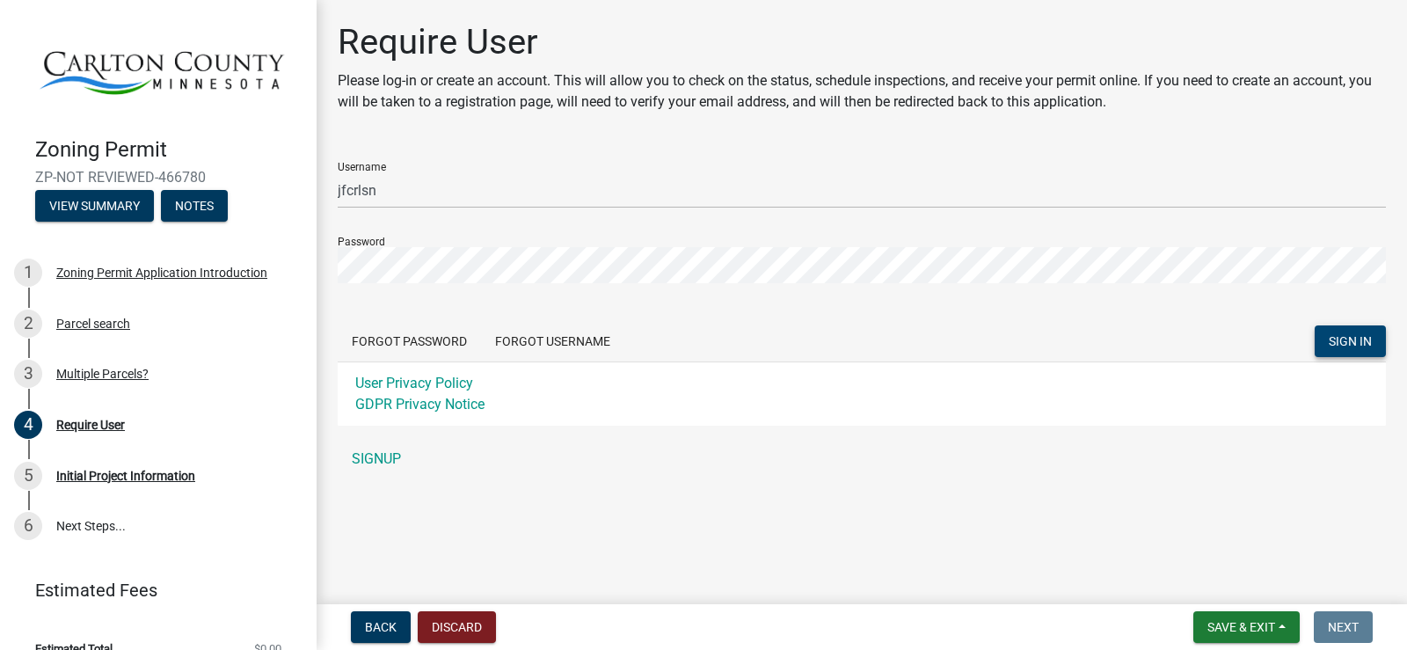
click at [1352, 339] on span "SIGN IN" at bounding box center [1350, 341] width 43 height 14
click at [1276, 621] on button "Save & Exit" at bounding box center [1246, 627] width 106 height 32
click at [1168, 483] on div "Require User Please log-in or create an account. This will allow you to check o…" at bounding box center [862, 256] width 1075 height 471
click at [372, 461] on link "SIGNUP" at bounding box center [862, 458] width 1048 height 35
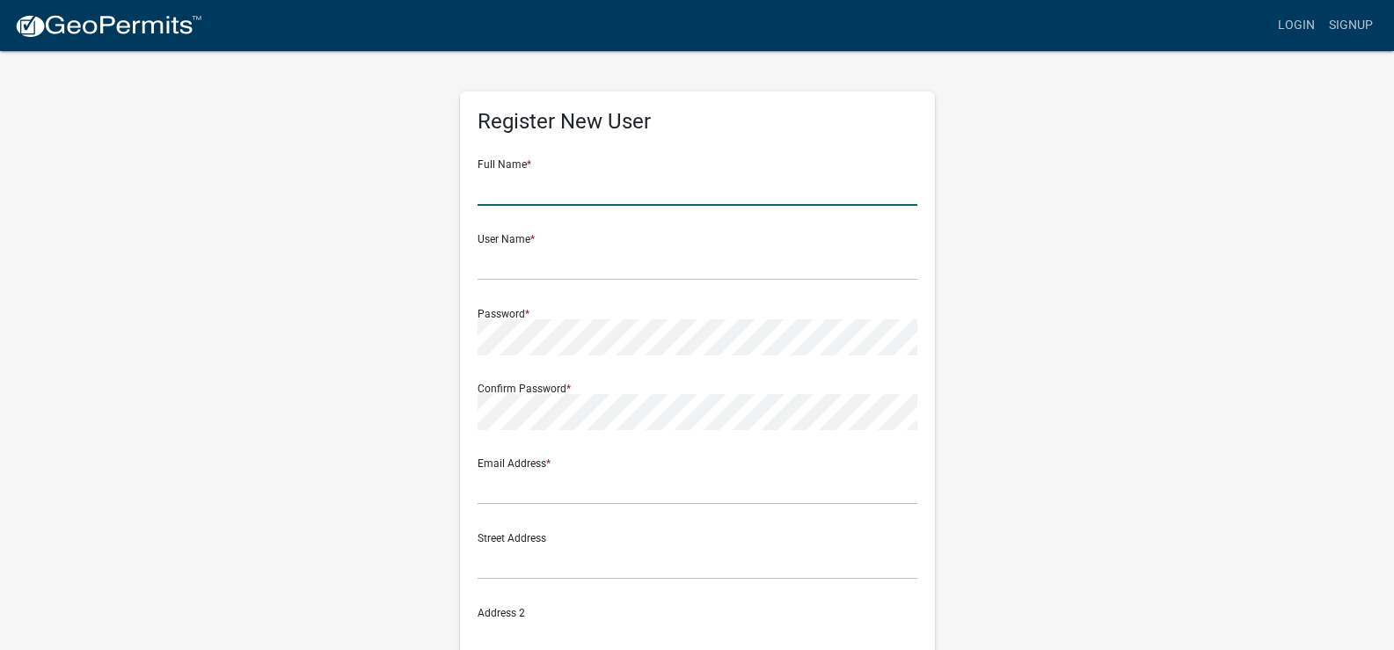
click at [638, 195] on input "text" at bounding box center [698, 188] width 440 height 36
type input "[PERSON_NAME]"
type input "[EMAIL_ADDRESS][DOMAIN_NAME]"
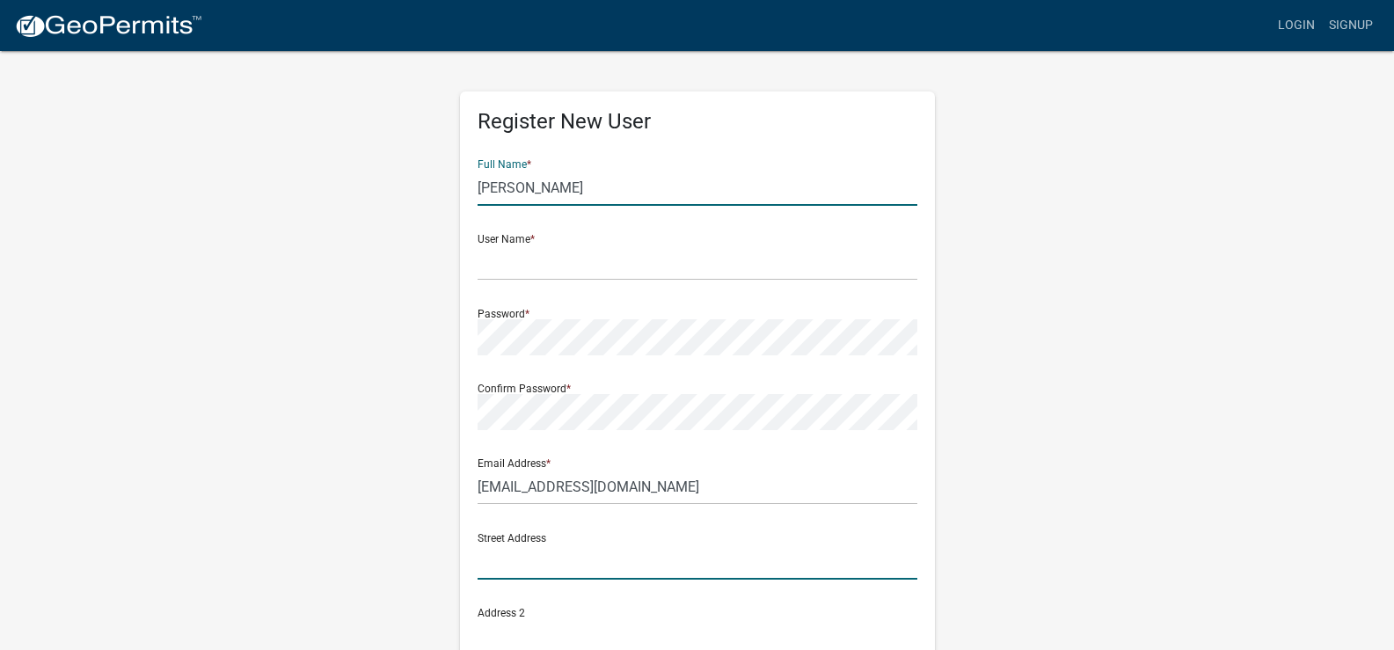
type input "[STREET_ADDRESS] N."
type input "[GEOGRAPHIC_DATA]"
type input "MN"
type input "55441"
type input "7634769863"
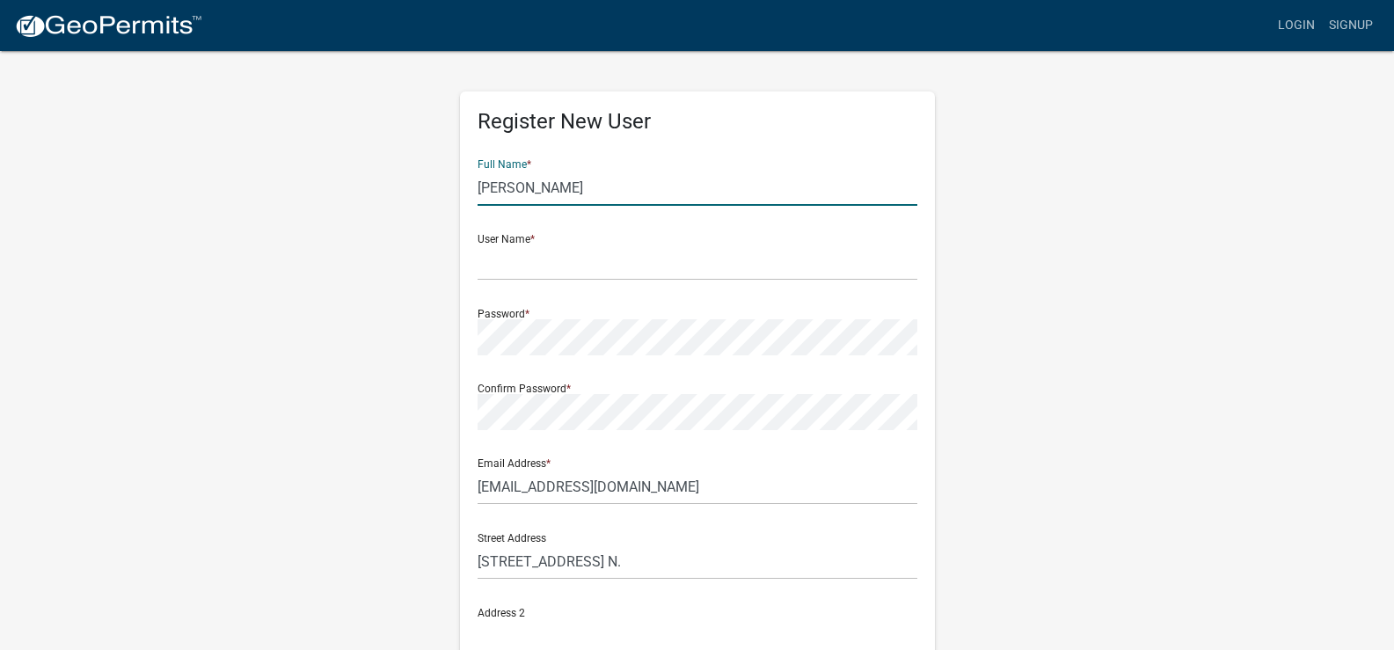
click at [541, 185] on input "[PERSON_NAME]" at bounding box center [698, 188] width 440 height 36
type input "Jeffrey A and Connie L Carlson"
click at [570, 263] on input "text" at bounding box center [698, 262] width 440 height 36
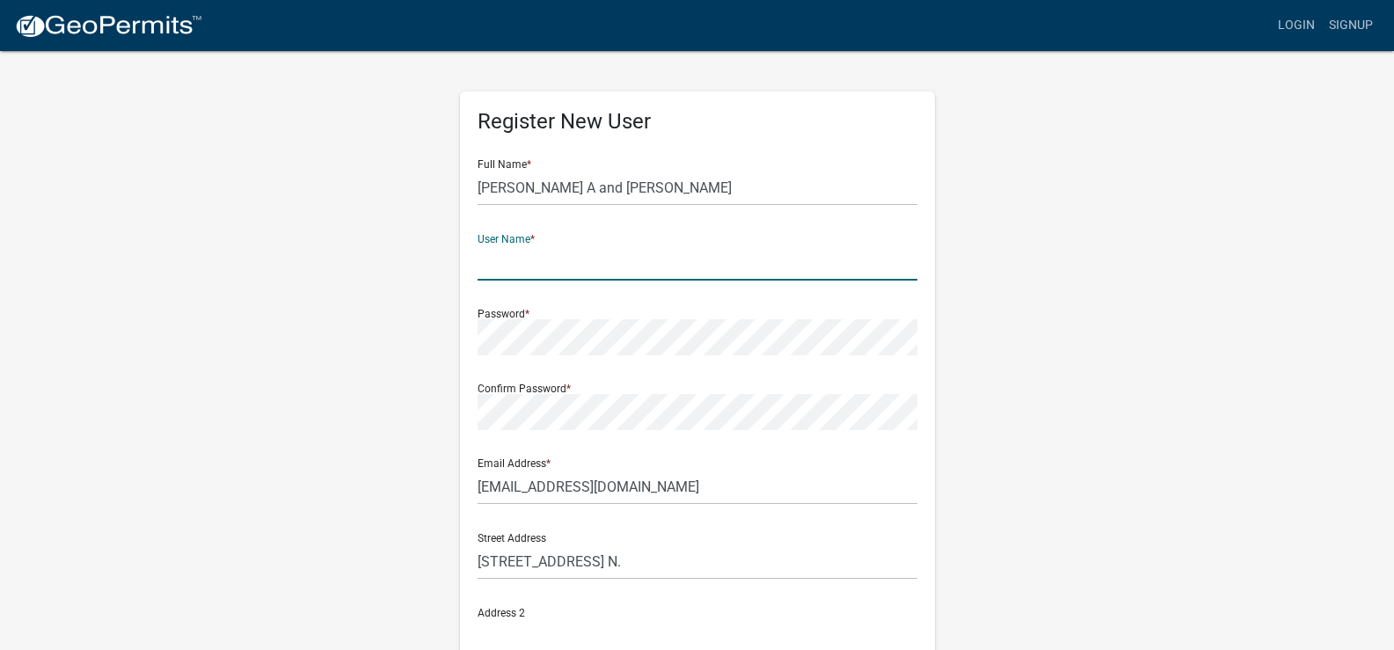
type input "jfcrlsn"
click at [546, 390] on div "Confirm Password *" at bounding box center [698, 399] width 440 height 61
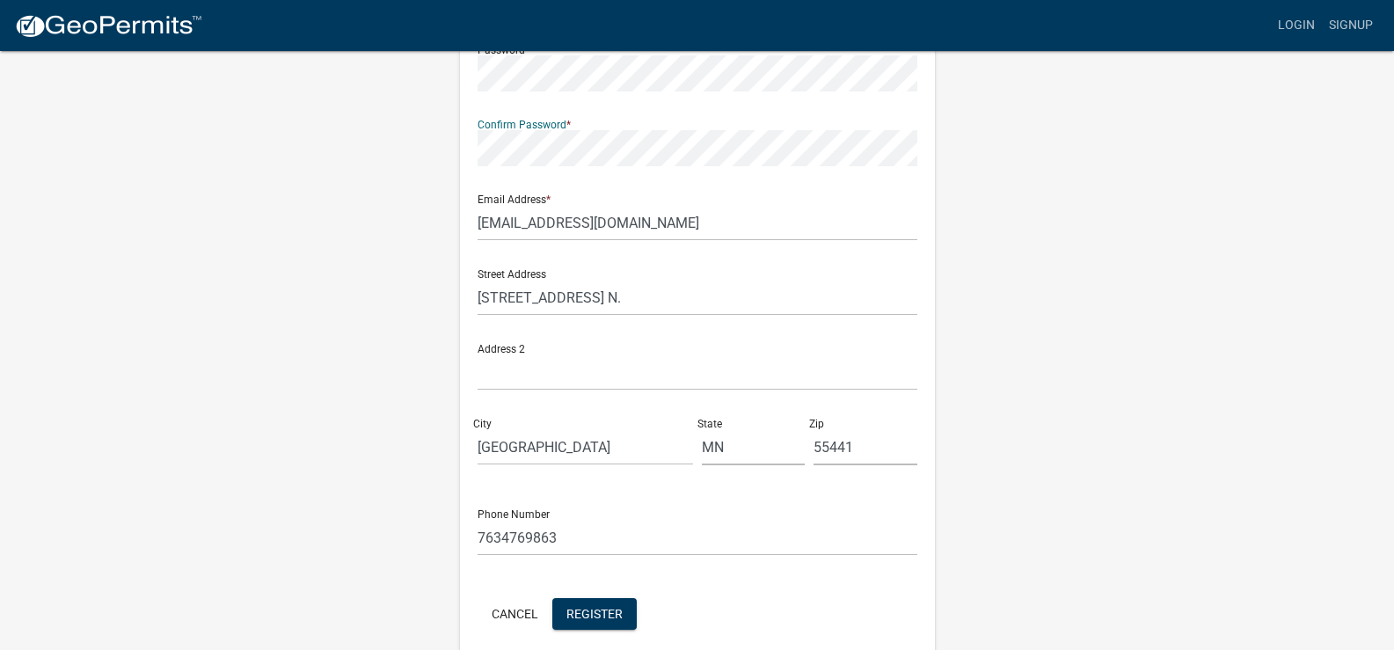
scroll to position [340, 0]
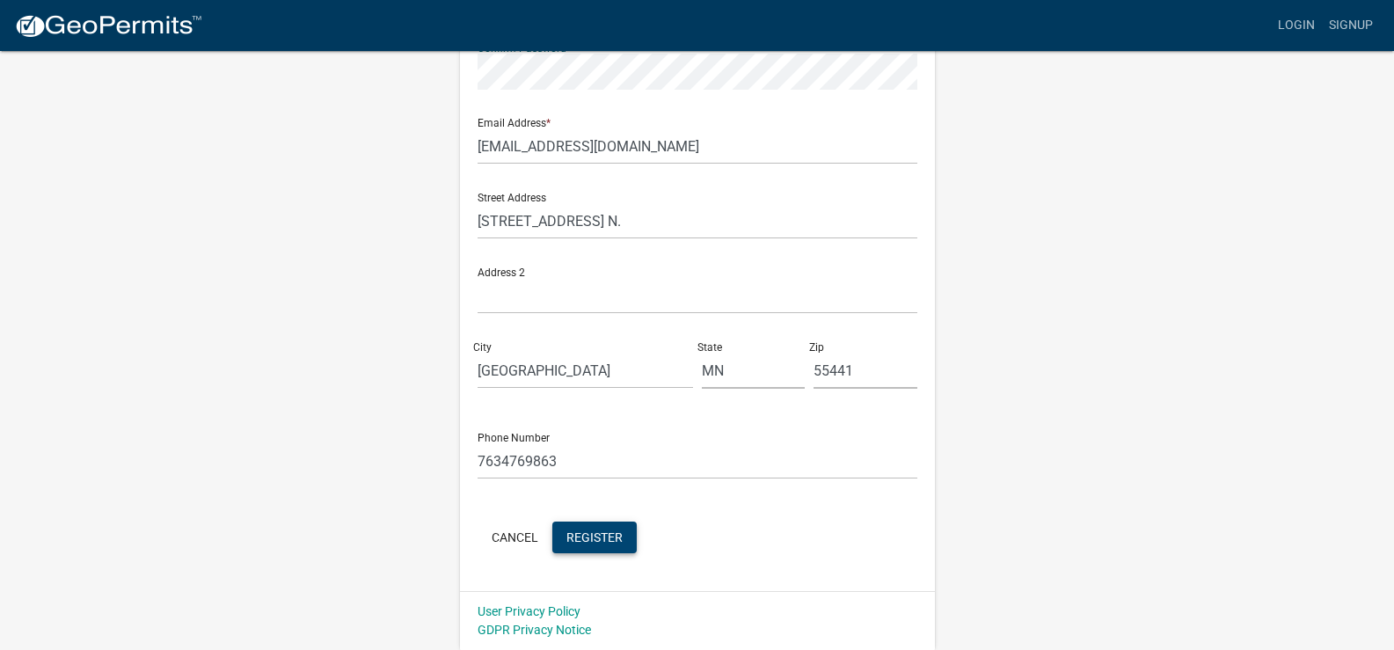
click at [603, 538] on span "Register" at bounding box center [594, 536] width 56 height 14
click at [608, 532] on span "Register" at bounding box center [594, 536] width 56 height 14
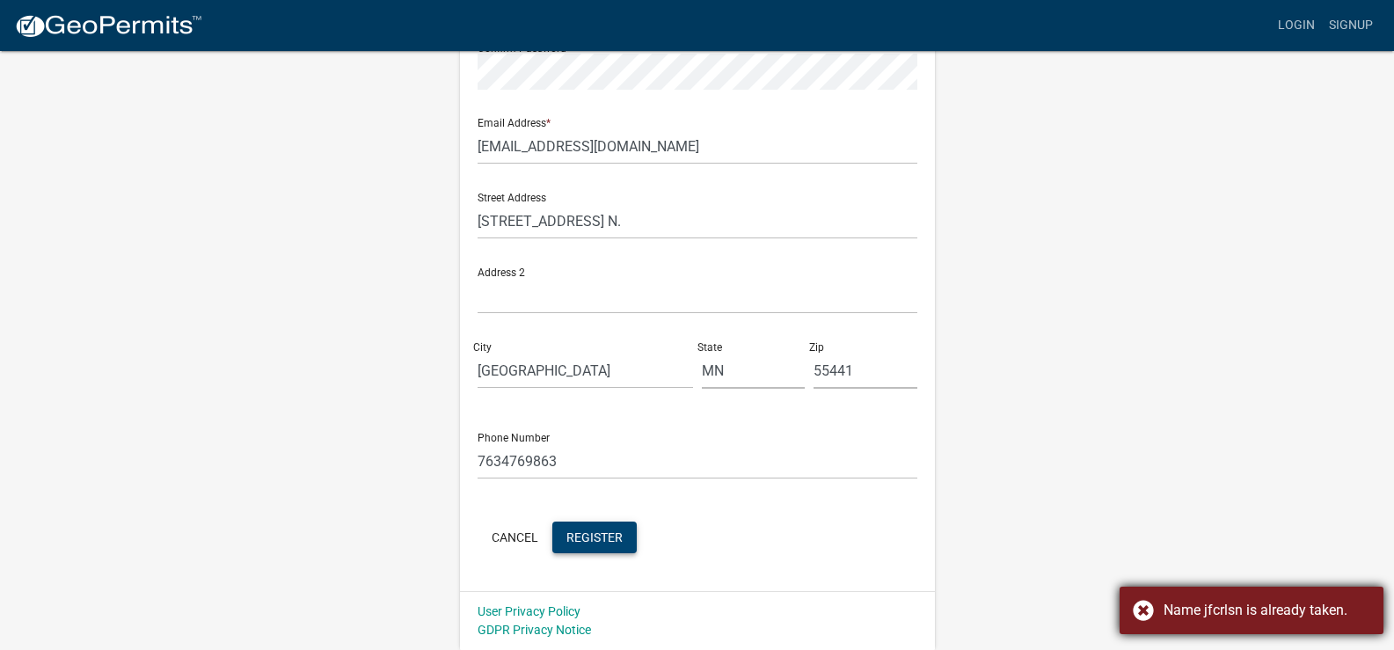
click at [1196, 604] on div "Name jfcrlsn is already taken." at bounding box center [1266, 610] width 207 height 21
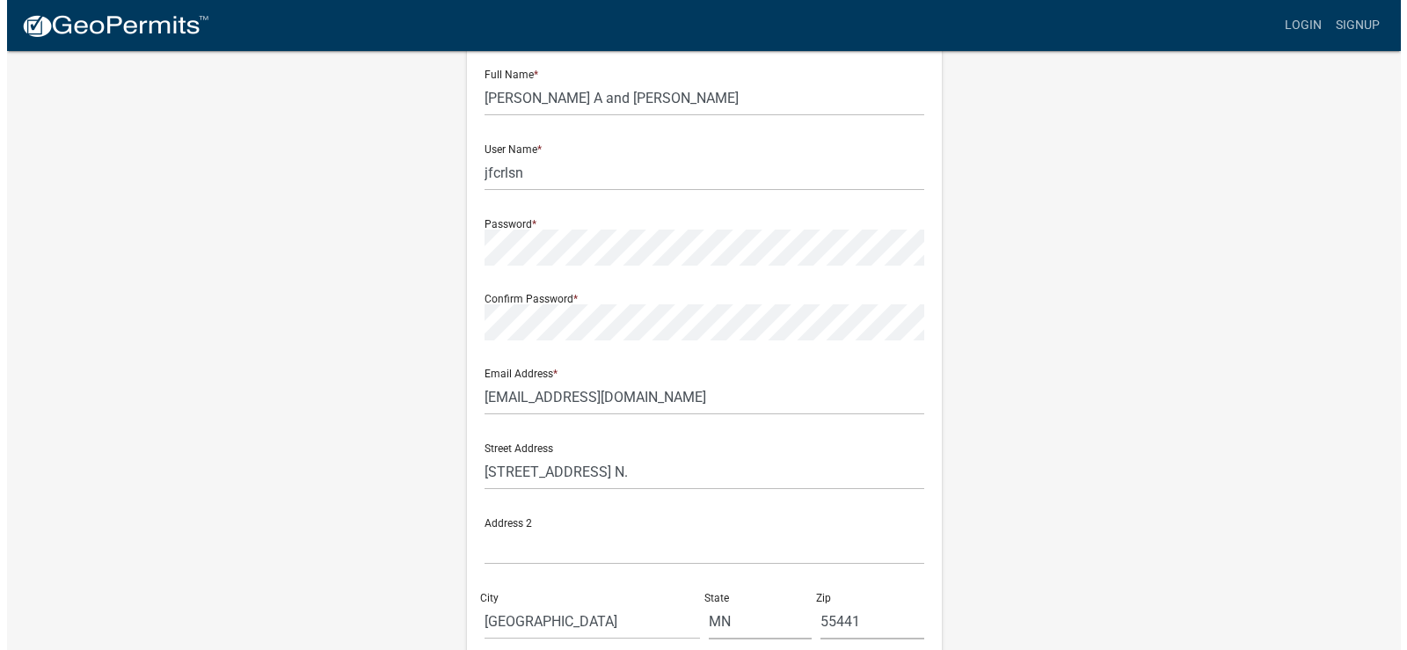
scroll to position [0, 0]
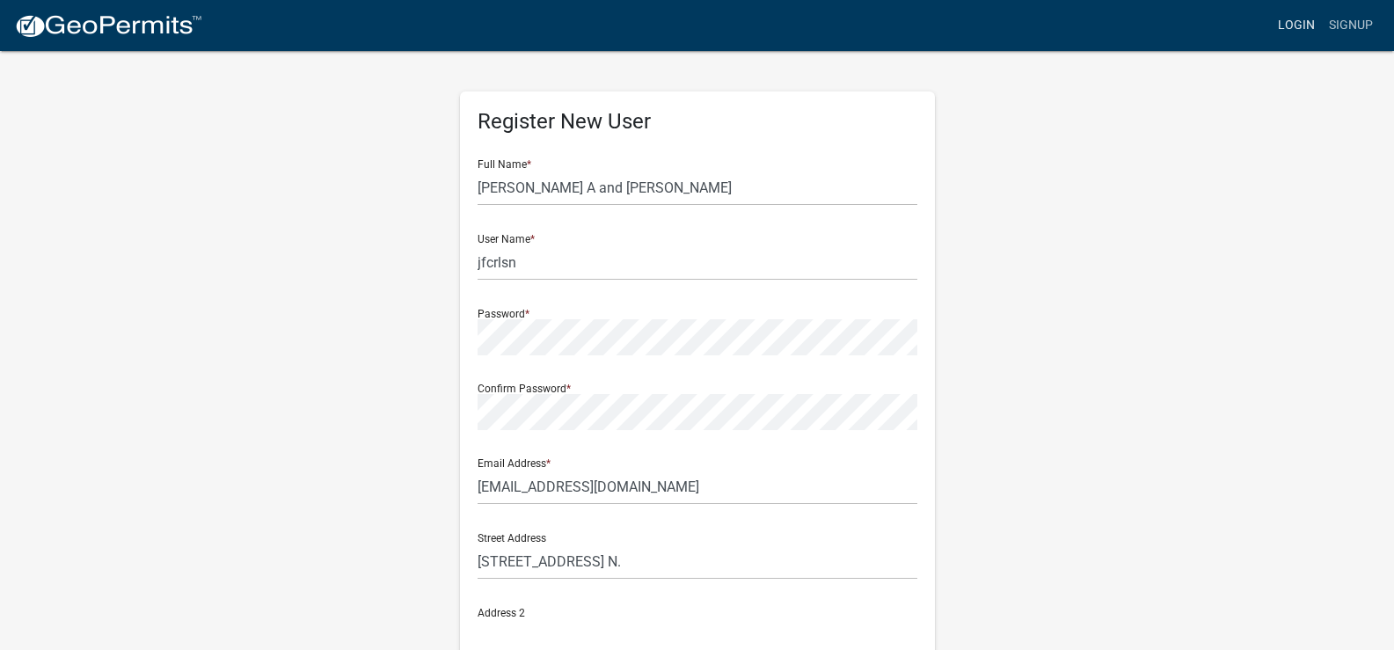
click at [1301, 17] on link "Login" at bounding box center [1296, 25] width 51 height 33
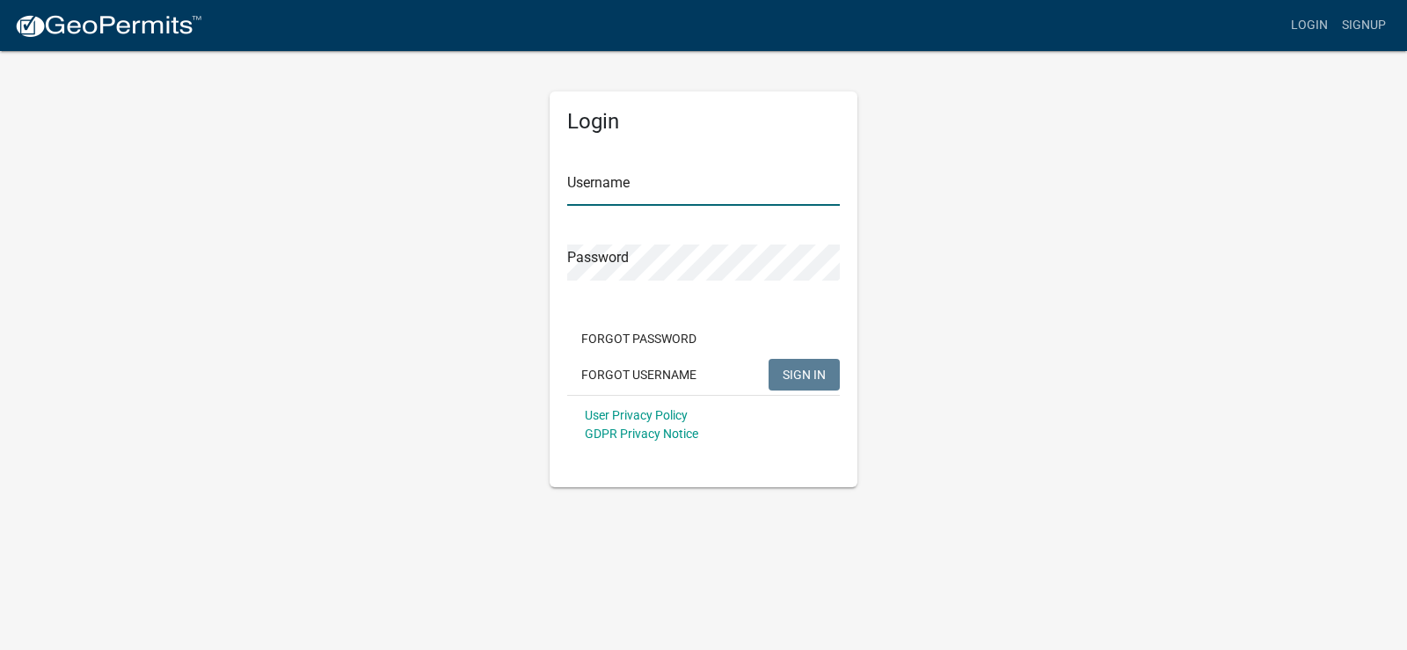
type input "jfcrlsn"
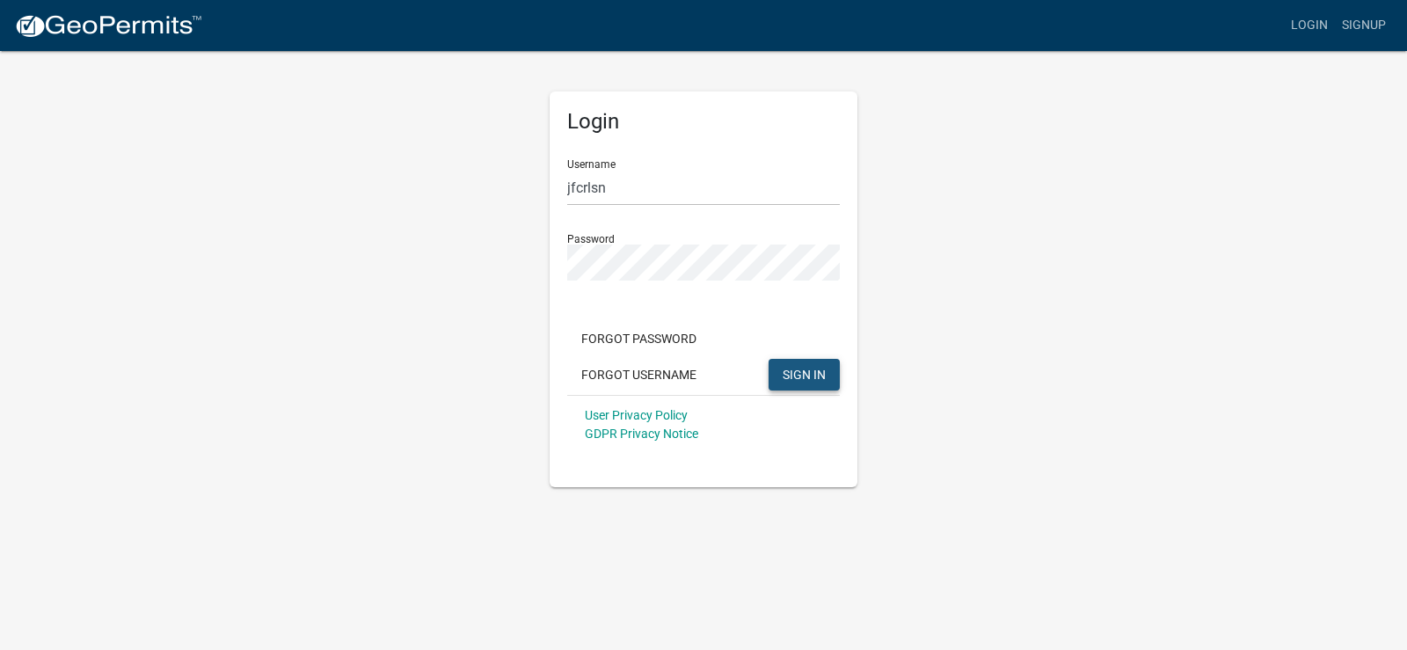
click at [813, 367] on span "SIGN IN" at bounding box center [804, 374] width 43 height 14
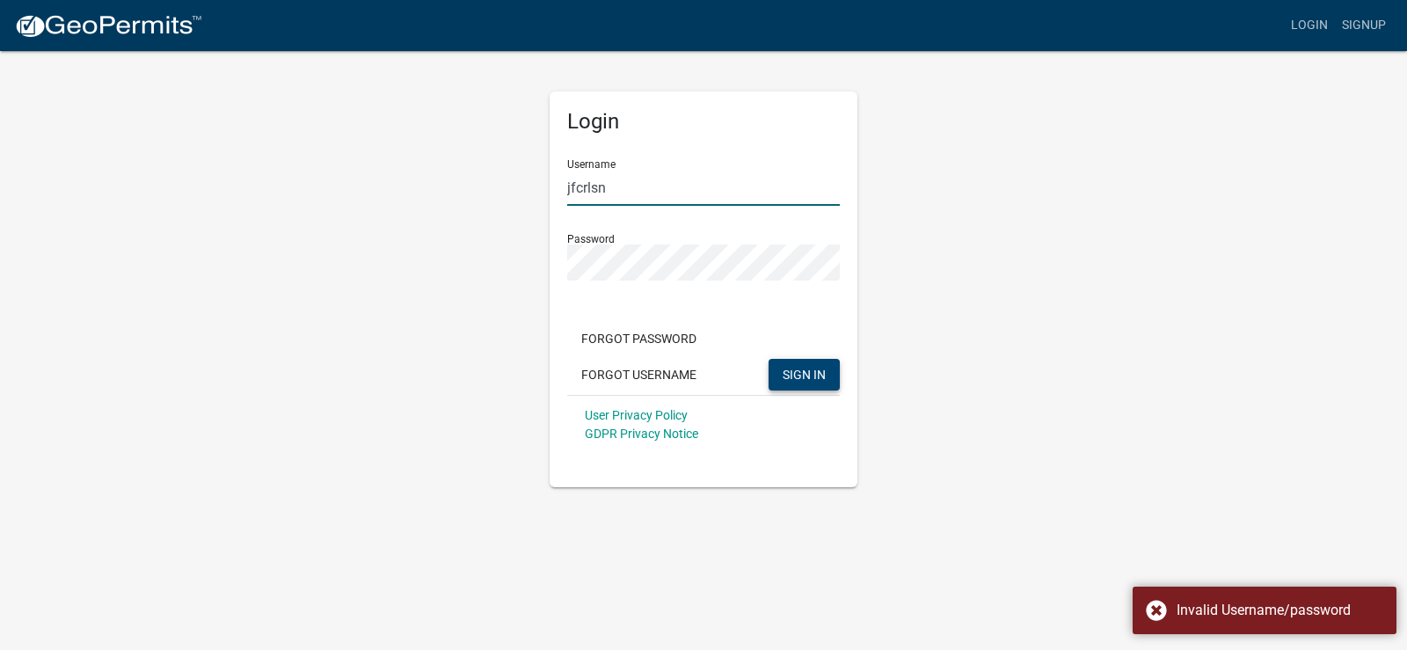
click at [668, 192] on input "jfcrlsn" at bounding box center [703, 188] width 273 height 36
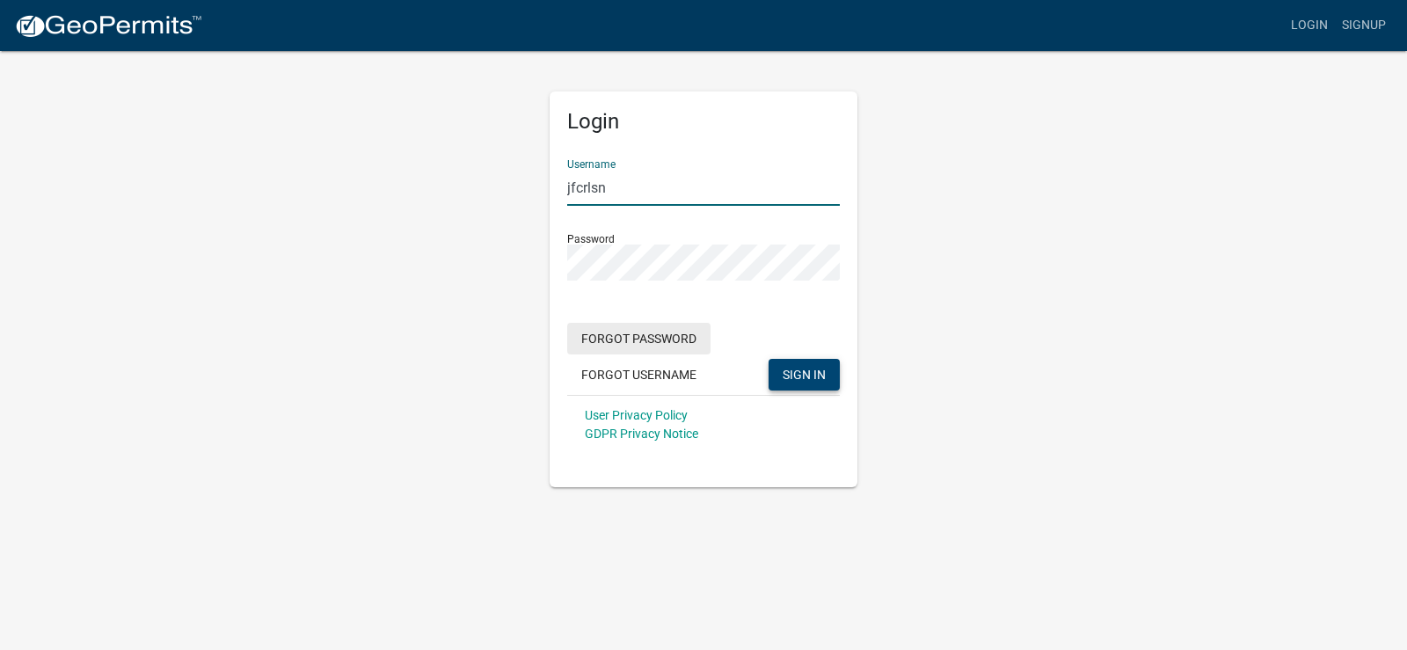
click at [660, 348] on button "Forgot Password" at bounding box center [638, 339] width 143 height 32
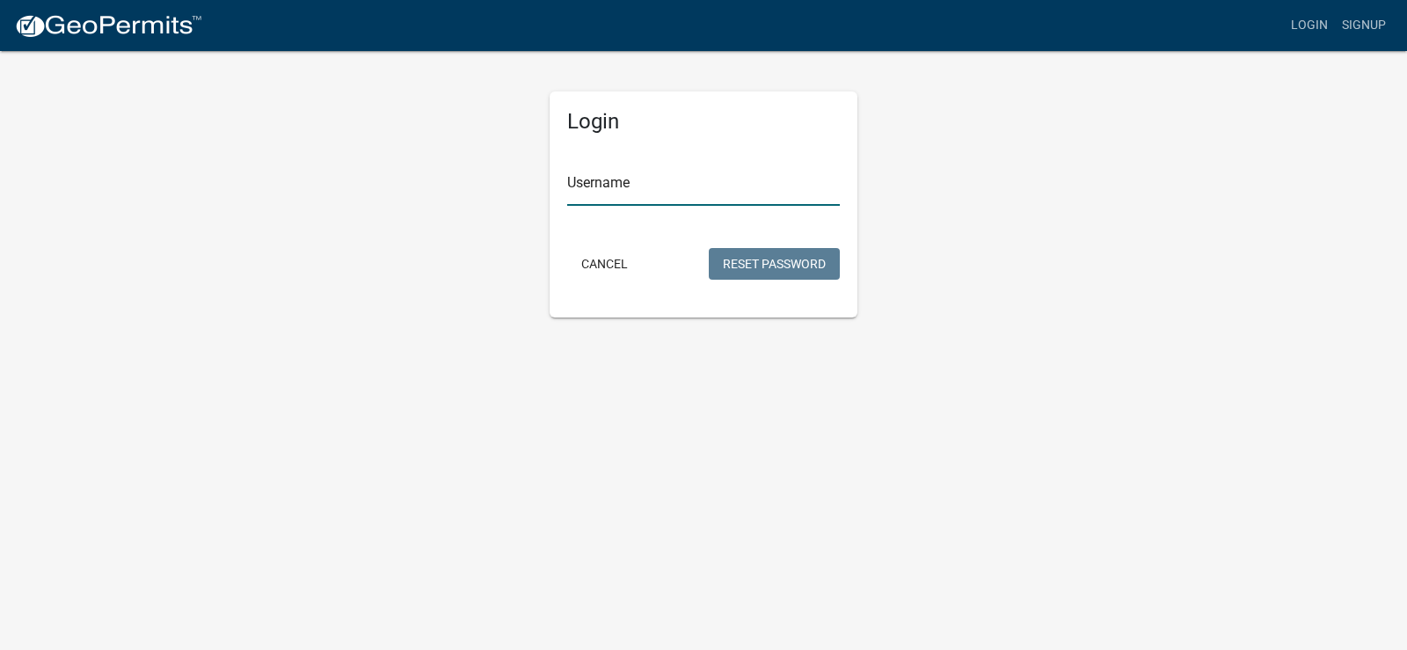
click at [645, 175] on input "Username" at bounding box center [703, 188] width 273 height 36
type input "jfcrlsn"
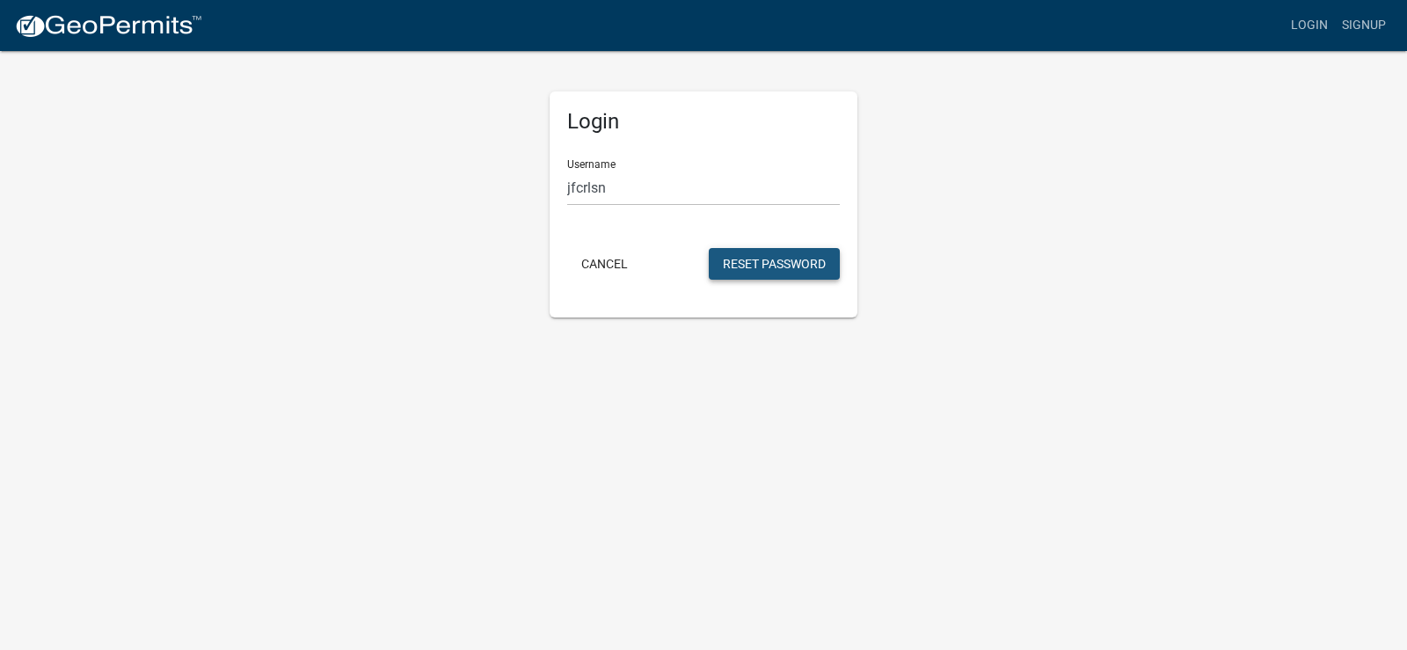
click at [794, 263] on button "Reset Password" at bounding box center [774, 264] width 131 height 32
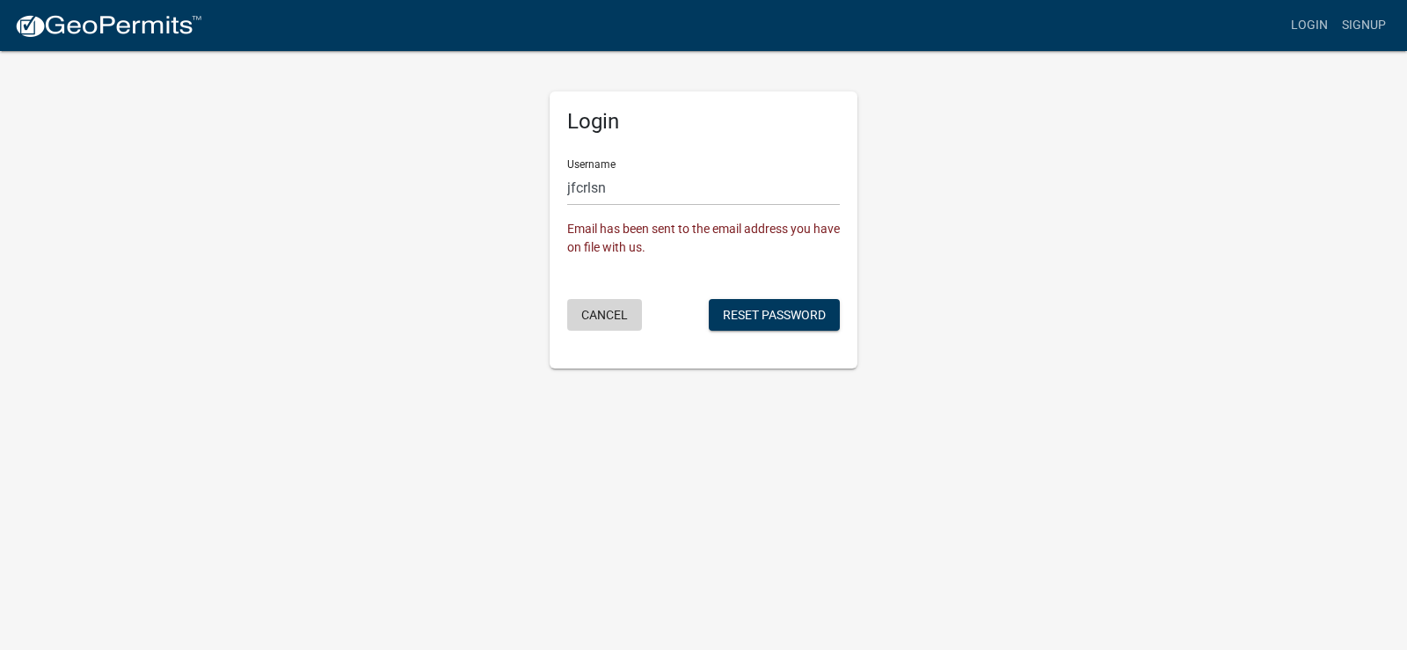
click at [592, 313] on button "Cancel" at bounding box center [604, 315] width 75 height 32
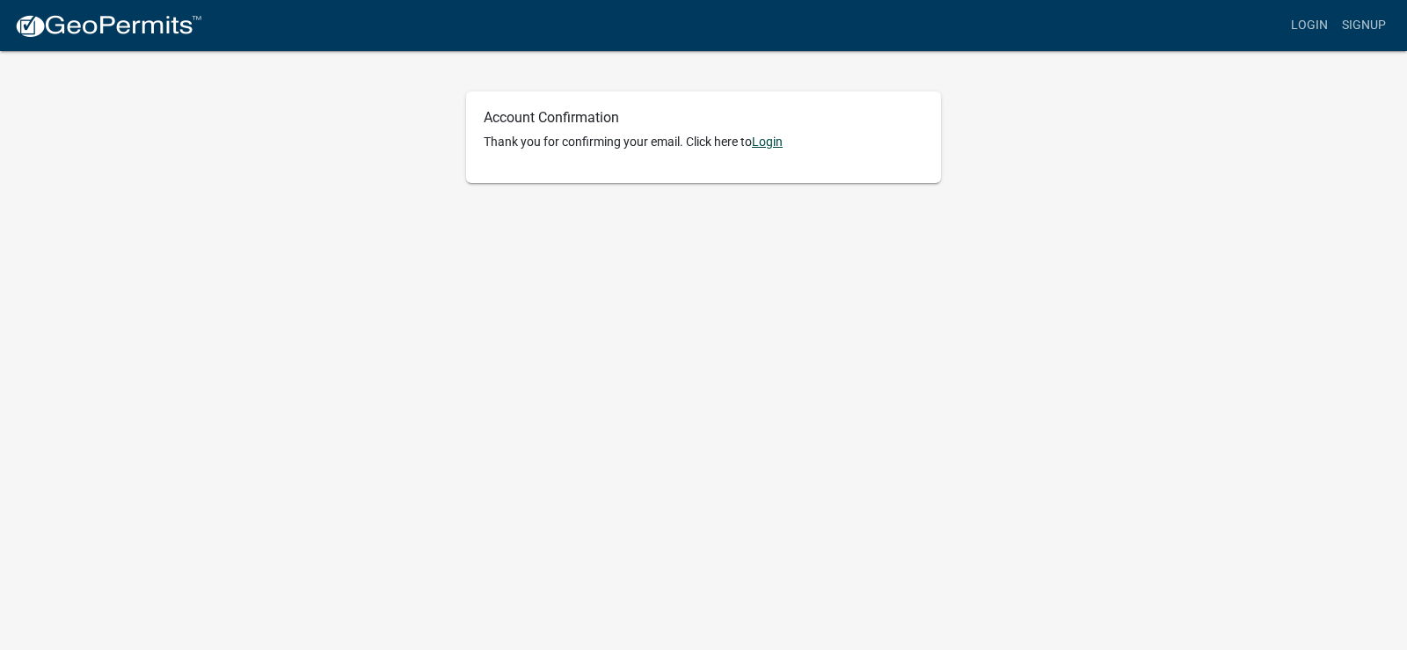
click at [771, 143] on link "Login" at bounding box center [767, 142] width 31 height 14
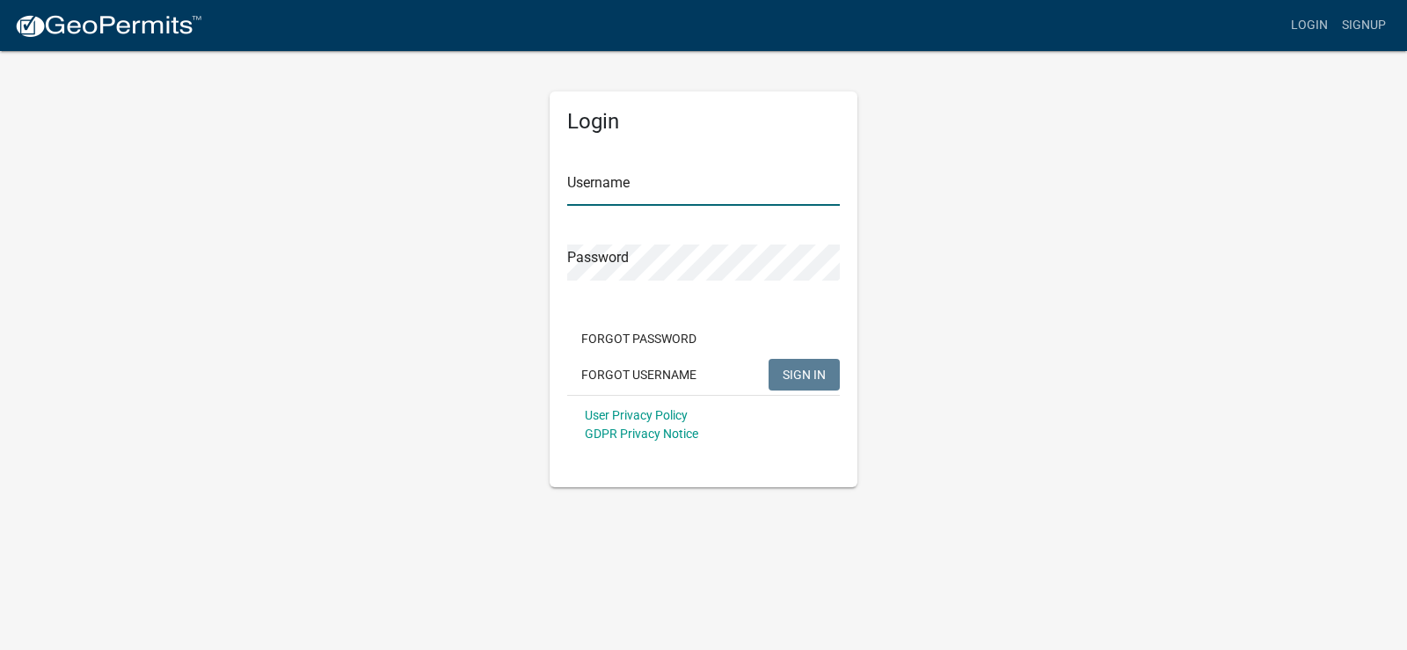
type input "jfcrlsn"
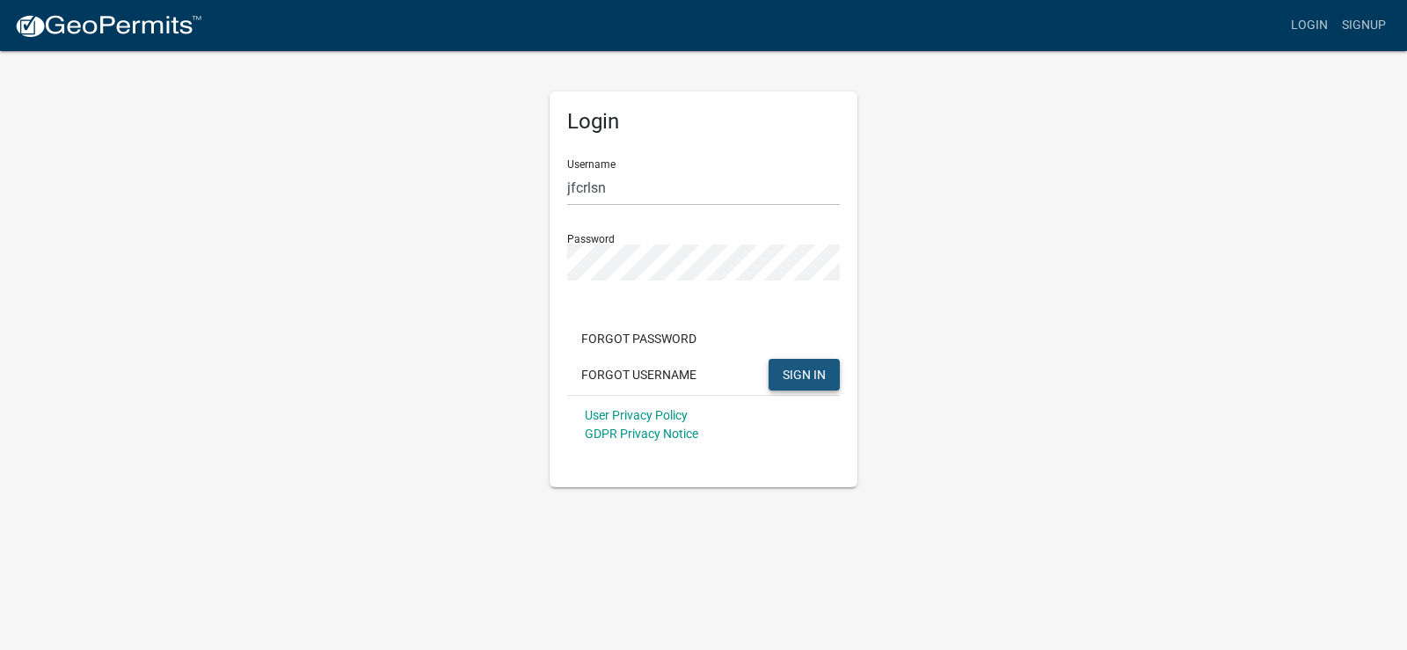
click at [813, 379] on span "SIGN IN" at bounding box center [804, 374] width 43 height 14
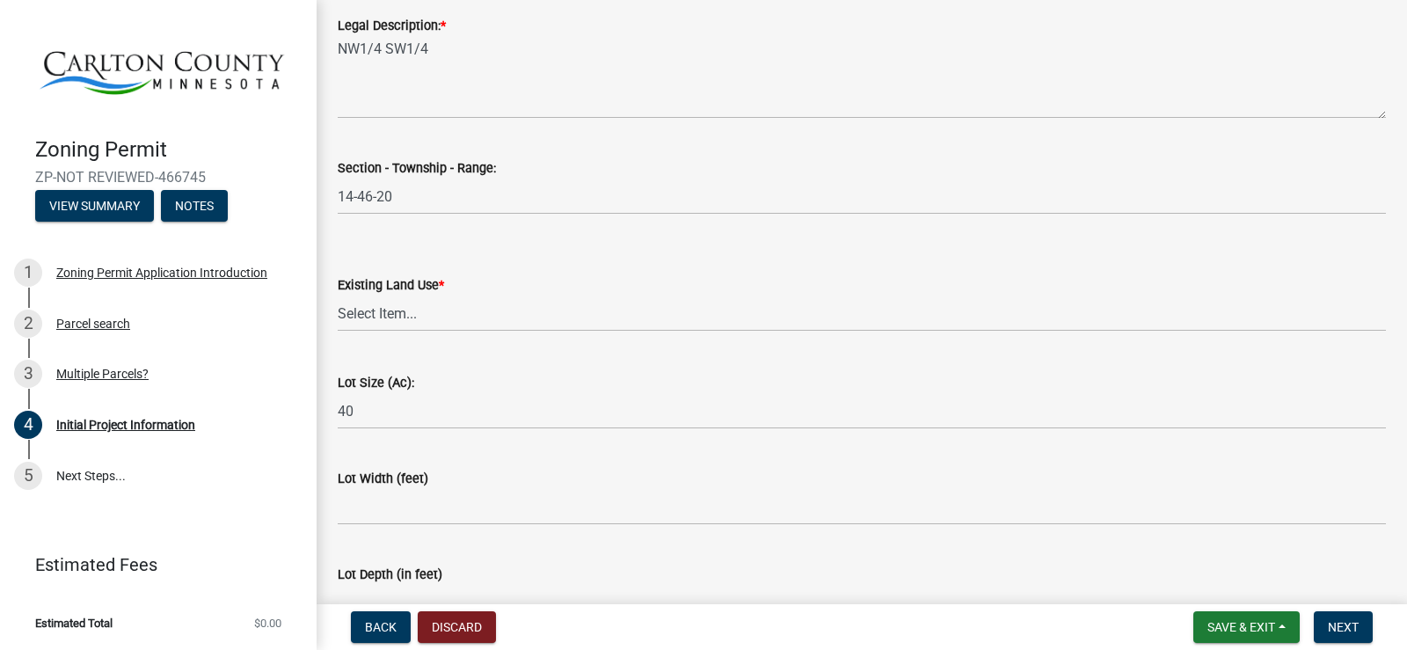
scroll to position [2230, 0]
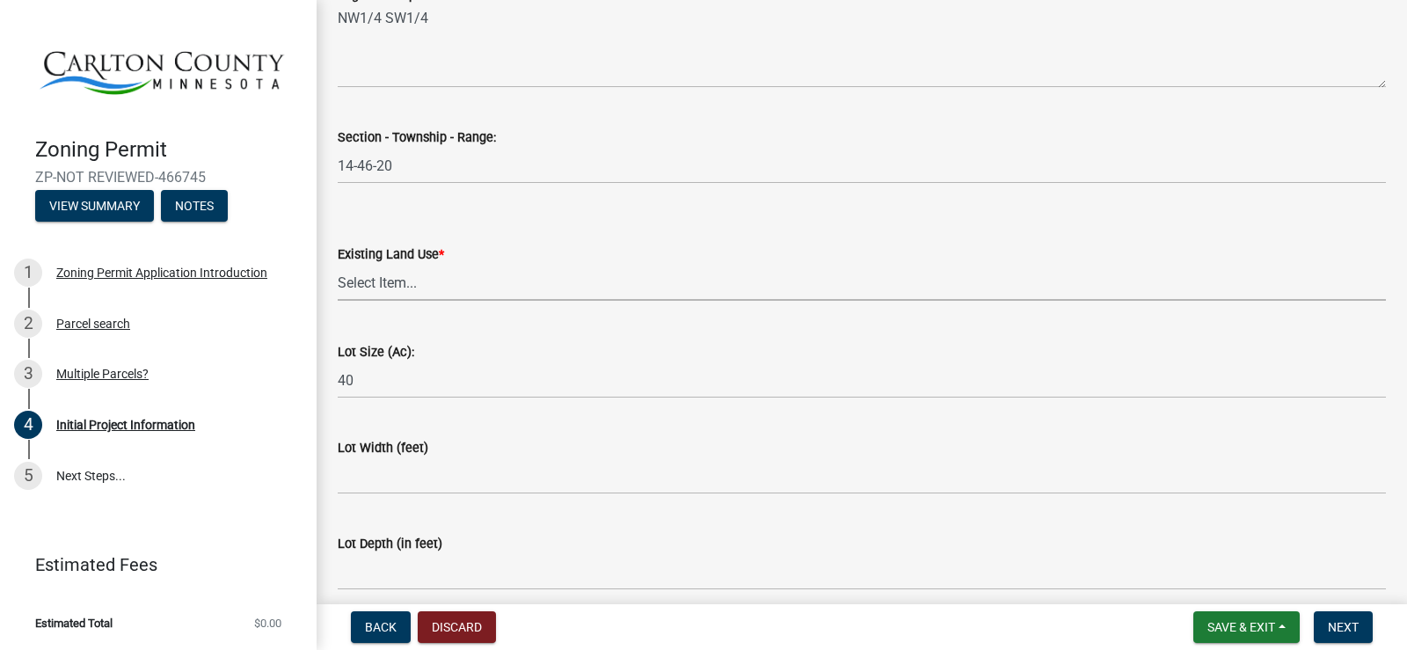
click at [422, 281] on select "Select Item... Residential Commercial Recreational/hunting Agricultural" at bounding box center [862, 283] width 1048 height 36
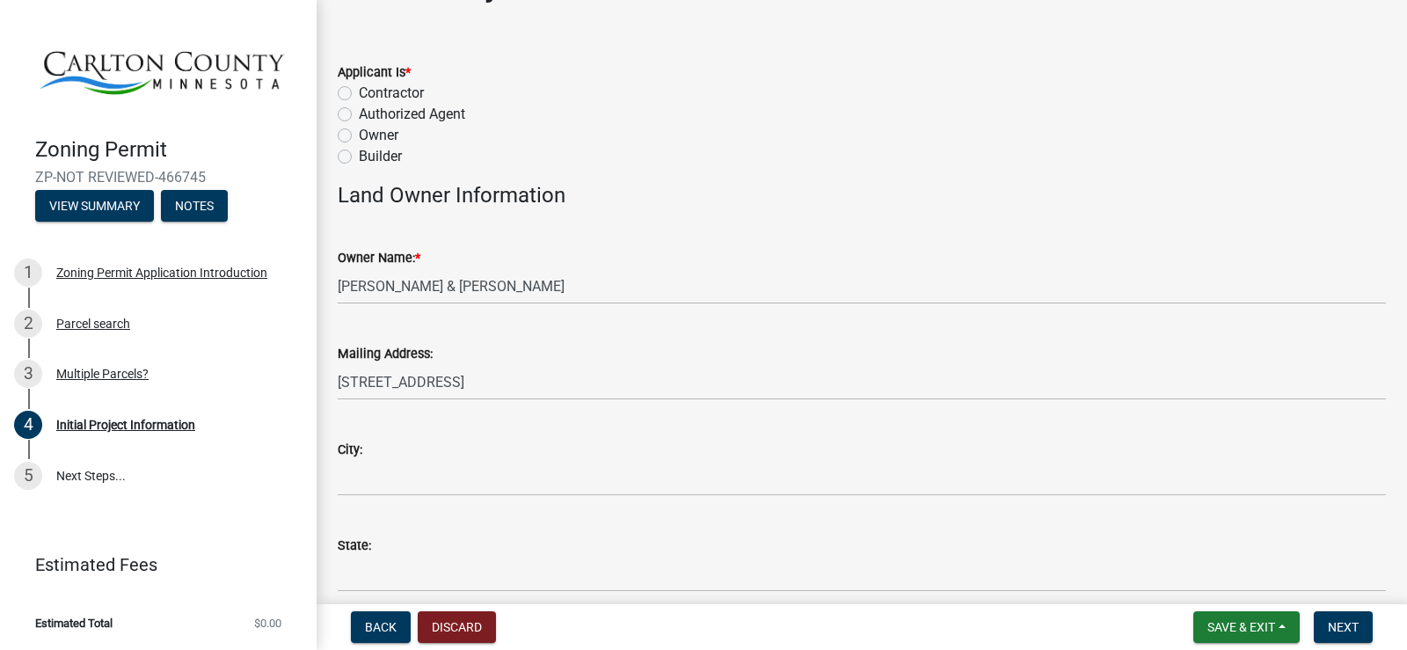
scroll to position [0, 0]
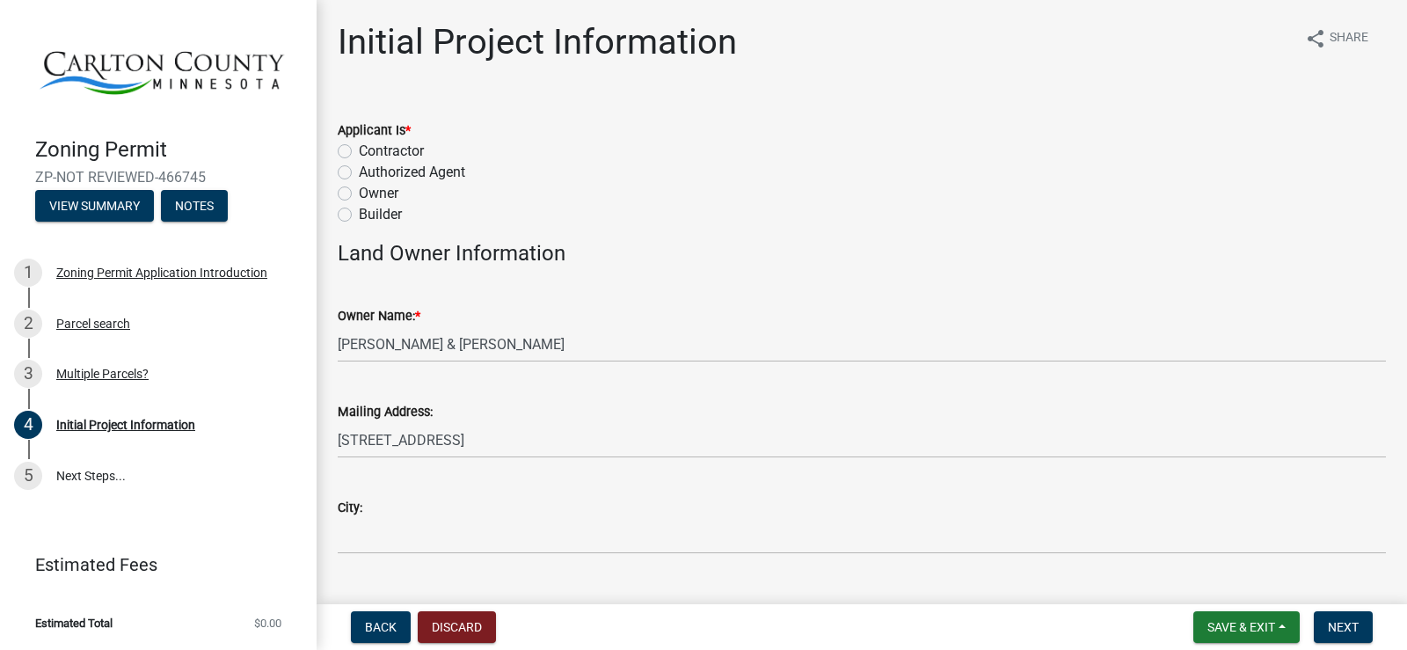
click at [377, 189] on label "Owner" at bounding box center [379, 193] width 40 height 21
click at [370, 189] on input "Owner" at bounding box center [364, 188] width 11 height 11
radio input "true"
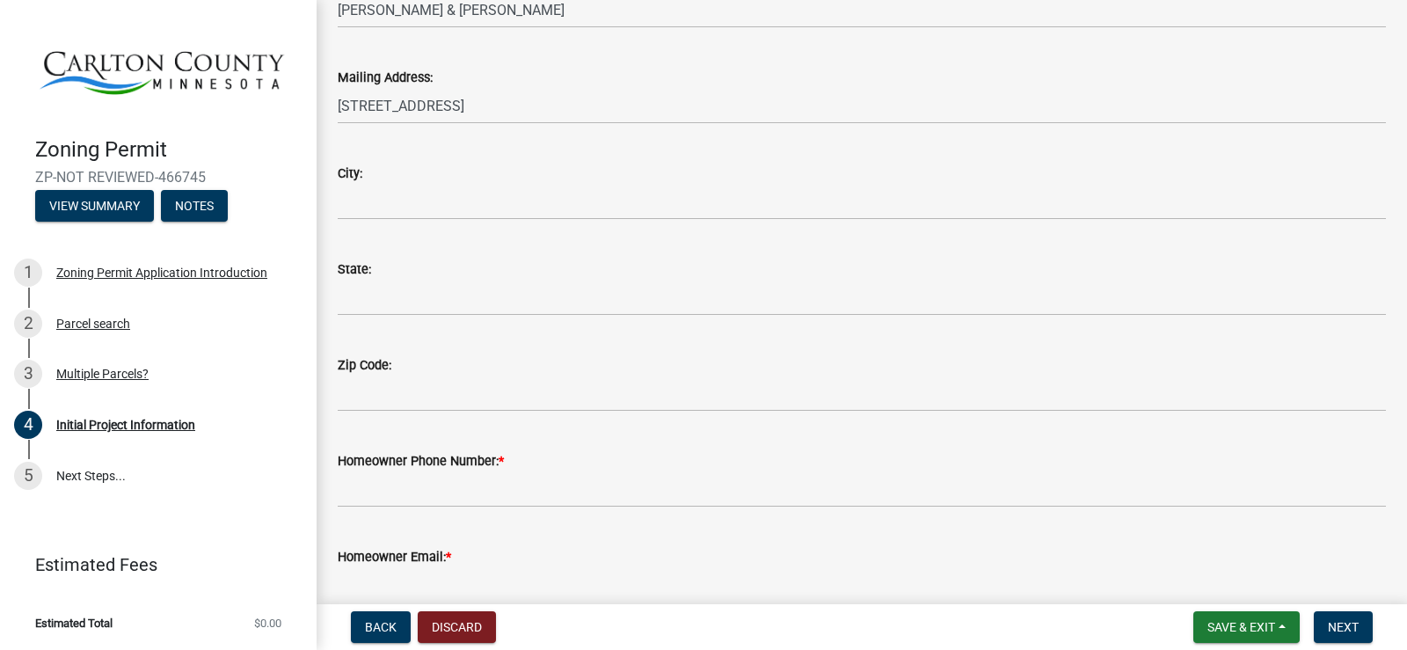
scroll to position [352, 0]
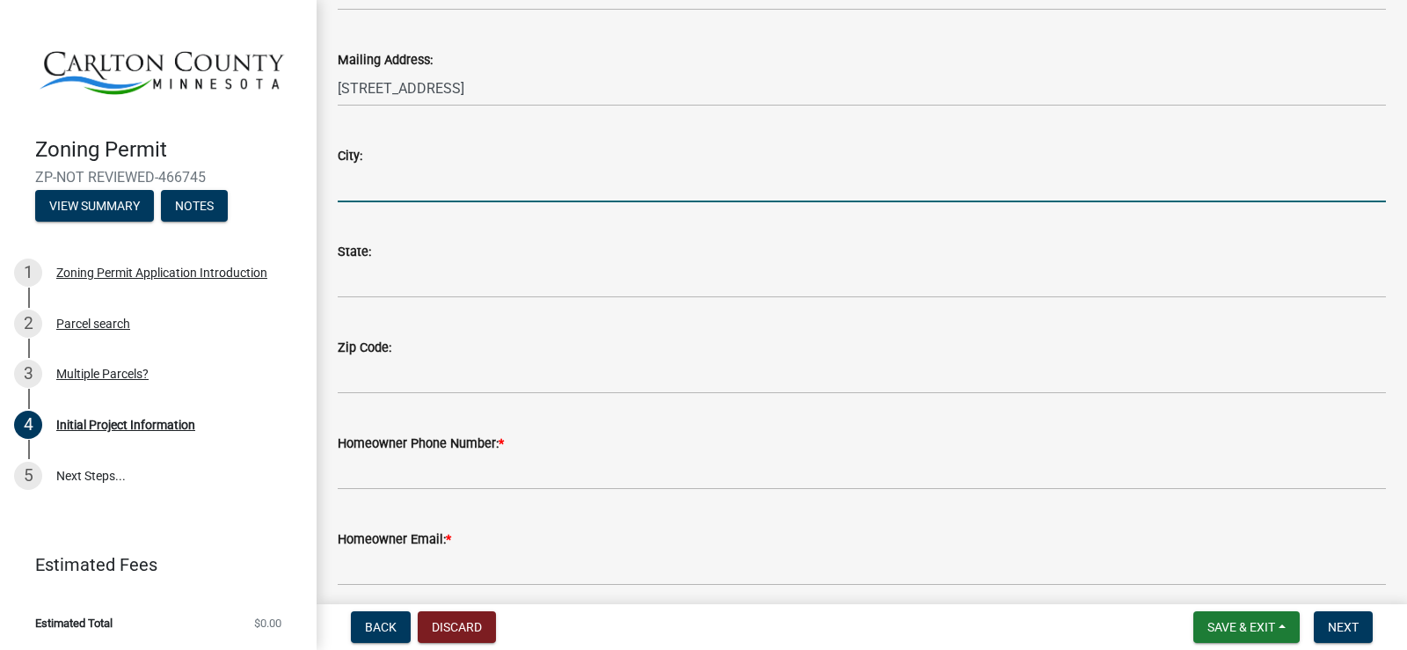
click at [375, 166] on input "City:" at bounding box center [862, 184] width 1048 height 36
type input "PLYMOUTH"
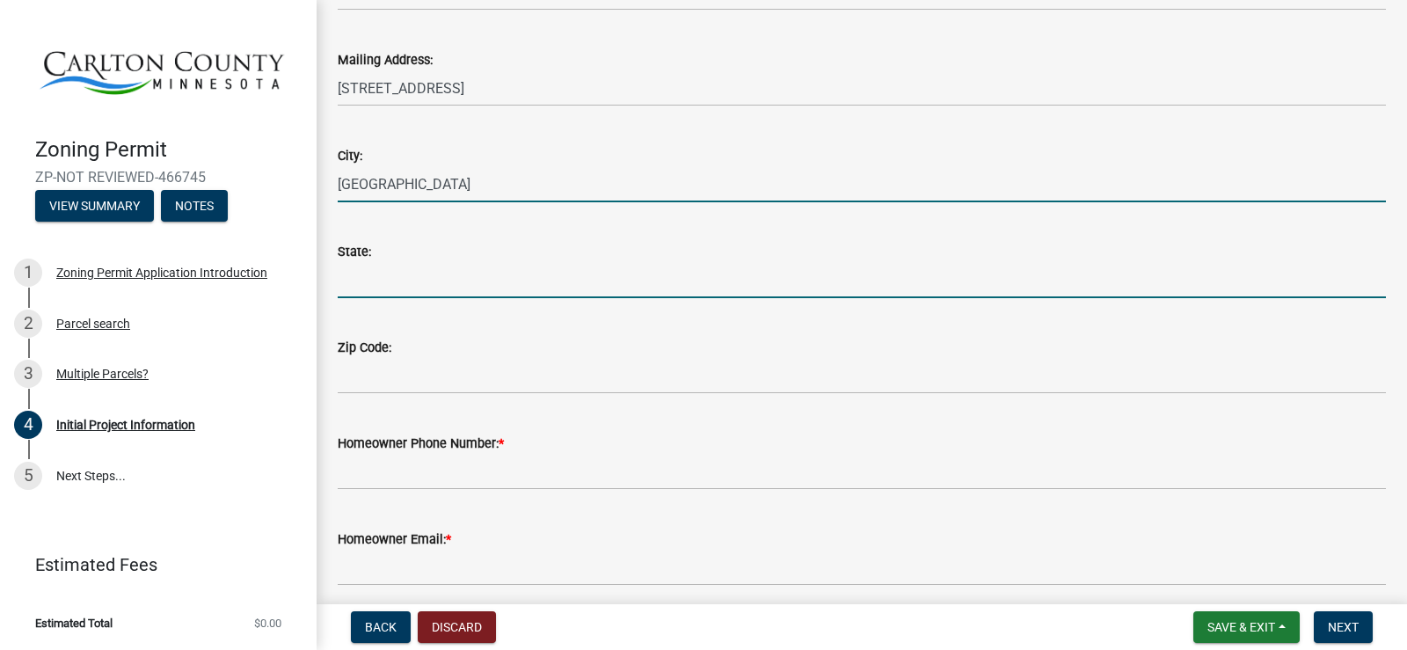
type input "Minnesota"
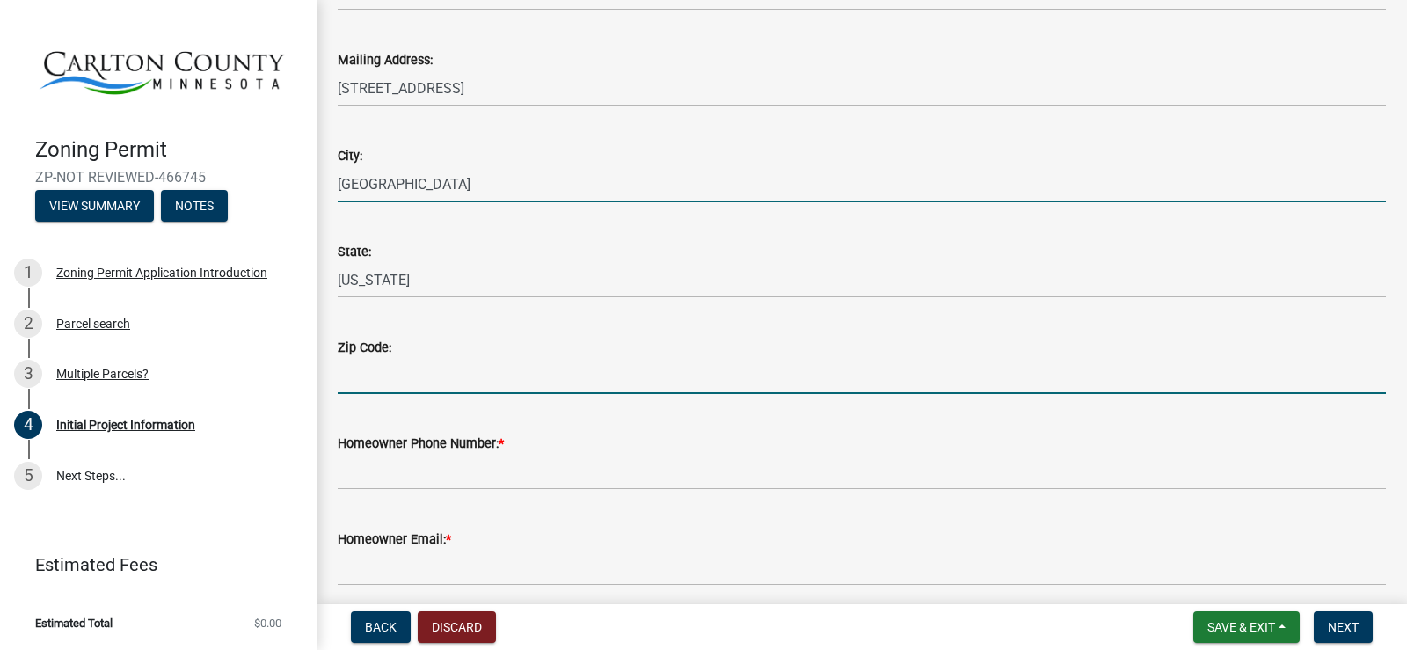
type input "55441-2953"
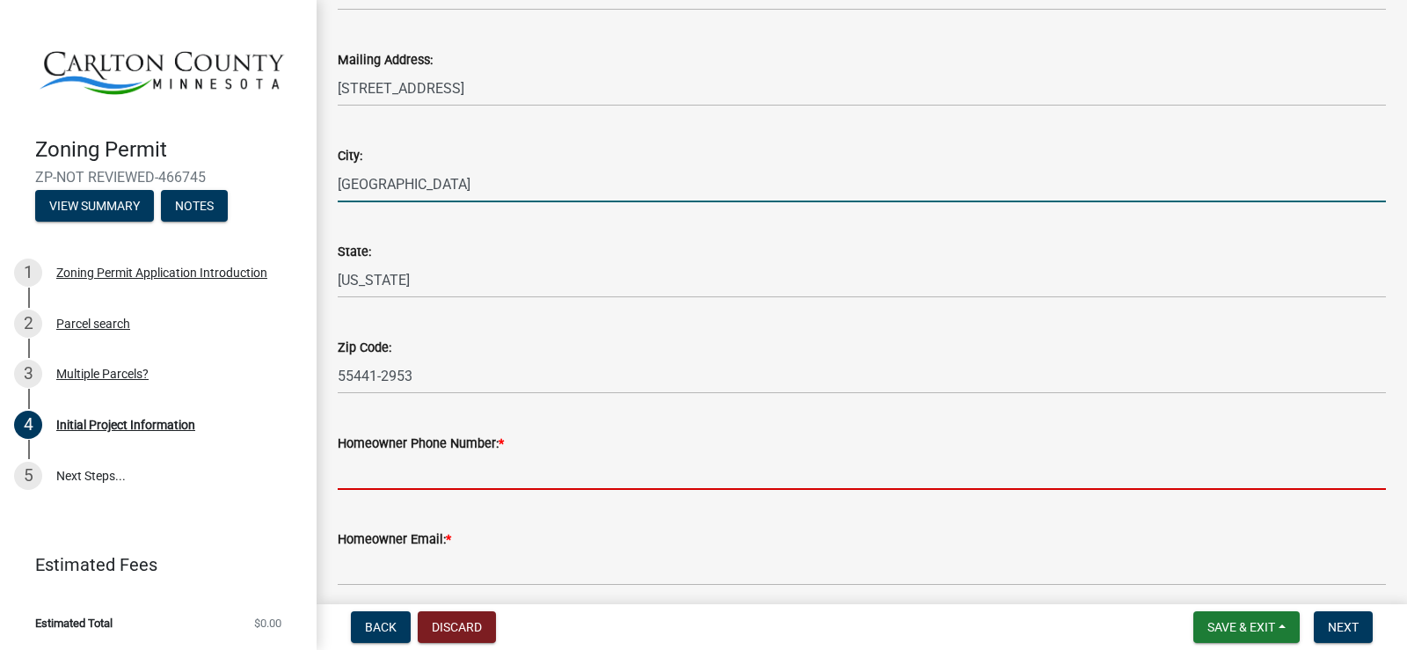
type input "7632185814"
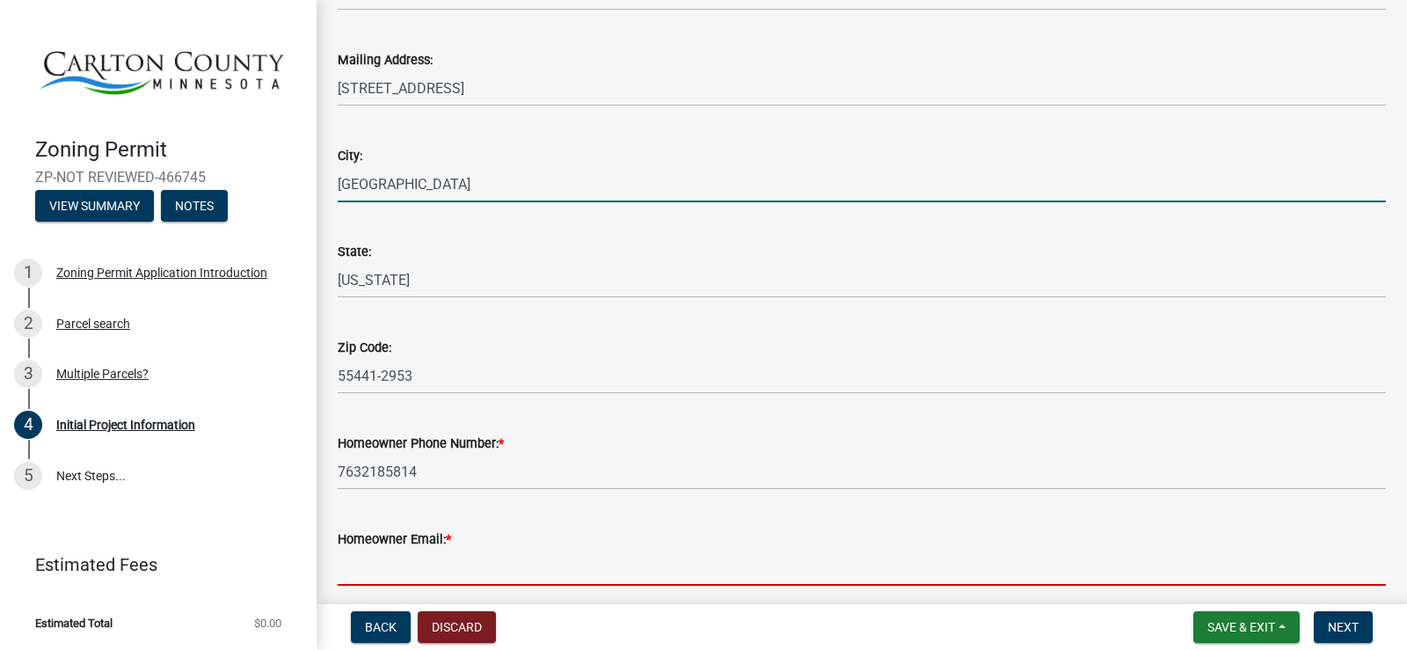
type input "[EMAIL_ADDRESS][DOMAIN_NAME]"
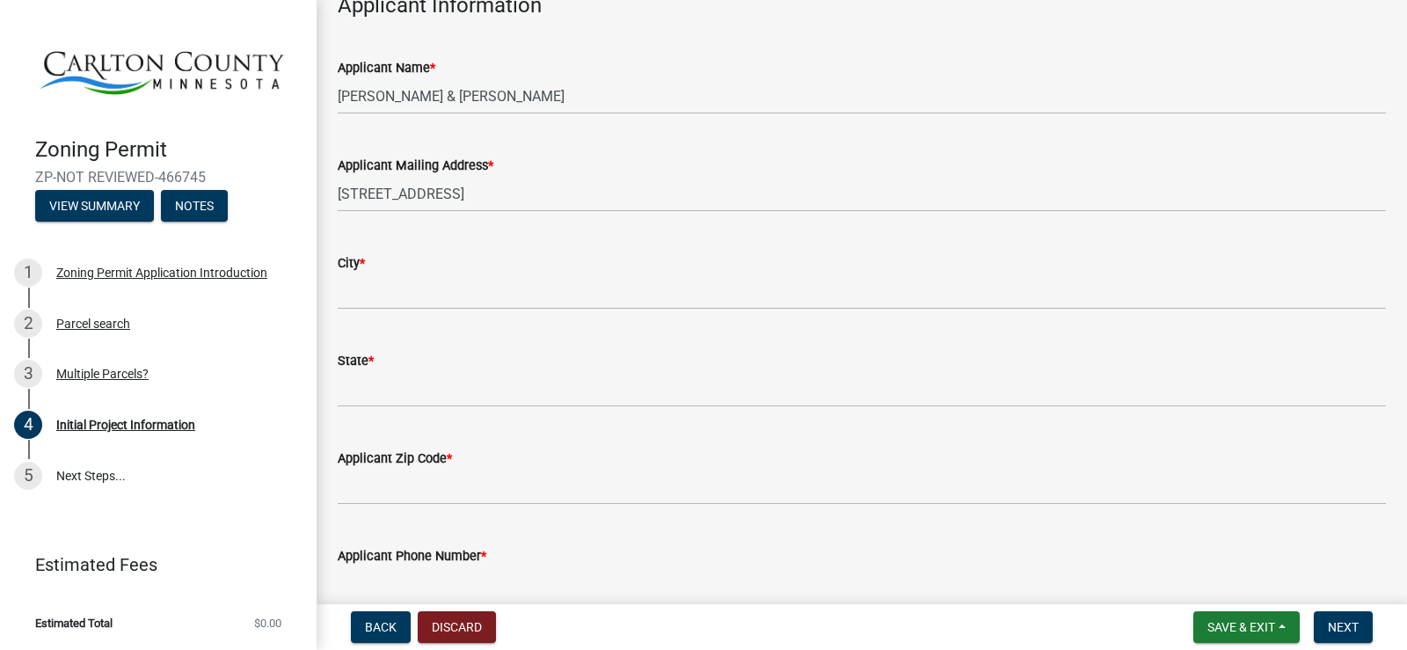
scroll to position [967, 0]
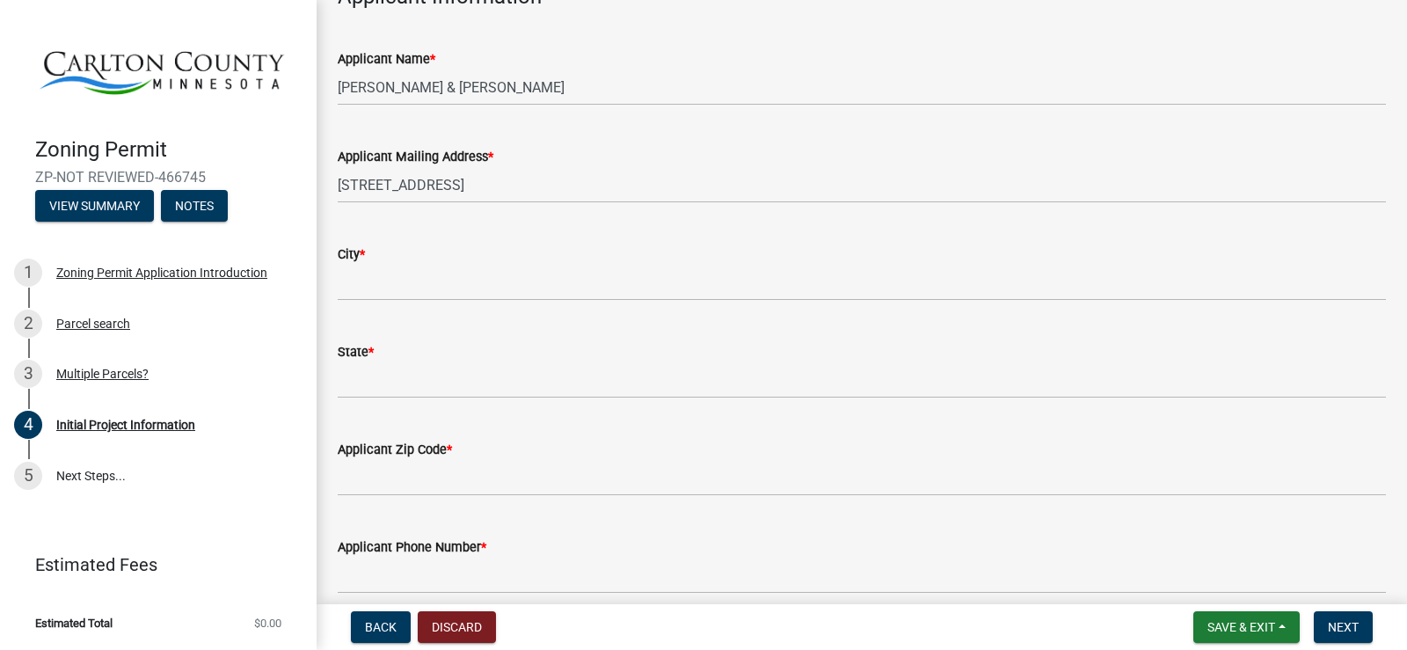
click at [583, 259] on div "City *" at bounding box center [862, 254] width 1048 height 21
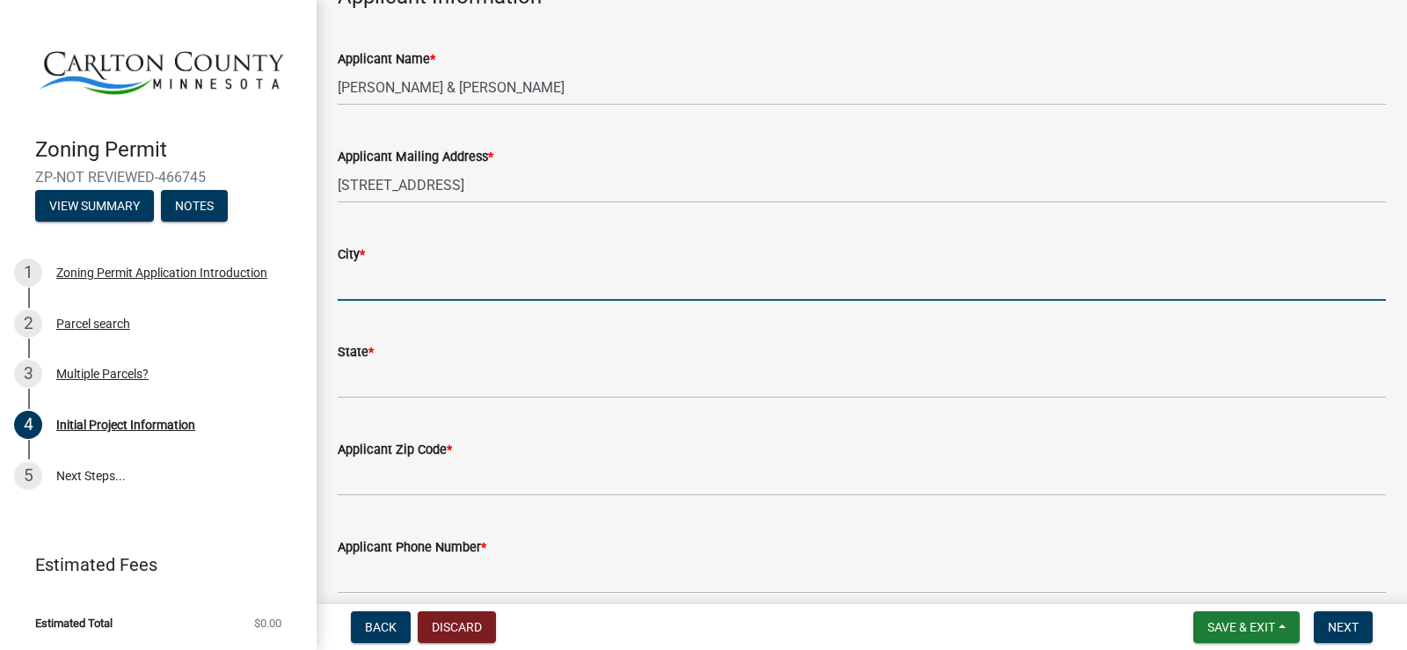
click at [372, 266] on input "City *" at bounding box center [862, 283] width 1048 height 36
type input "PLYMOUTH"
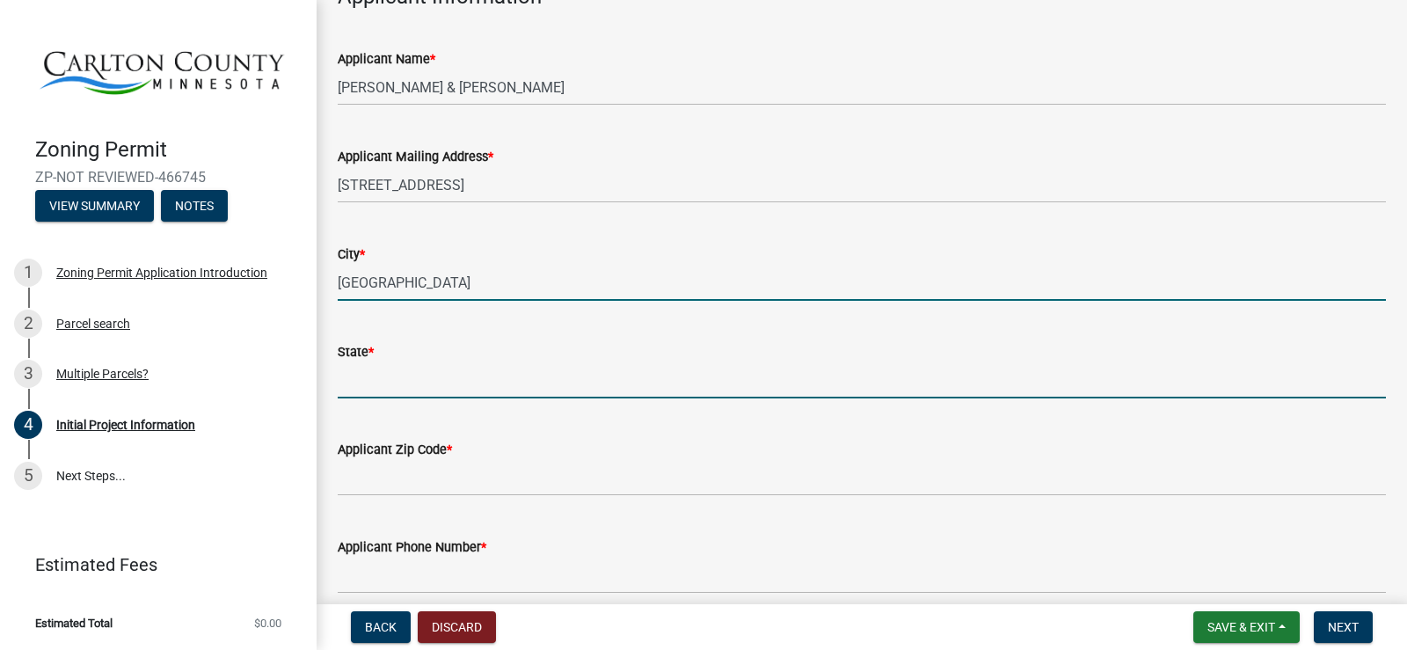
type input "Minnesota"
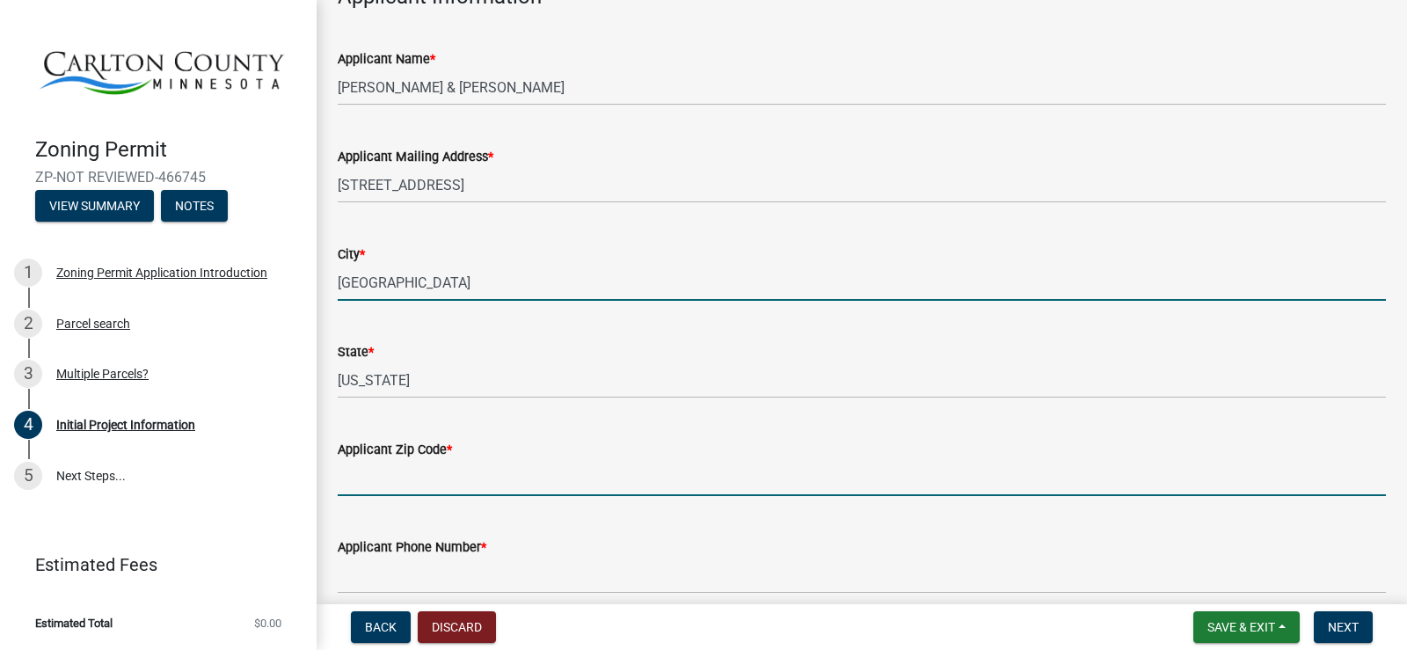
type input "55441-2953"
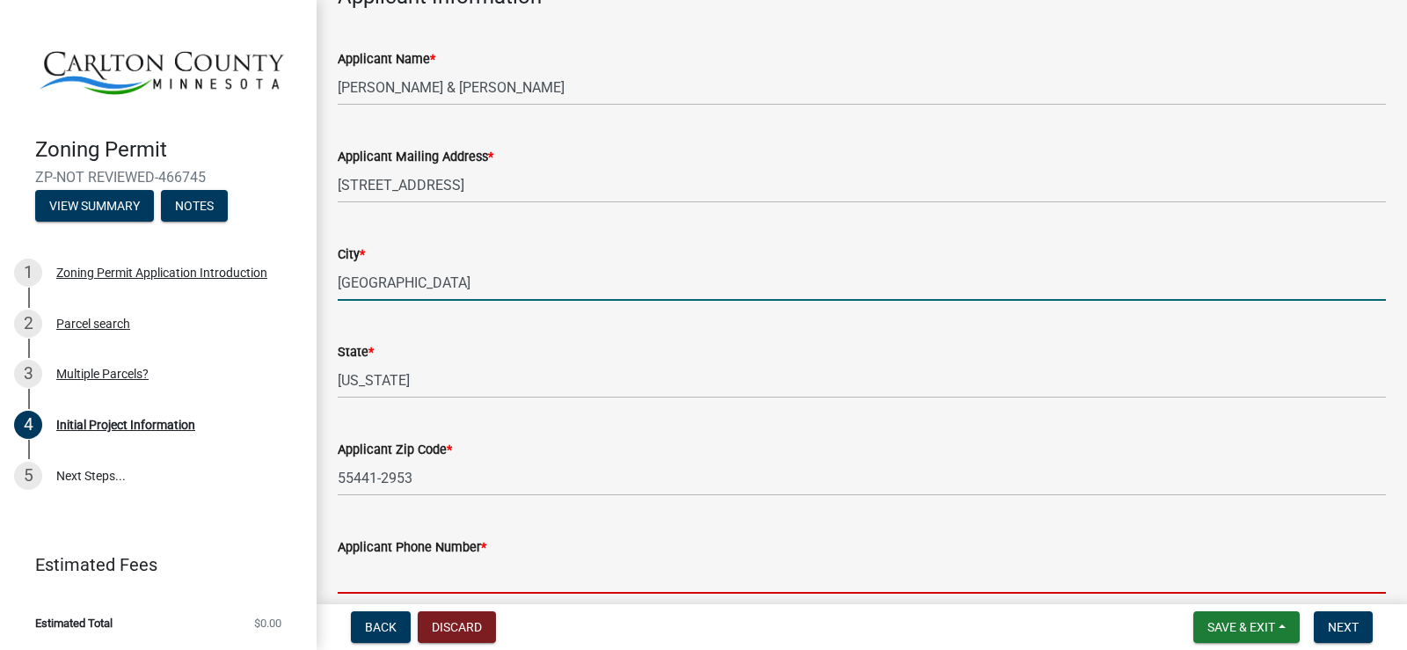
type input "7632185814"
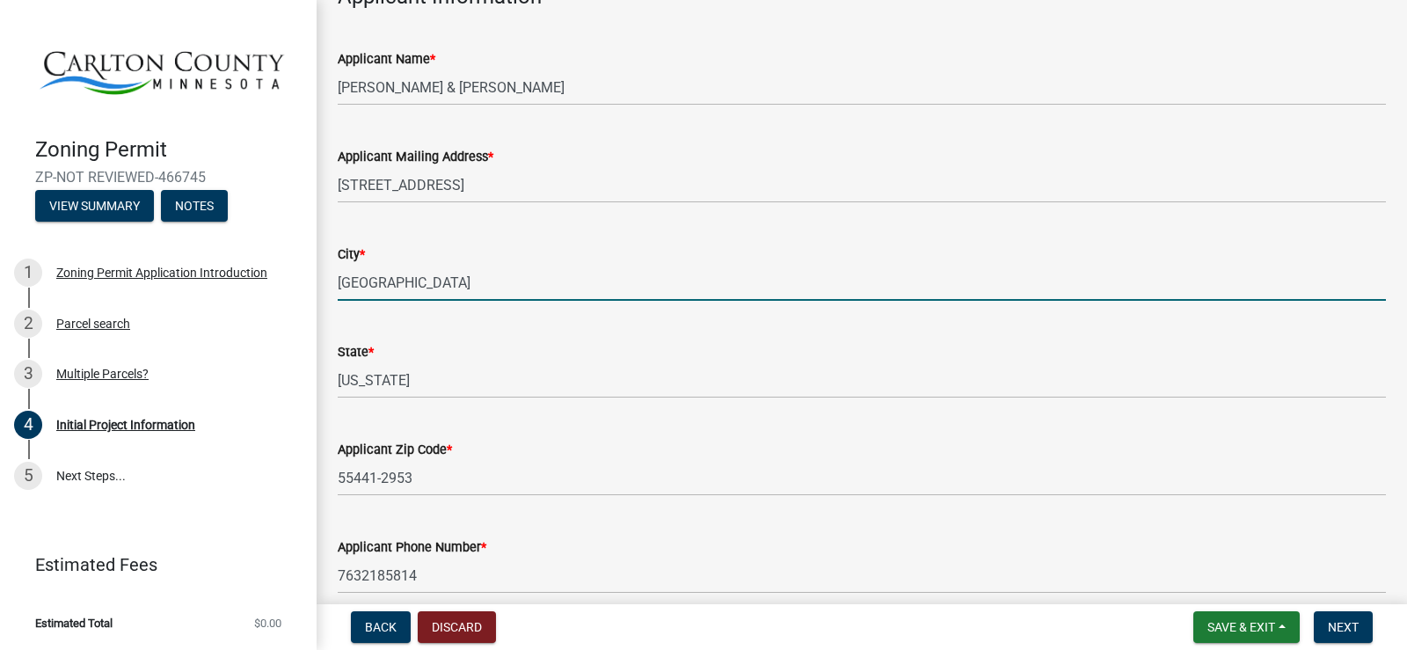
type input "[EMAIL_ADDRESS][DOMAIN_NAME]"
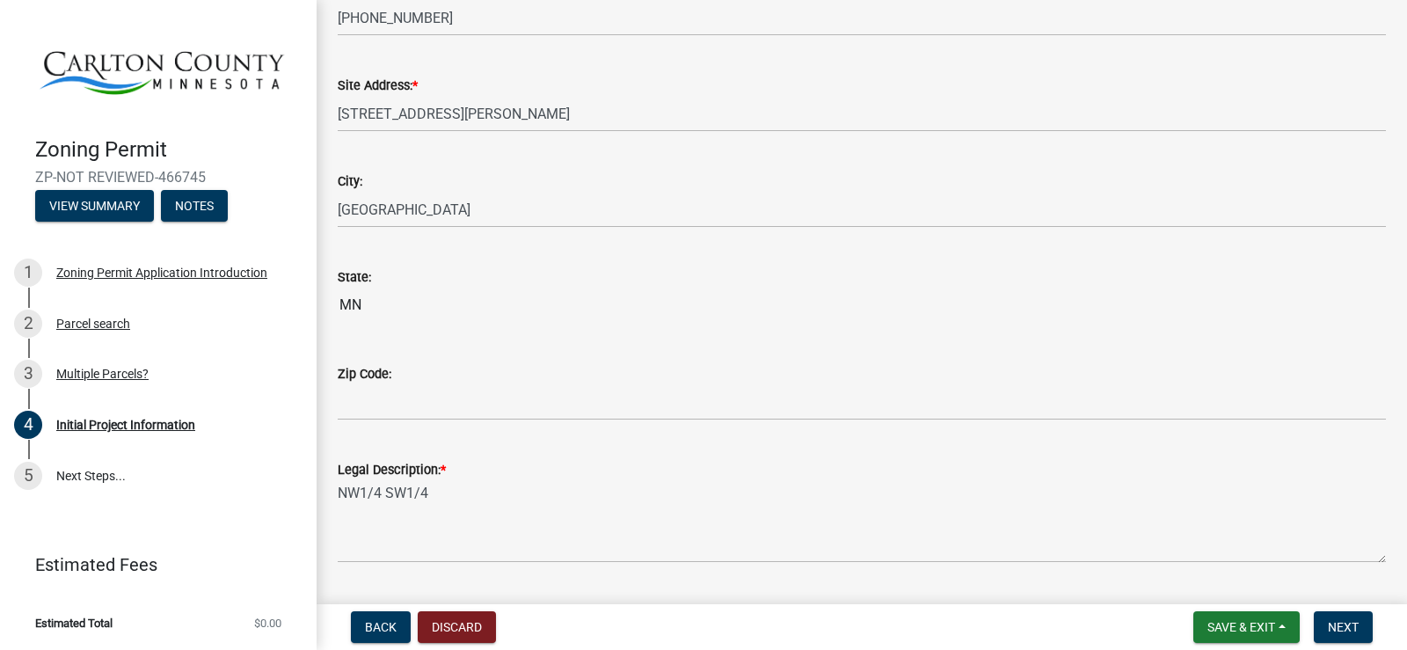
scroll to position [1759, 0]
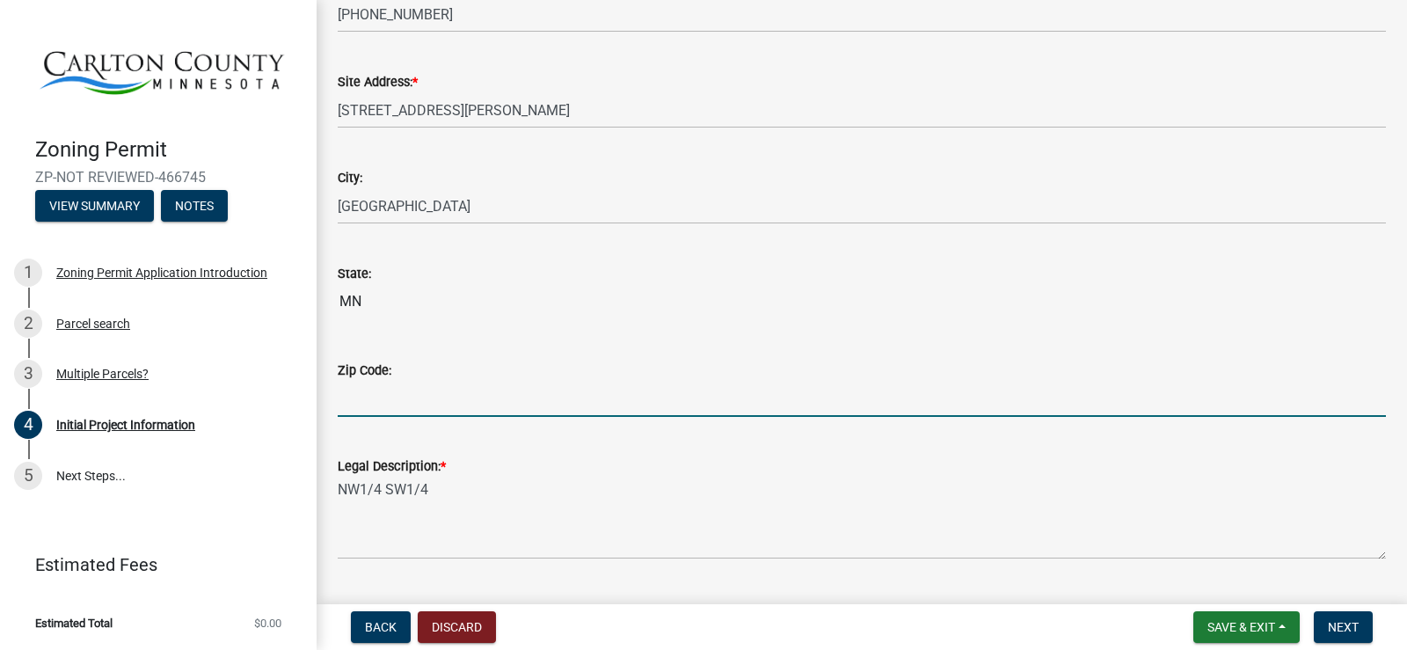
click at [425, 400] on input "Zip Code:" at bounding box center [862, 399] width 1048 height 36
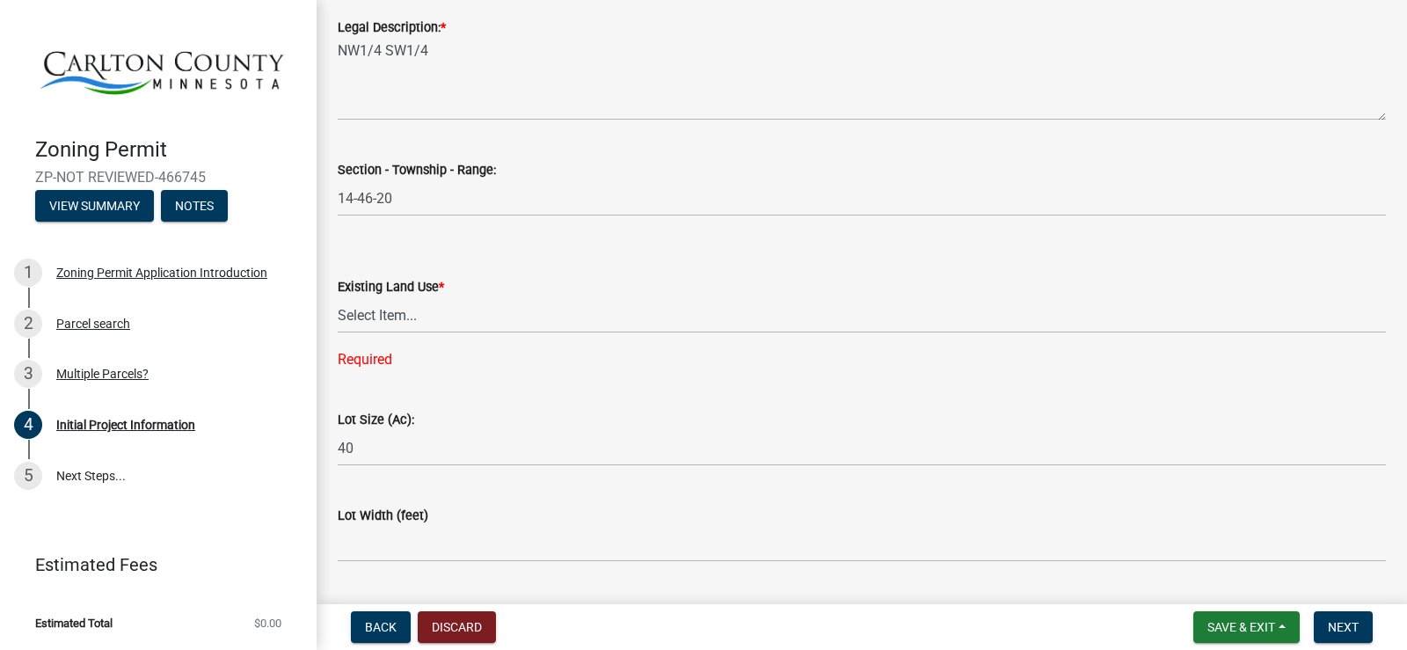
scroll to position [2199, 0]
type input "55767"
click at [405, 312] on select "Select Item... Residential Commercial Recreational/hunting Agricultural" at bounding box center [862, 314] width 1048 height 36
click at [338, 296] on select "Select Item... Residential Commercial Recreational/hunting Agricultural" at bounding box center [862, 314] width 1048 height 36
select select "33d21d3a-ebb3-419e-8315-ef7213d04586"
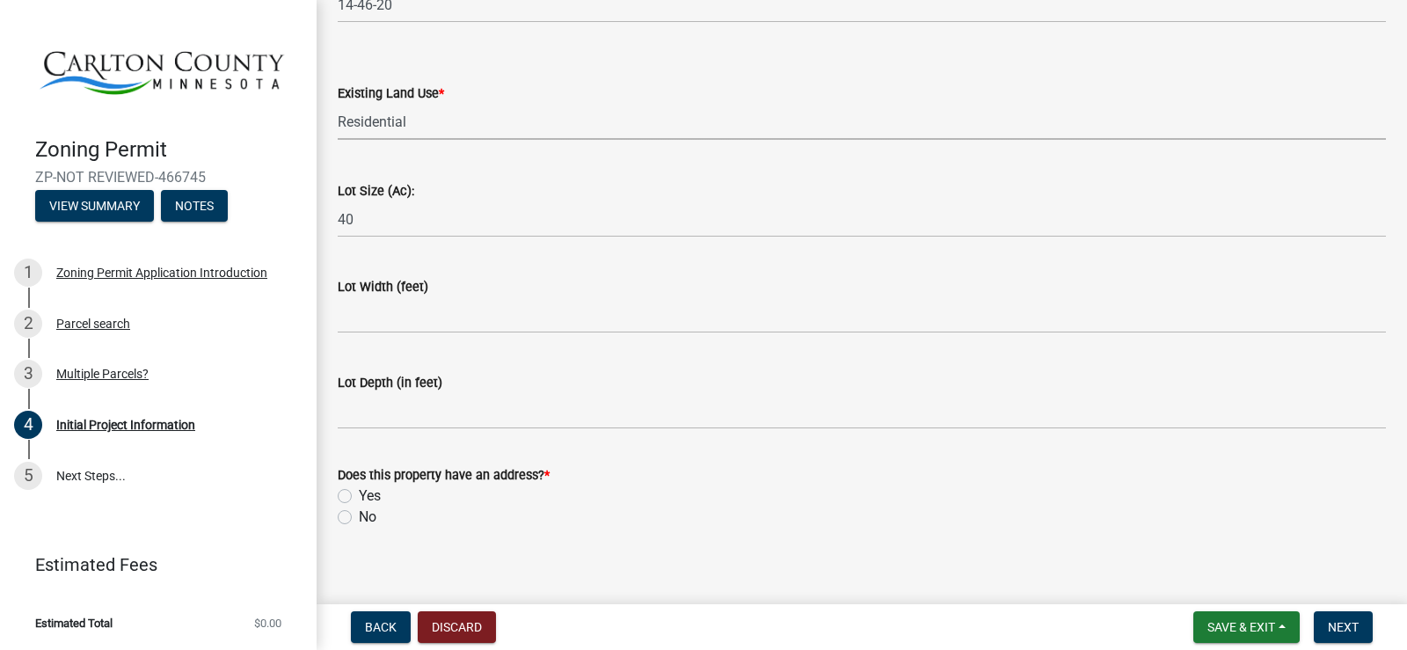
scroll to position [2406, 0]
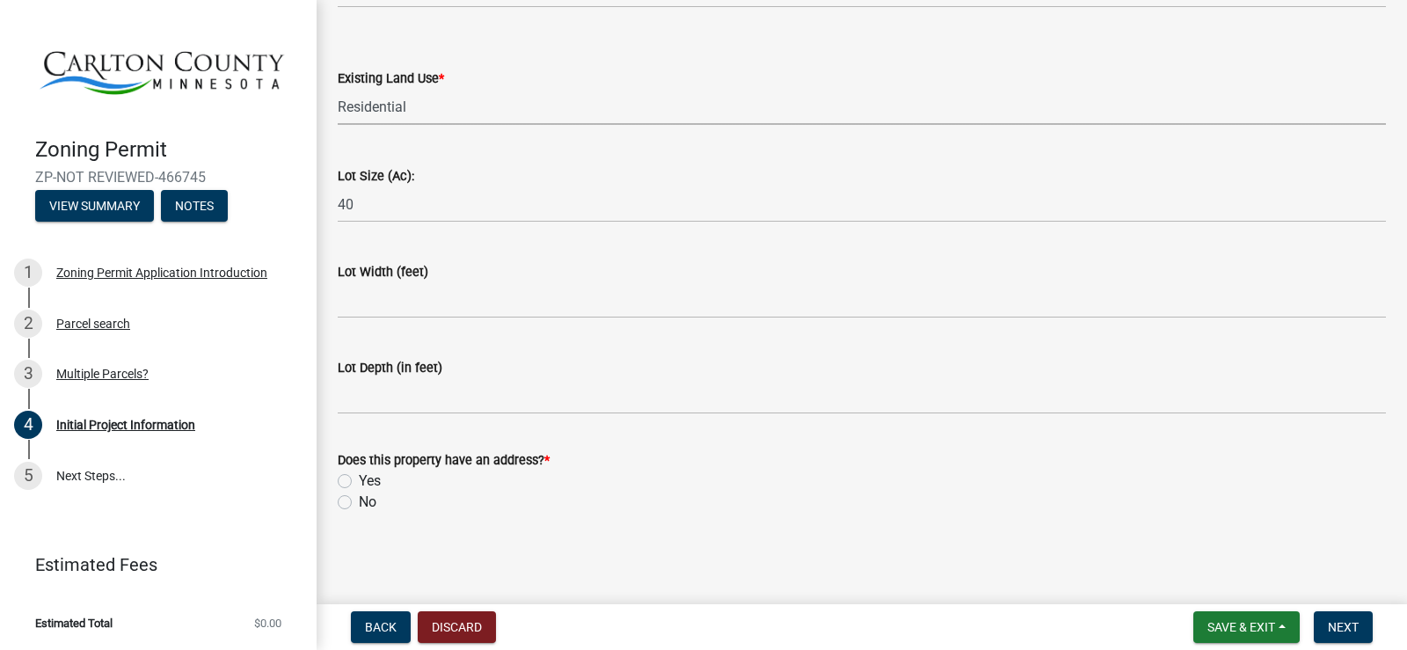
click at [369, 479] on label "Yes" at bounding box center [370, 480] width 22 height 21
click at [369, 479] on input "Yes" at bounding box center [364, 475] width 11 height 11
radio input "true"
click at [1266, 627] on span "Save & Exit" at bounding box center [1241, 627] width 68 height 14
click at [1237, 586] on button "Save & Exit" at bounding box center [1229, 581] width 141 height 42
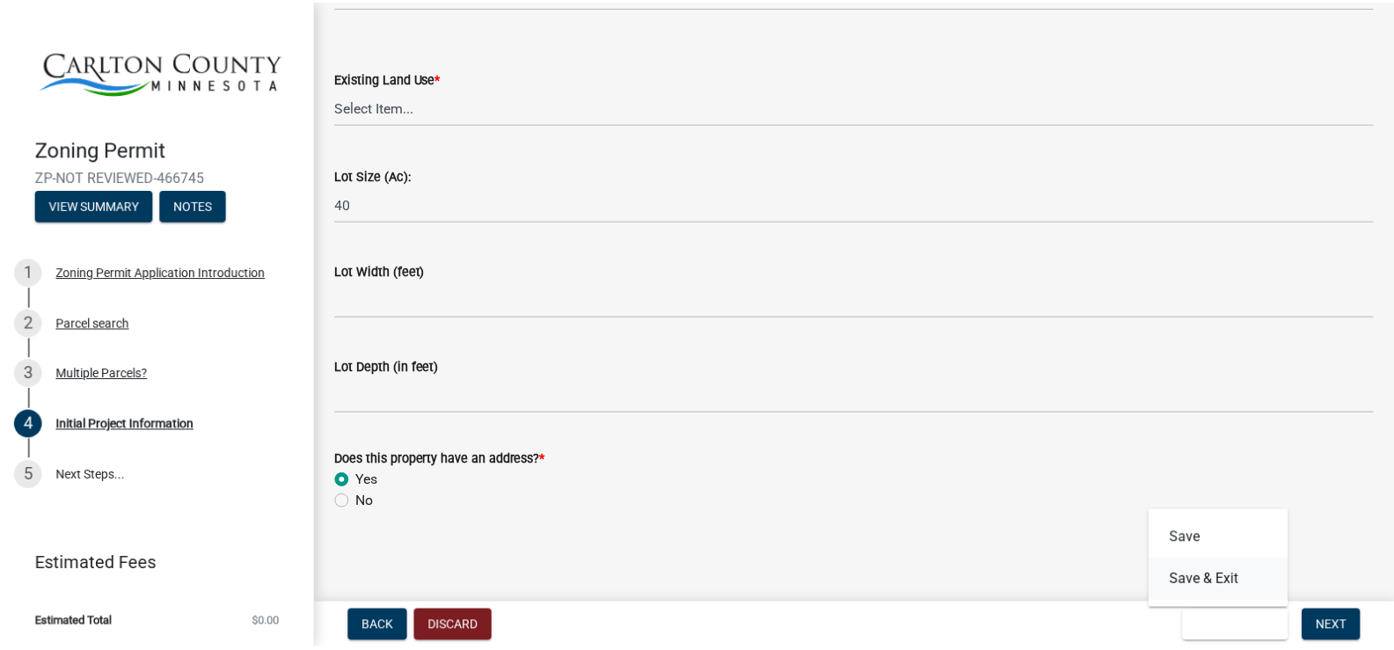
scroll to position [0, 0]
